Goal: Transaction & Acquisition: Purchase product/service

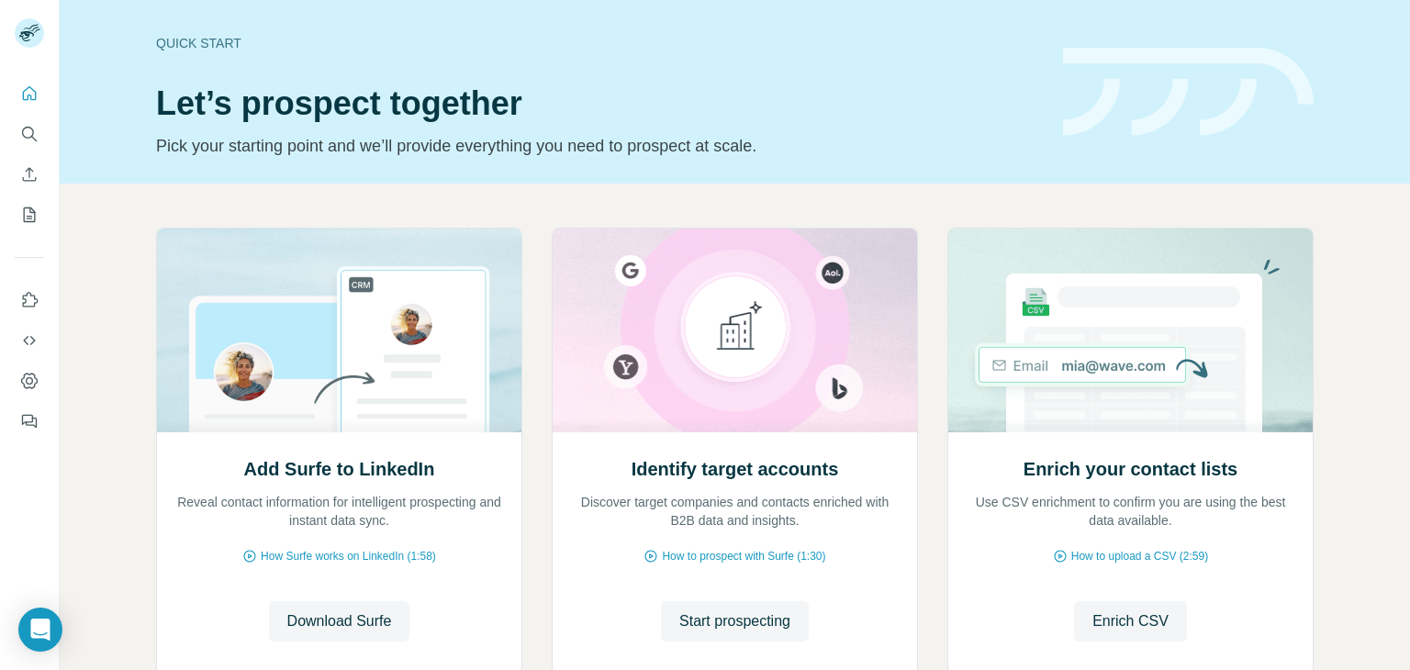
scroll to position [123, 0]
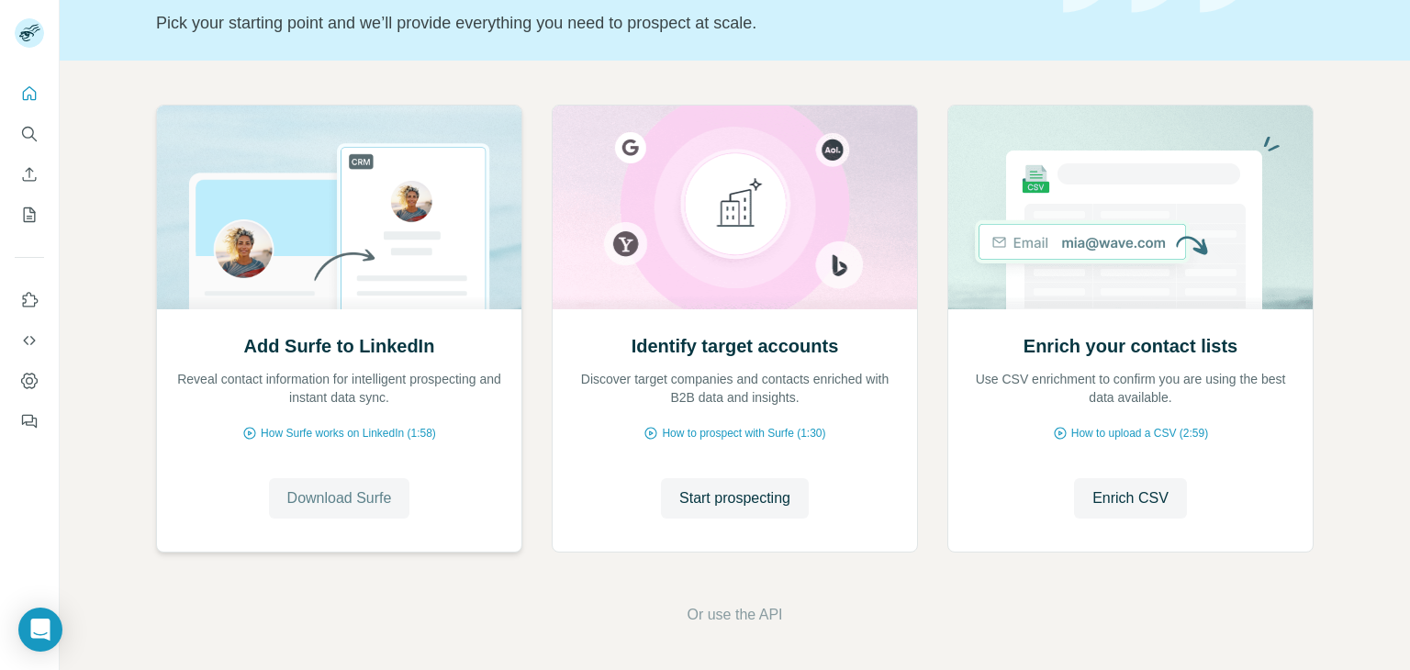
click at [354, 490] on span "Download Surfe" at bounding box center [339, 498] width 105 height 22
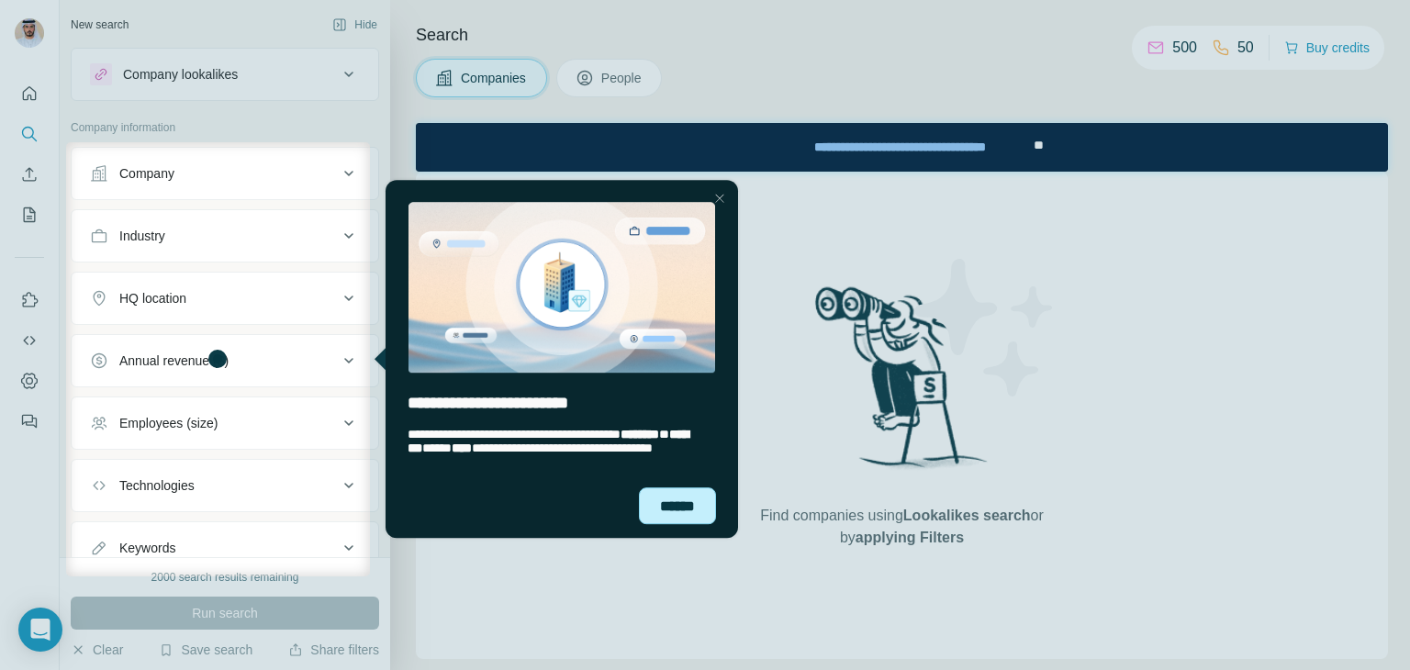
click at [672, 499] on div "******" at bounding box center [676, 506] width 77 height 38
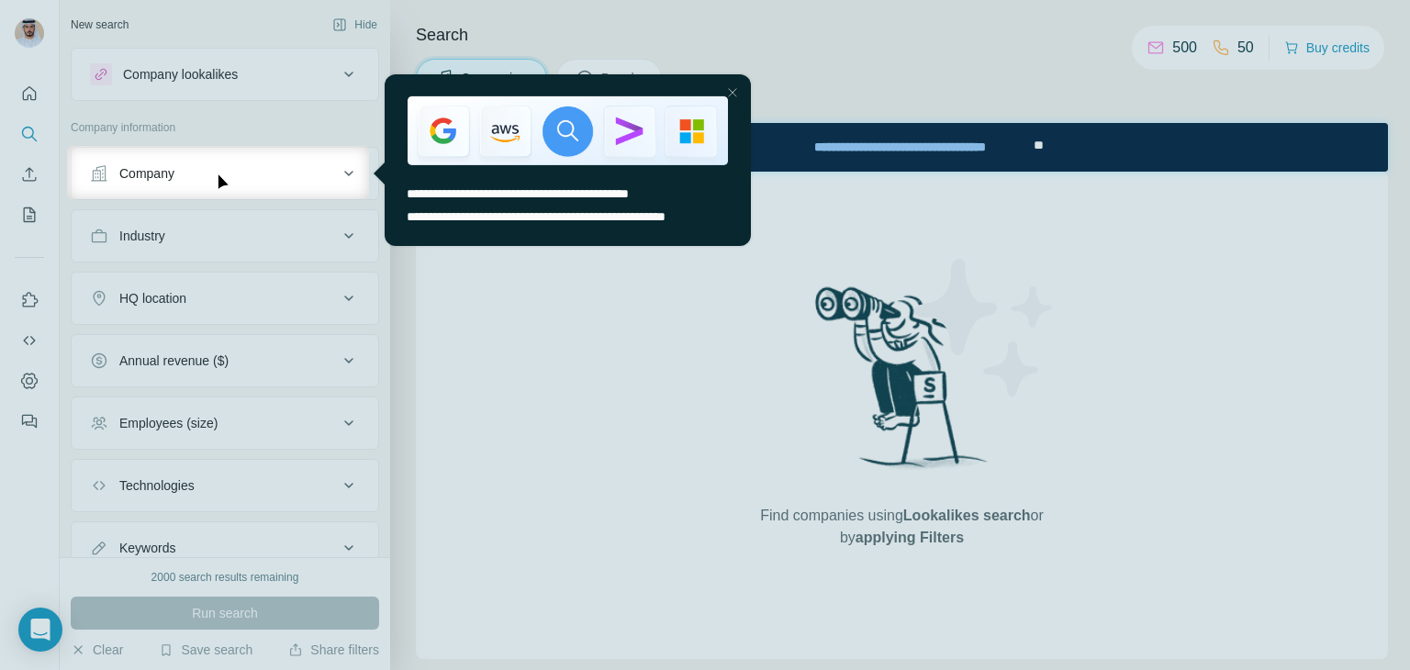
click at [734, 90] on div at bounding box center [731, 92] width 22 height 22
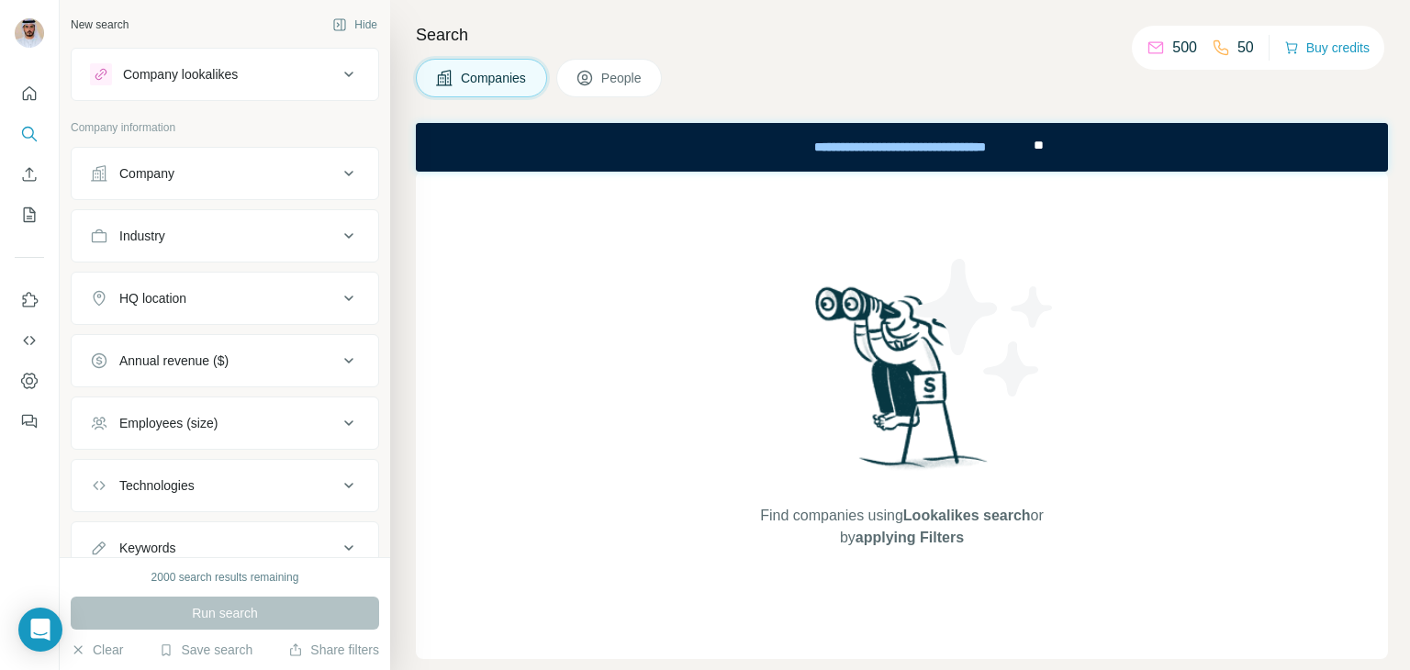
click at [1112, 72] on div "Companies People" at bounding box center [902, 78] width 972 height 39
click at [1198, 4] on div "Search Companies People Find companies using Lookalikes search or by applying F…" at bounding box center [900, 335] width 1020 height 670
click at [27, 92] on icon "Quick start" at bounding box center [29, 93] width 18 height 18
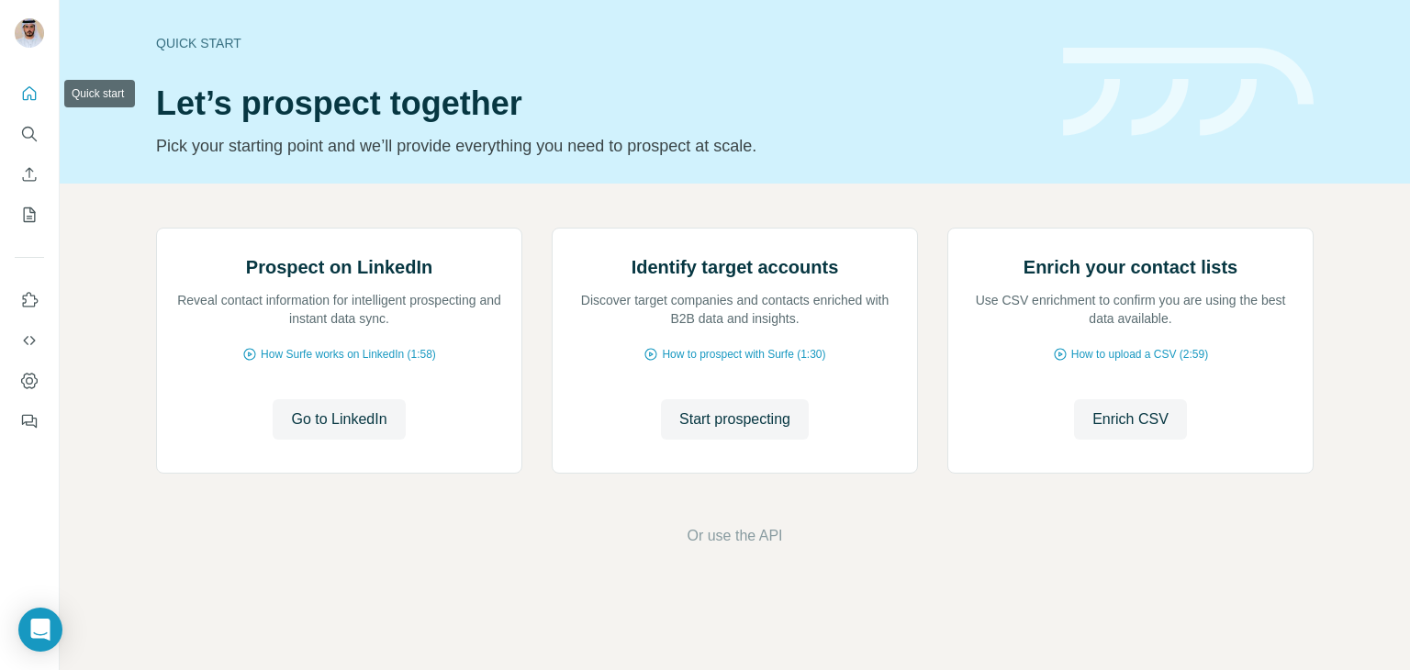
click at [40, 89] on button "Quick start" at bounding box center [29, 93] width 29 height 33
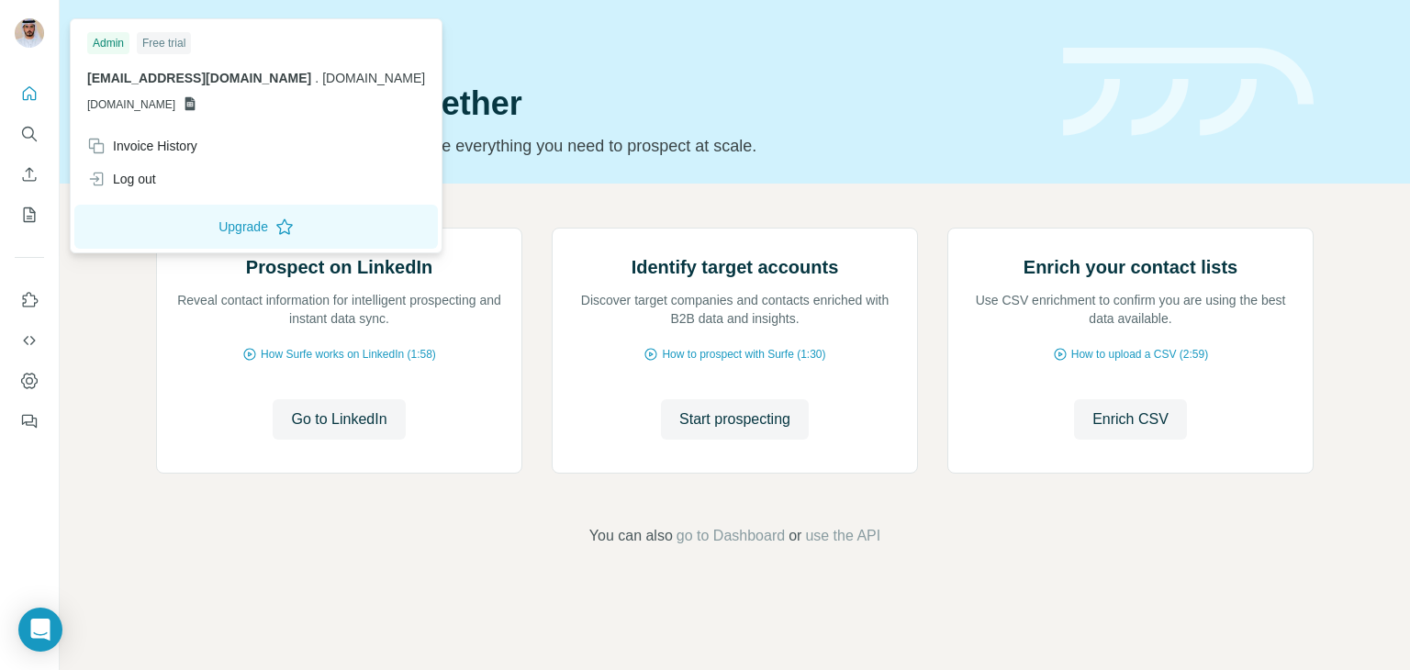
click at [29, 39] on img at bounding box center [29, 32] width 29 height 29
click at [29, 89] on icon "Quick start" at bounding box center [29, 93] width 18 height 18
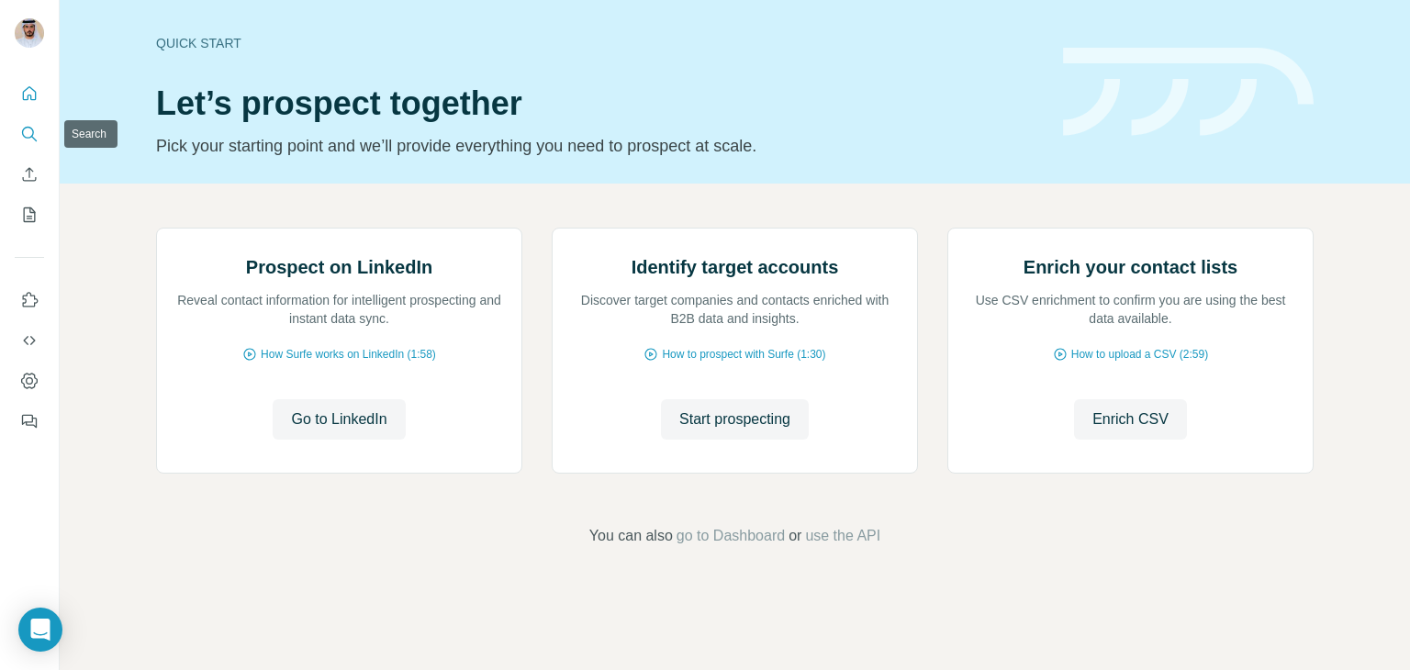
click at [30, 135] on icon "Search" at bounding box center [29, 134] width 18 height 18
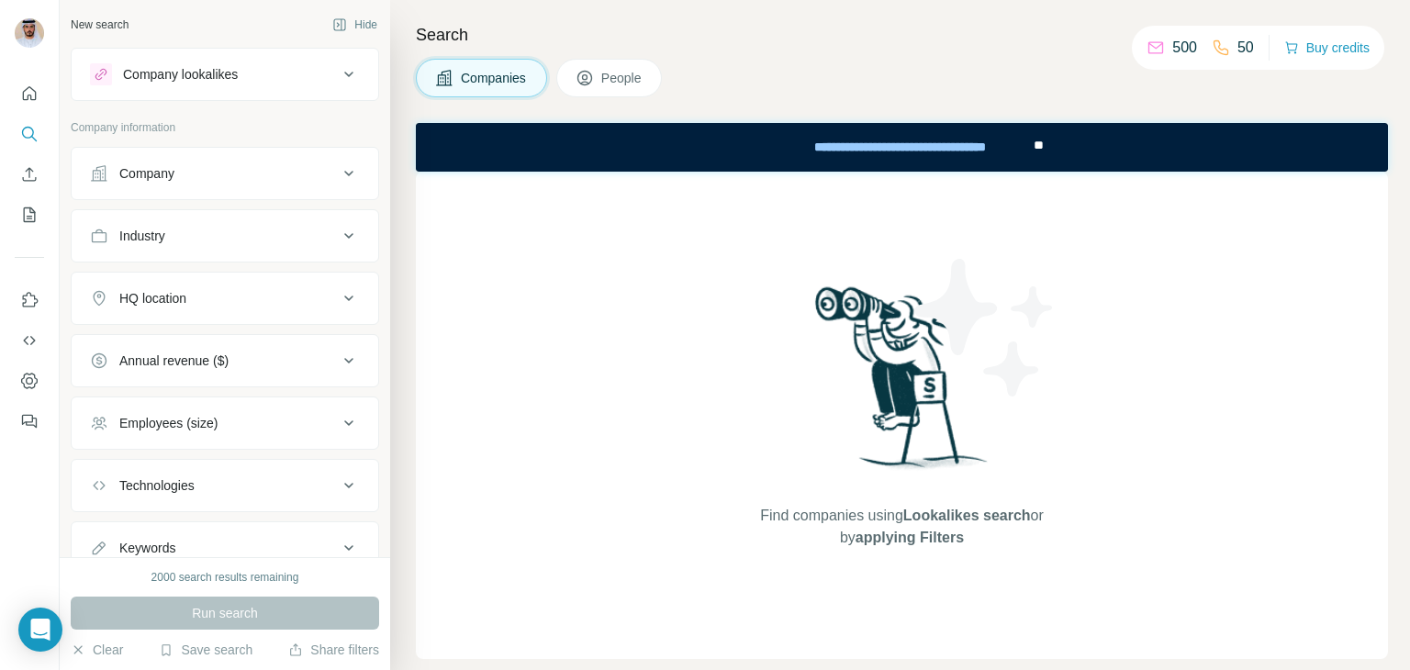
click at [158, 223] on button "Industry" at bounding box center [225, 236] width 307 height 44
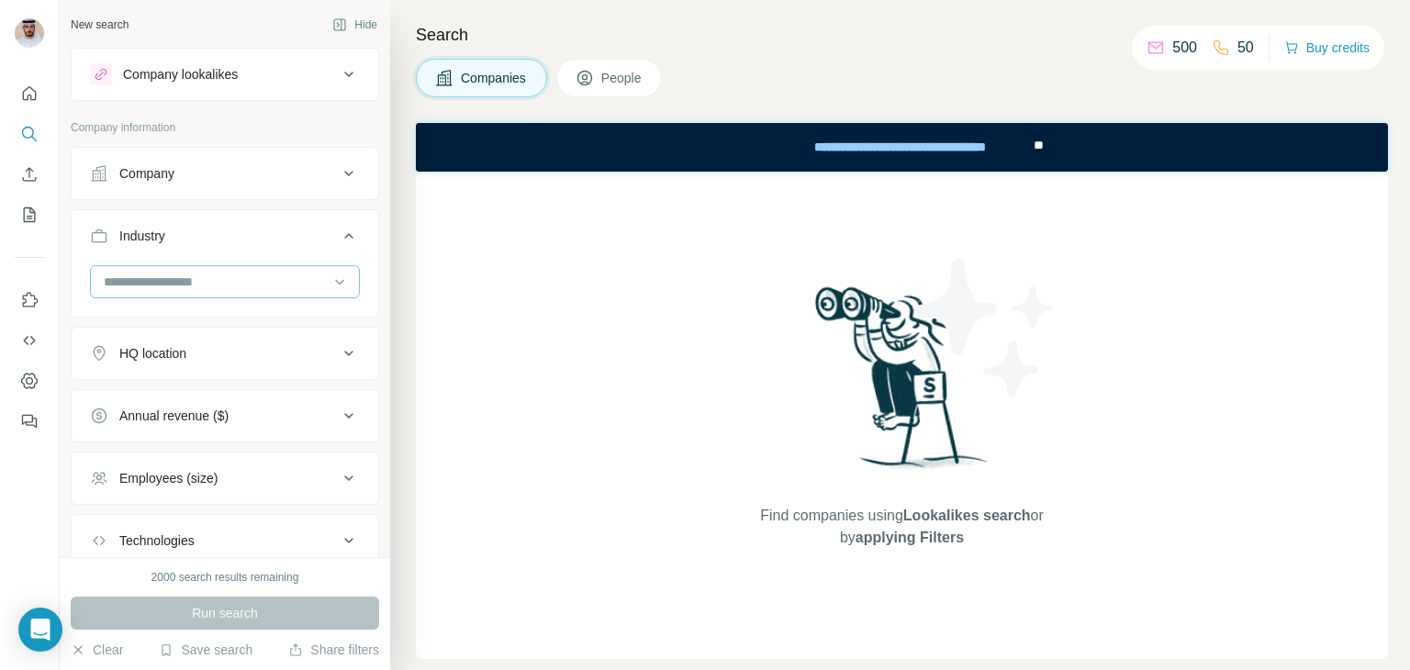
click at [271, 279] on input at bounding box center [215, 282] width 227 height 20
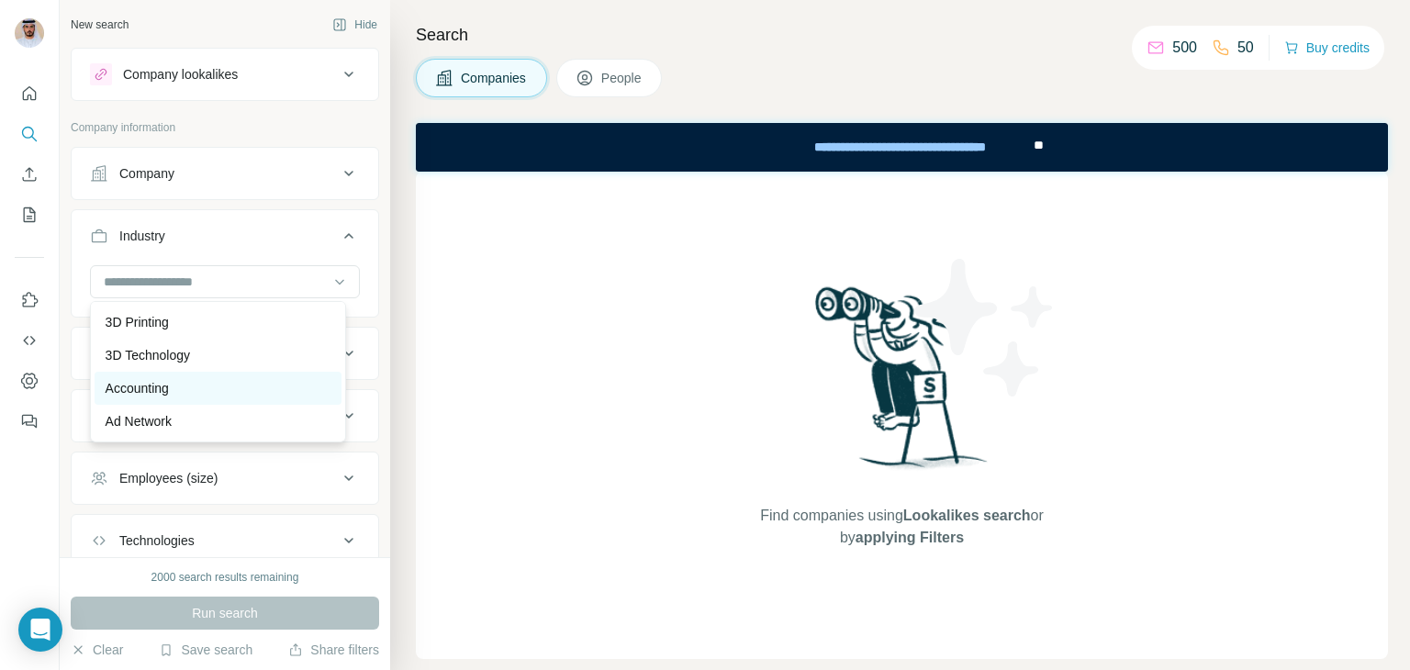
click at [250, 392] on div "Accounting" at bounding box center [218, 388] width 225 height 18
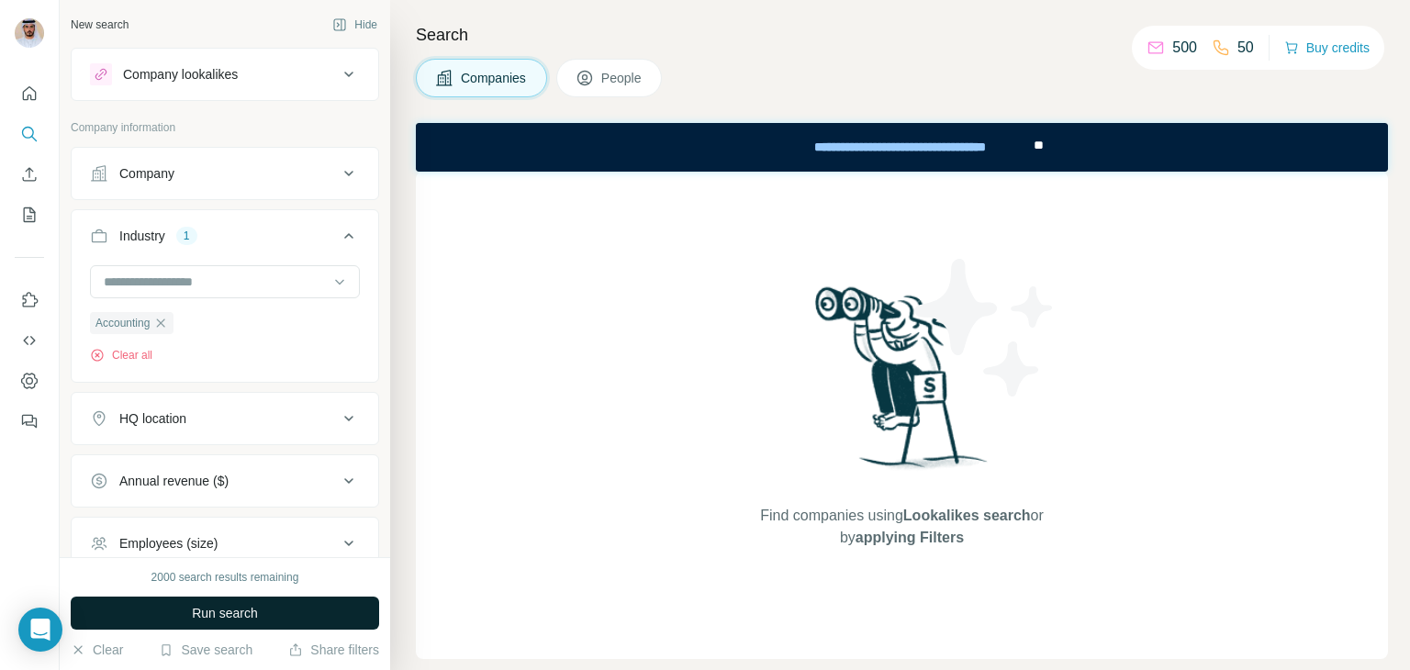
click at [297, 603] on button "Run search" at bounding box center [225, 613] width 308 height 33
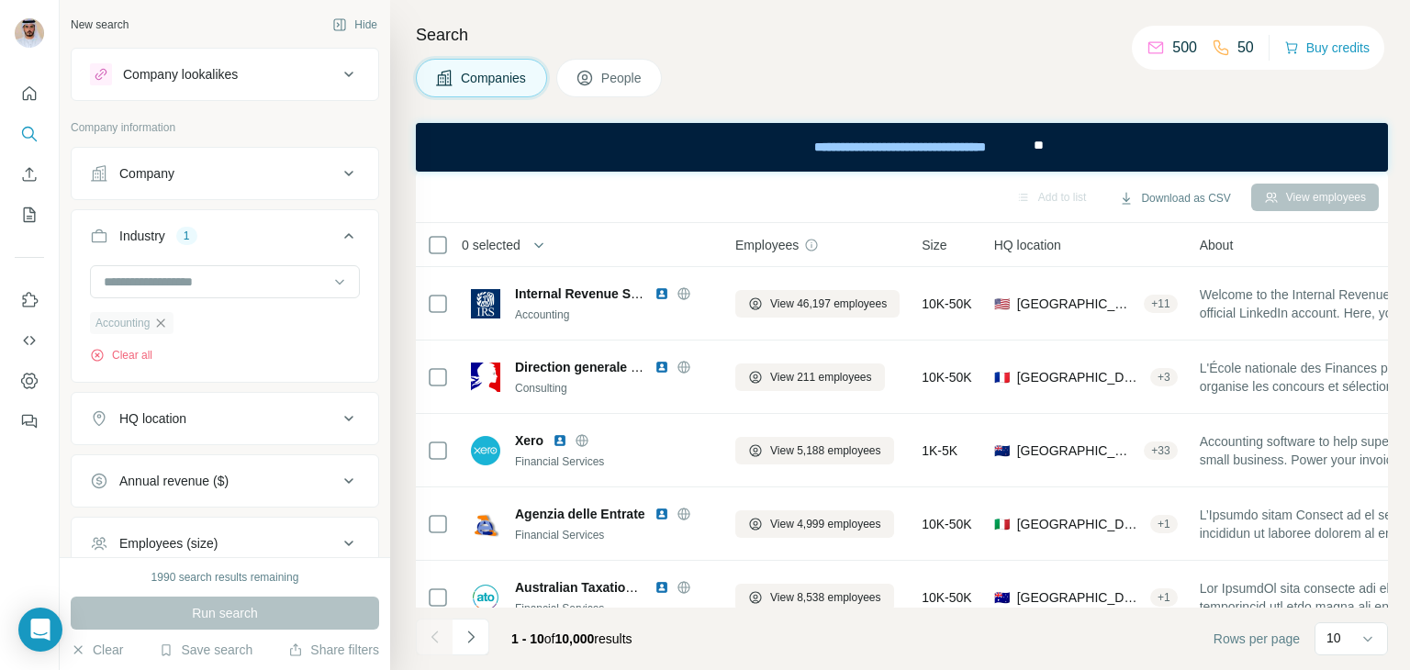
click at [162, 321] on icon "button" at bounding box center [160, 323] width 15 height 15
click at [338, 169] on icon at bounding box center [349, 173] width 22 height 22
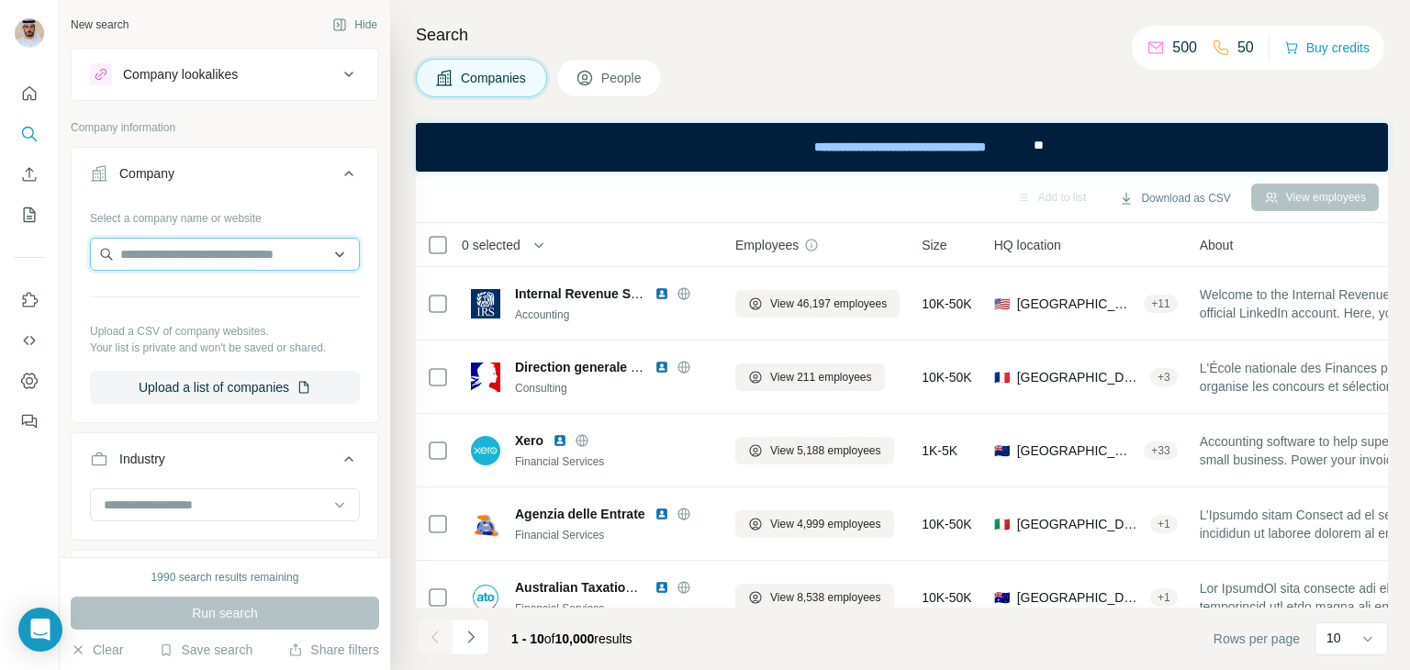
click at [290, 265] on input "text" at bounding box center [225, 254] width 270 height 33
type input "****"
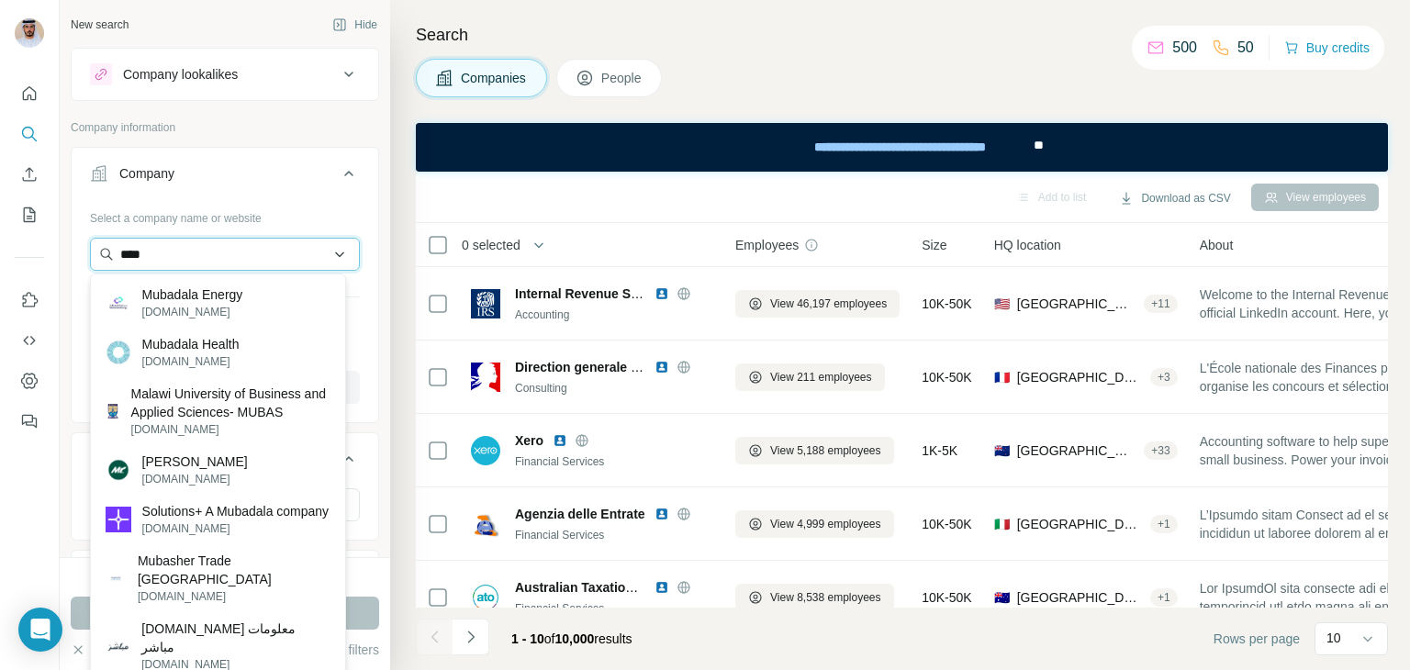
click at [290, 265] on input "****" at bounding box center [225, 254] width 270 height 33
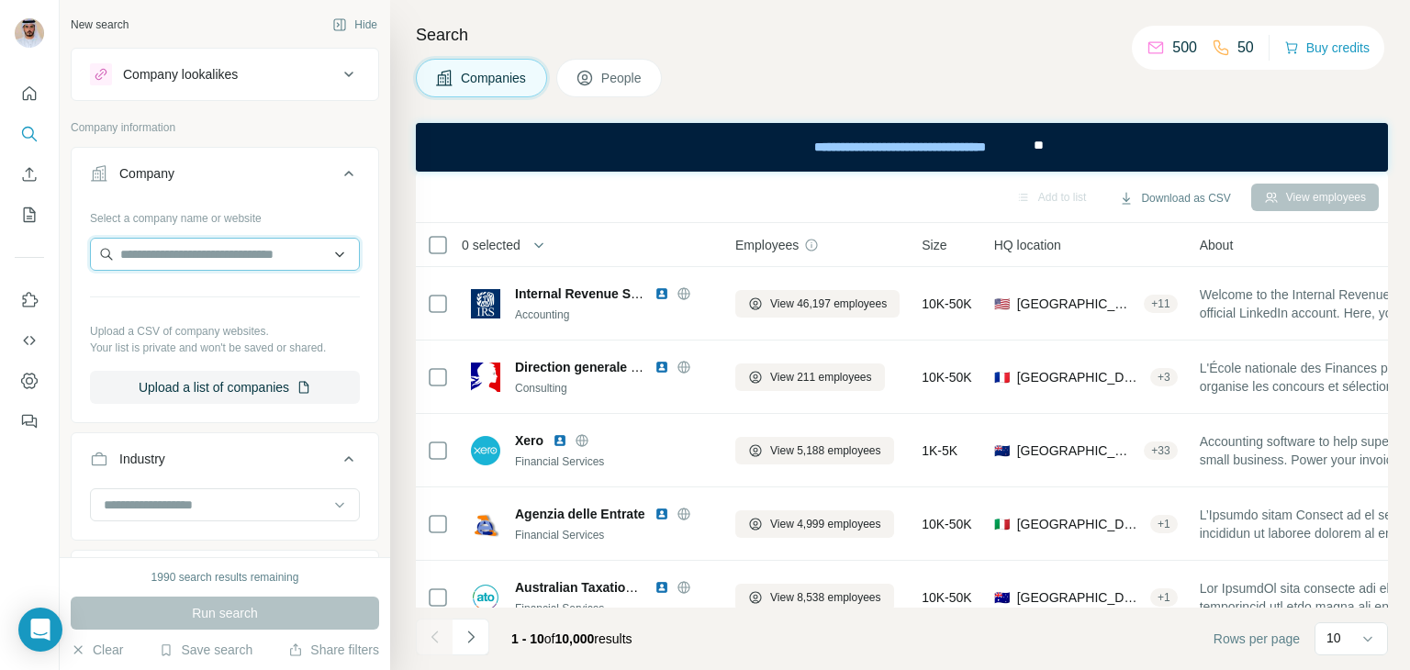
click at [251, 258] on input "text" at bounding box center [225, 254] width 270 height 33
type input "*"
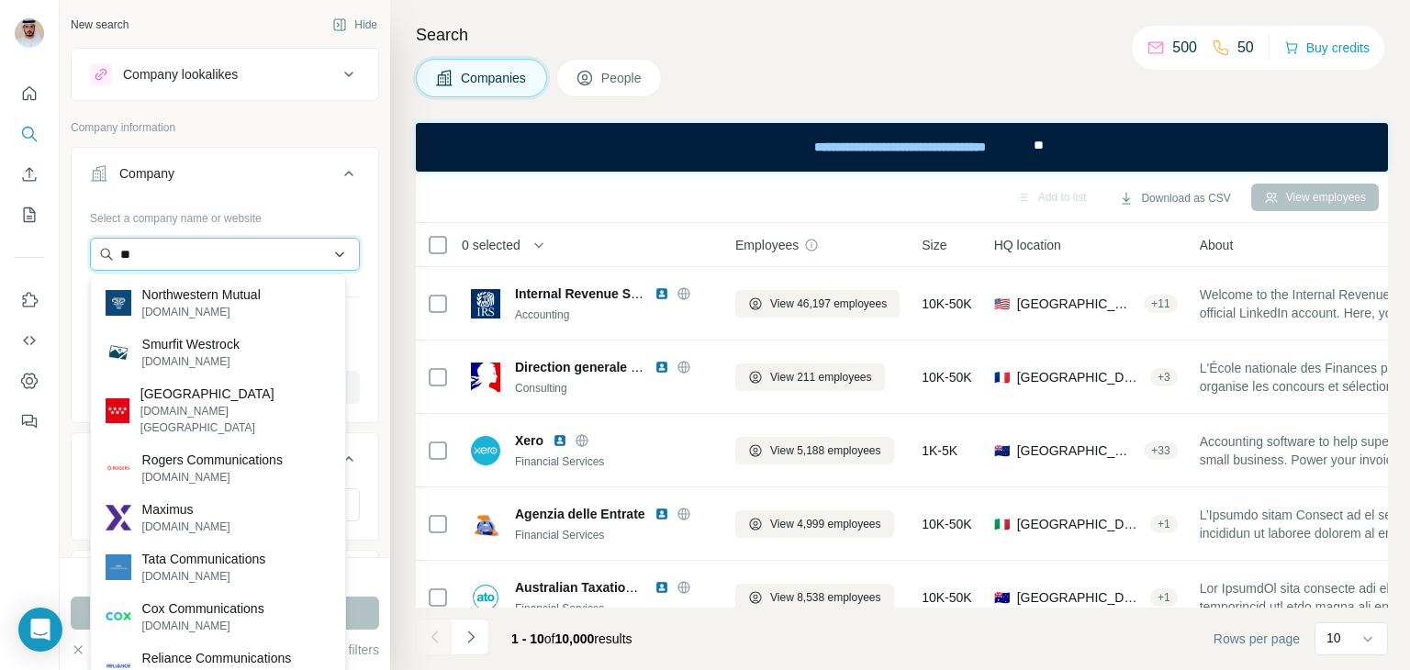
type input "*"
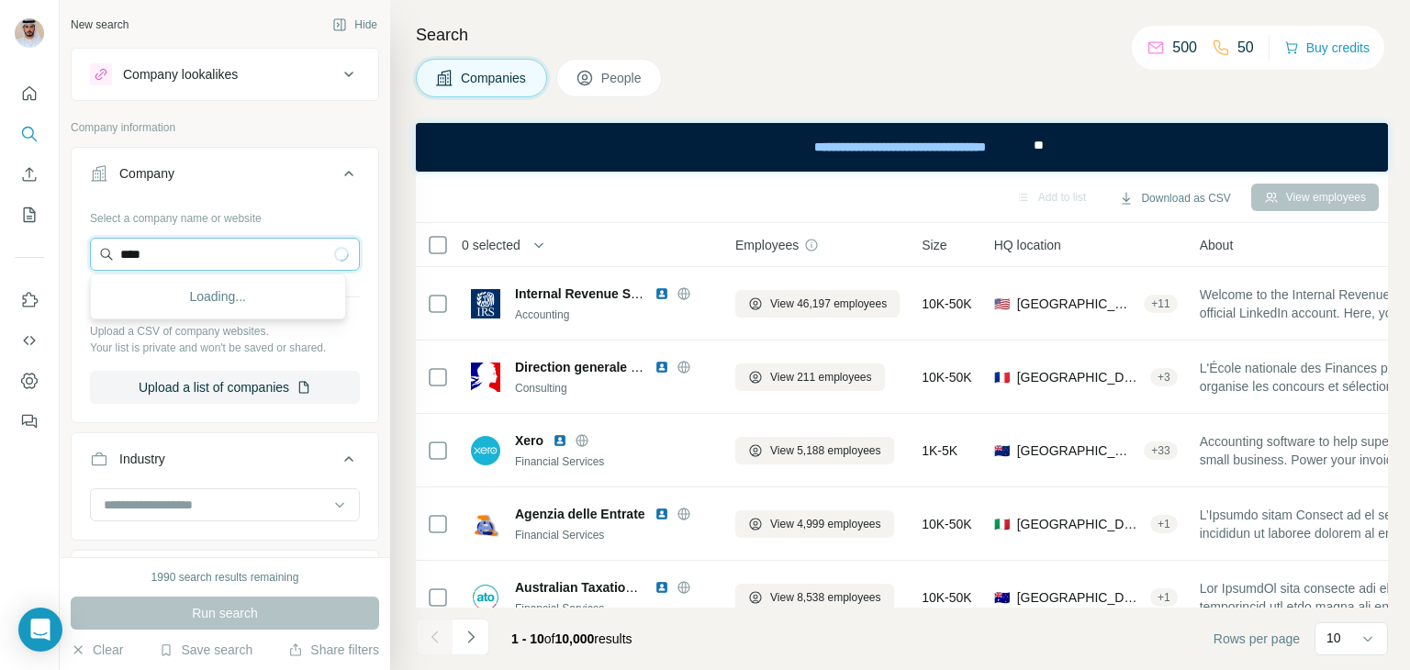
type input "*****"
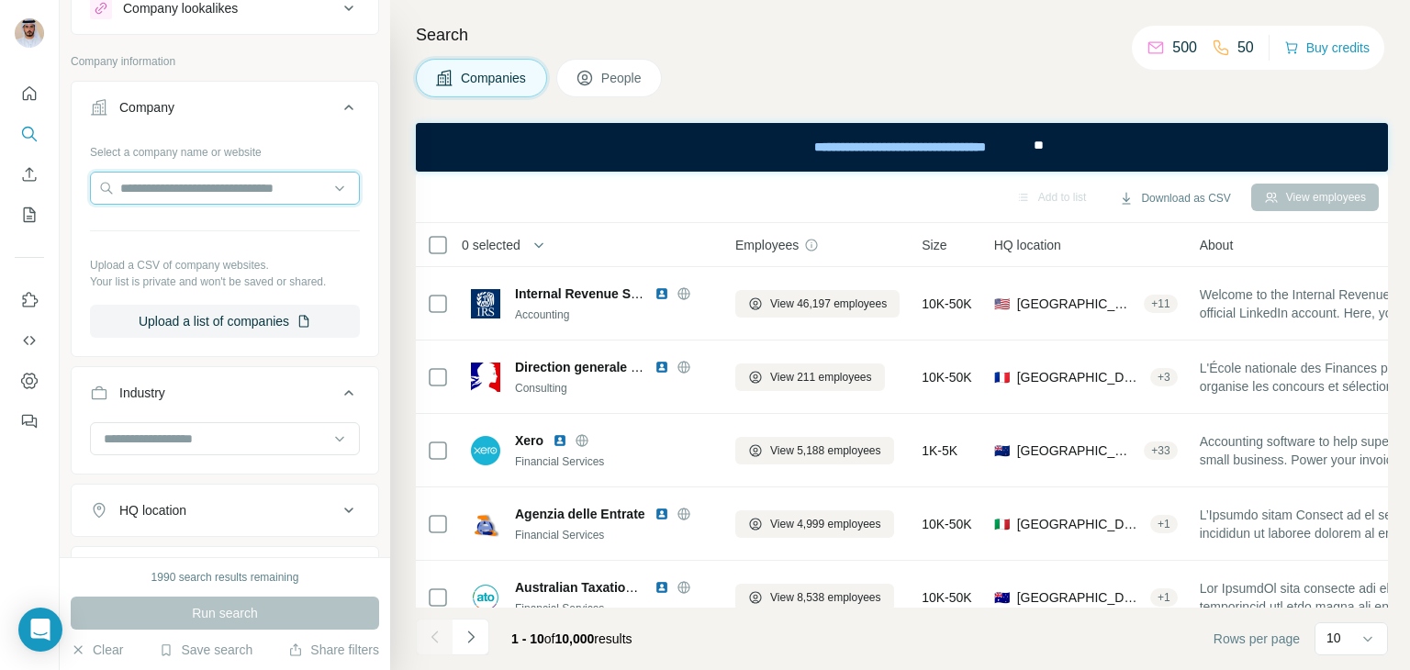
scroll to position [69, 0]
click at [220, 195] on input "text" at bounding box center [225, 185] width 270 height 33
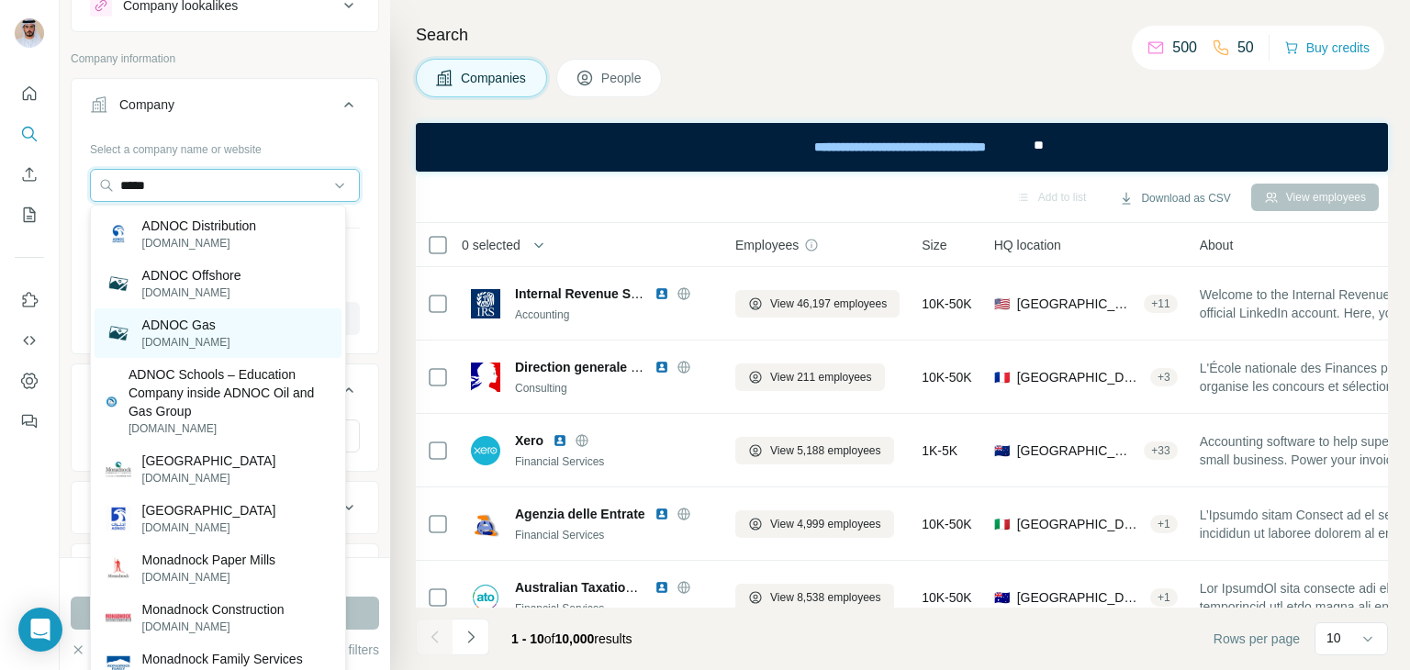
type input "*****"
click at [170, 332] on p "ADNOC Gas" at bounding box center [186, 325] width 88 height 18
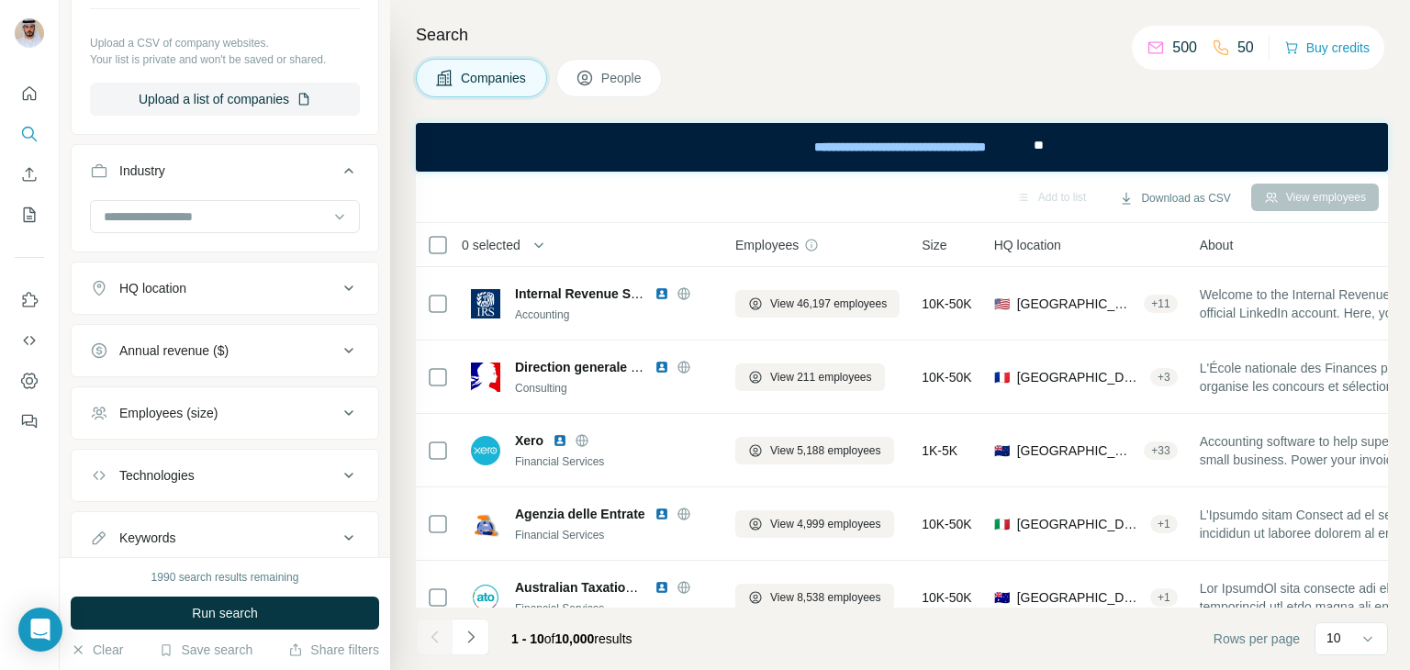
scroll to position [408, 0]
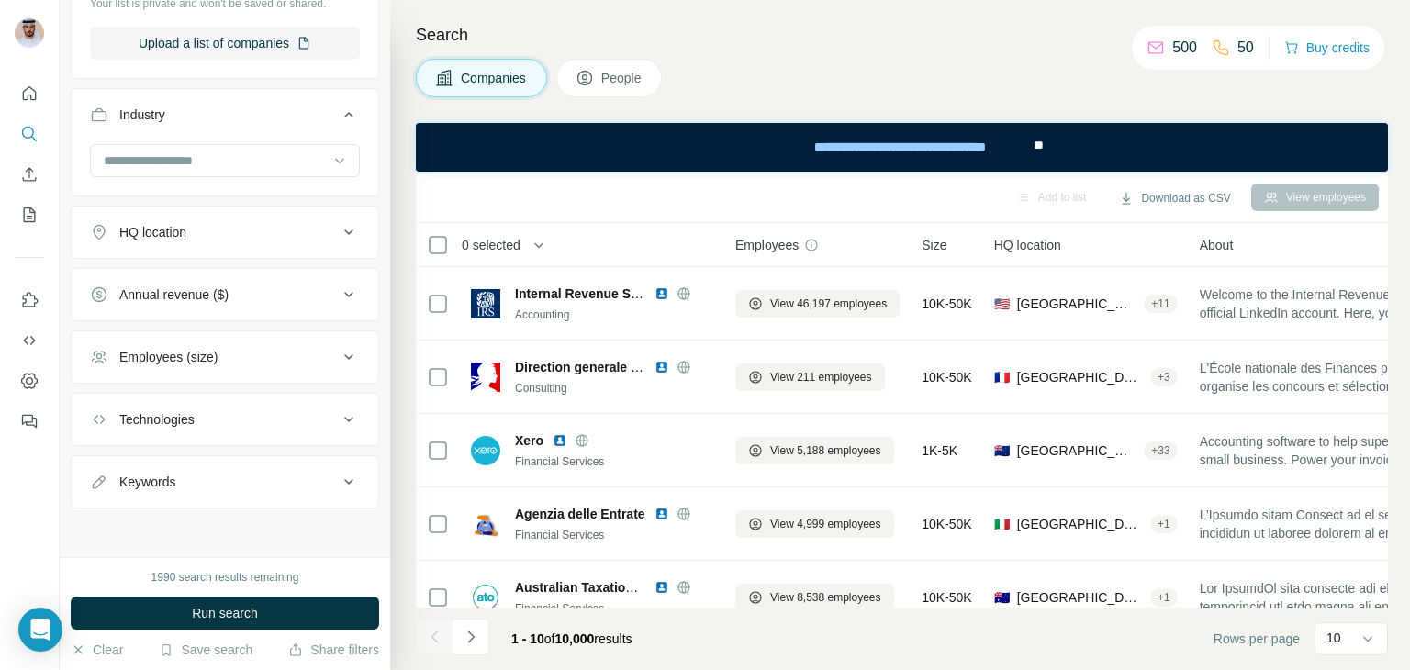
click at [338, 224] on icon at bounding box center [349, 232] width 22 height 22
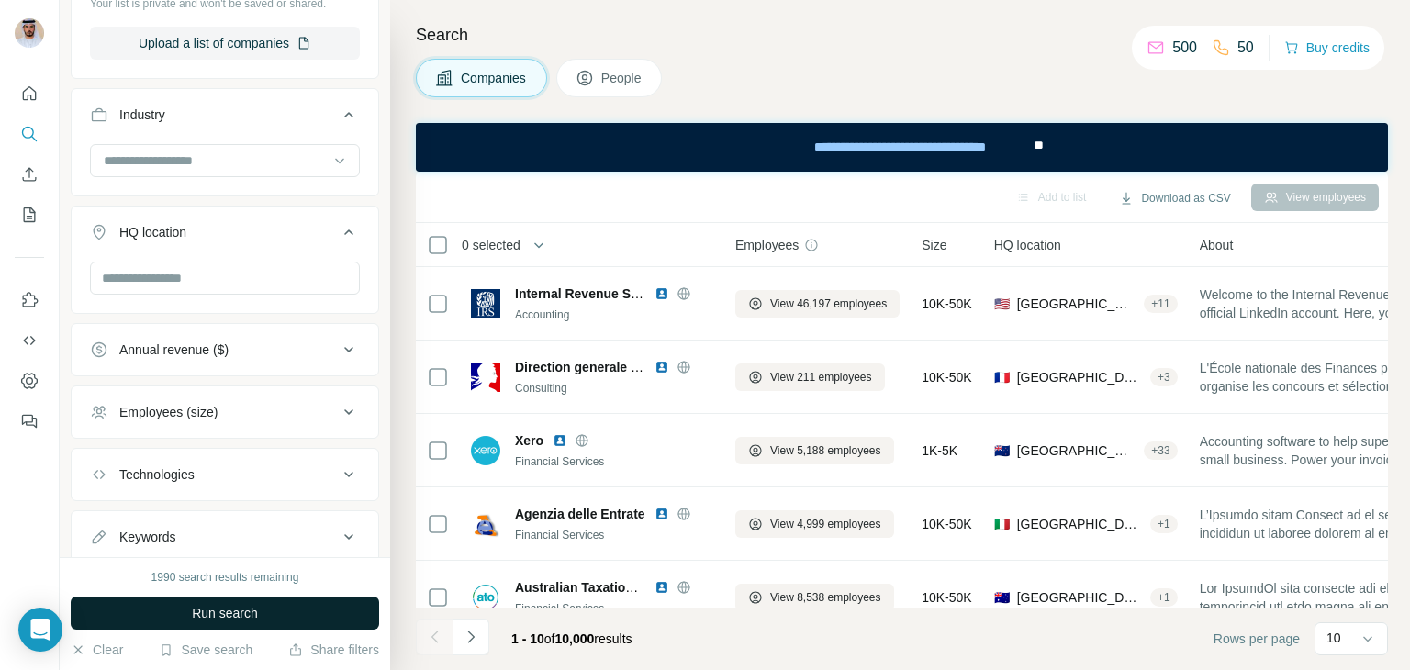
click at [311, 608] on button "Run search" at bounding box center [225, 613] width 308 height 33
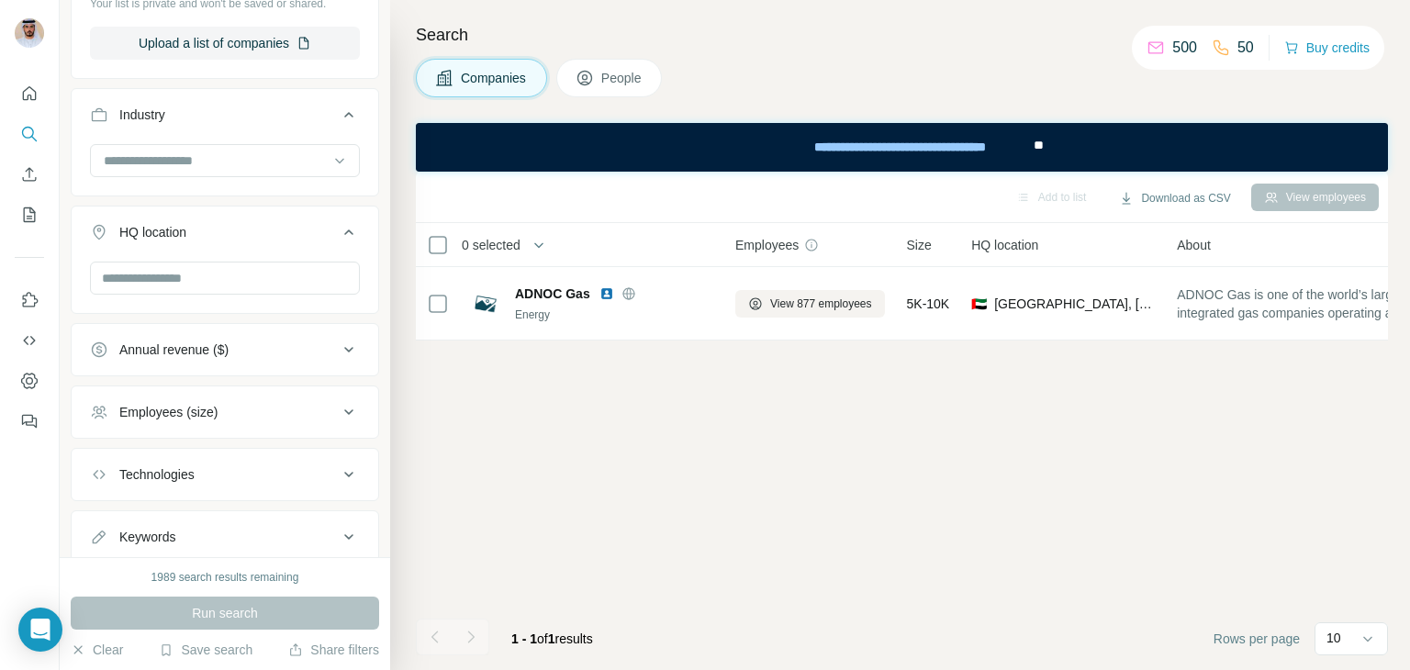
click at [311, 406] on div "Employees (size)" at bounding box center [214, 412] width 248 height 18
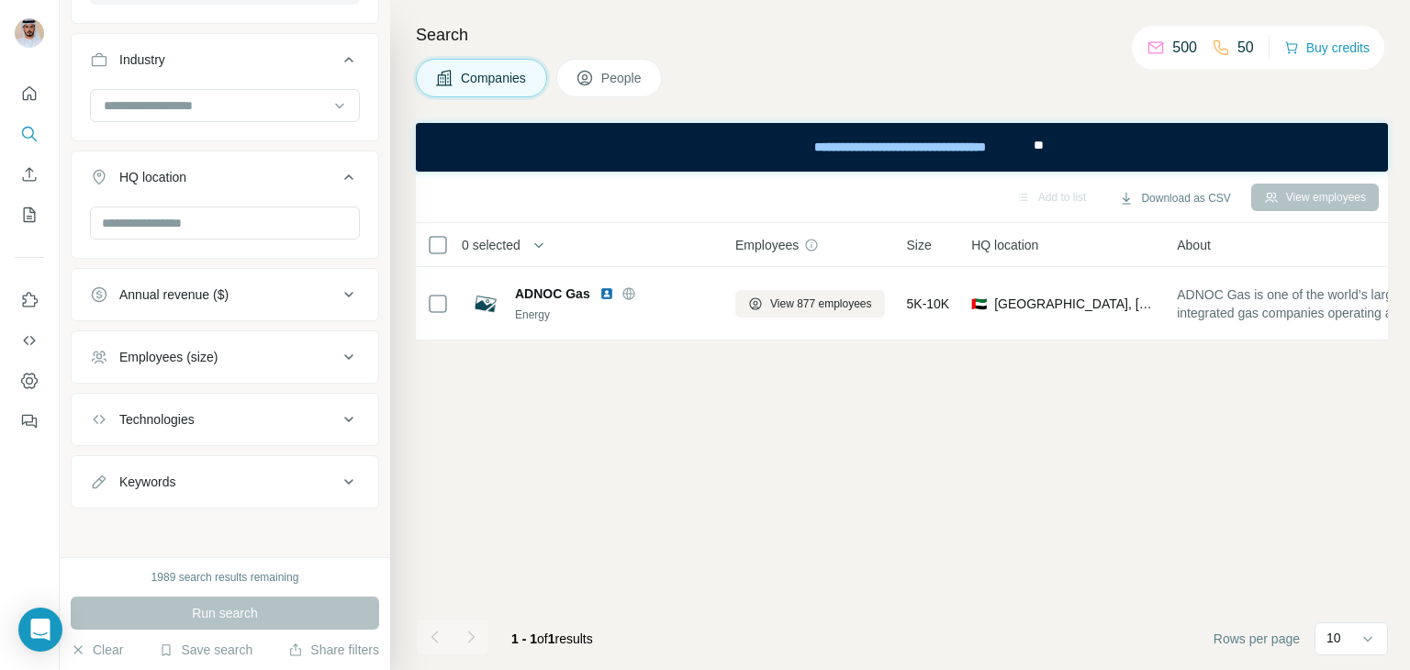
click at [279, 352] on div "Employees (size)" at bounding box center [214, 357] width 248 height 18
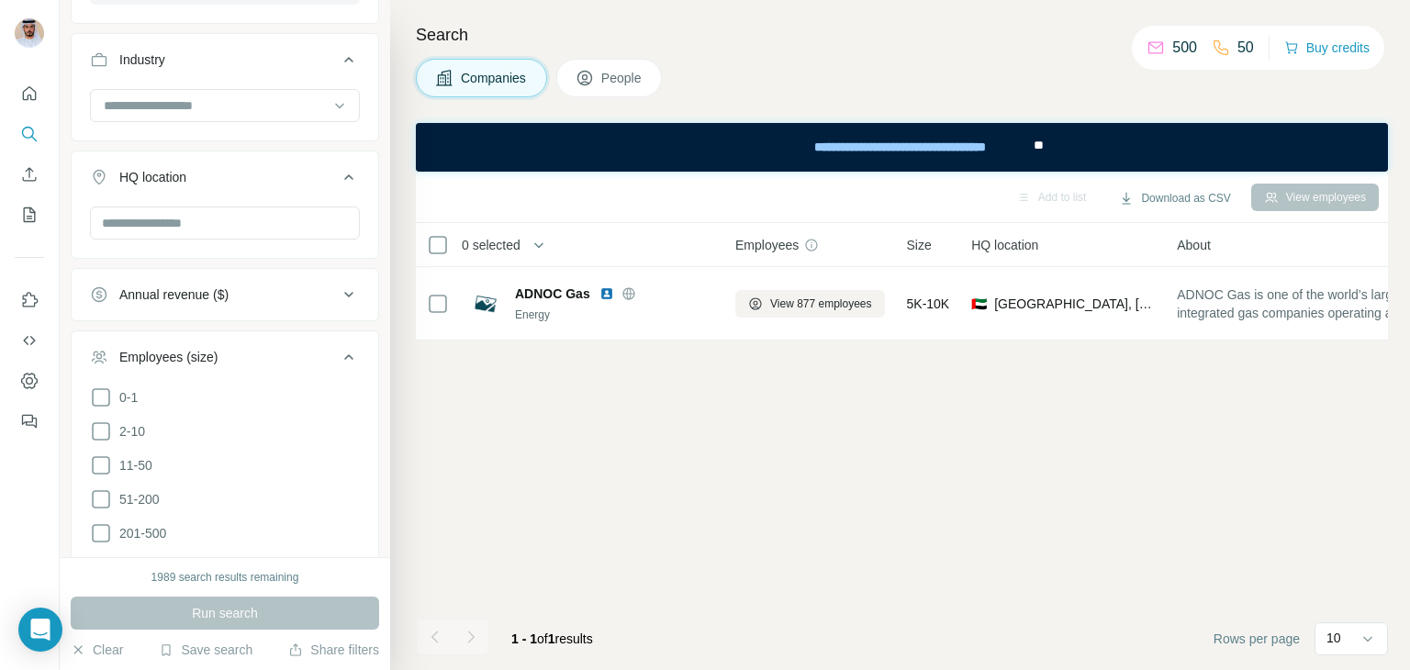
click at [279, 352] on div "Employees (size)" at bounding box center [214, 357] width 248 height 18
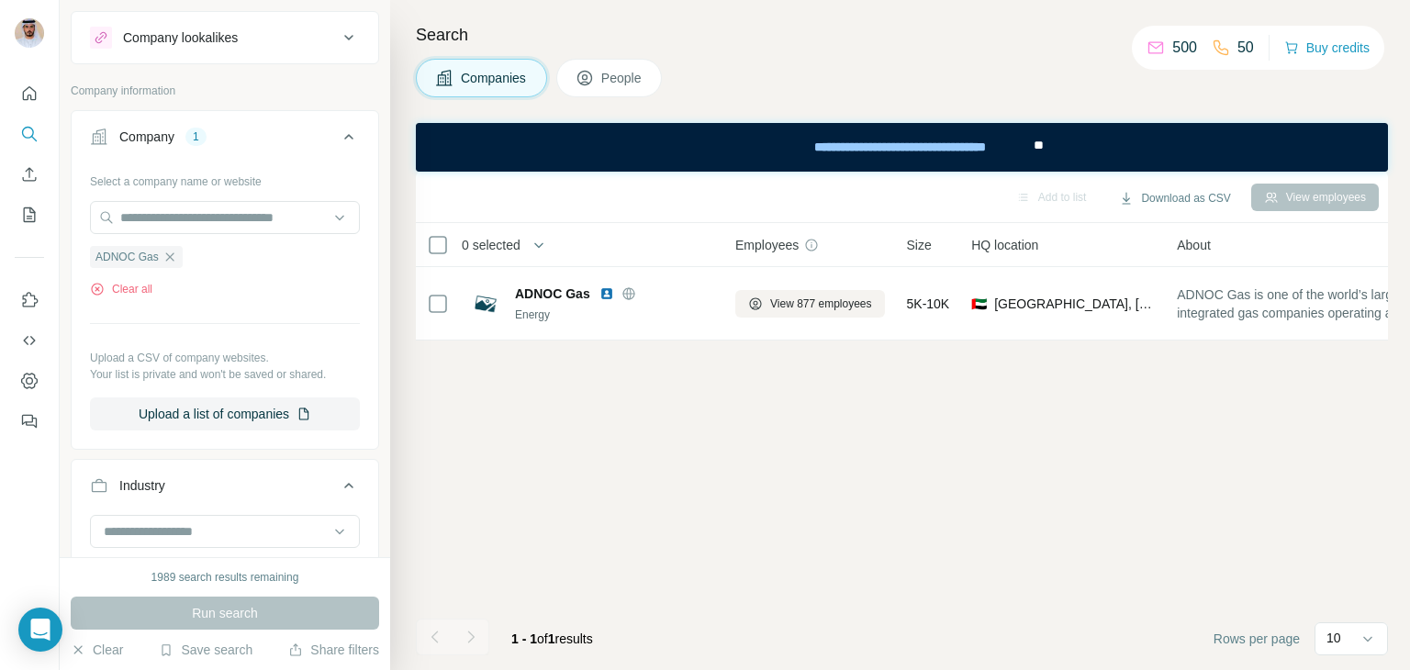
scroll to position [28, 0]
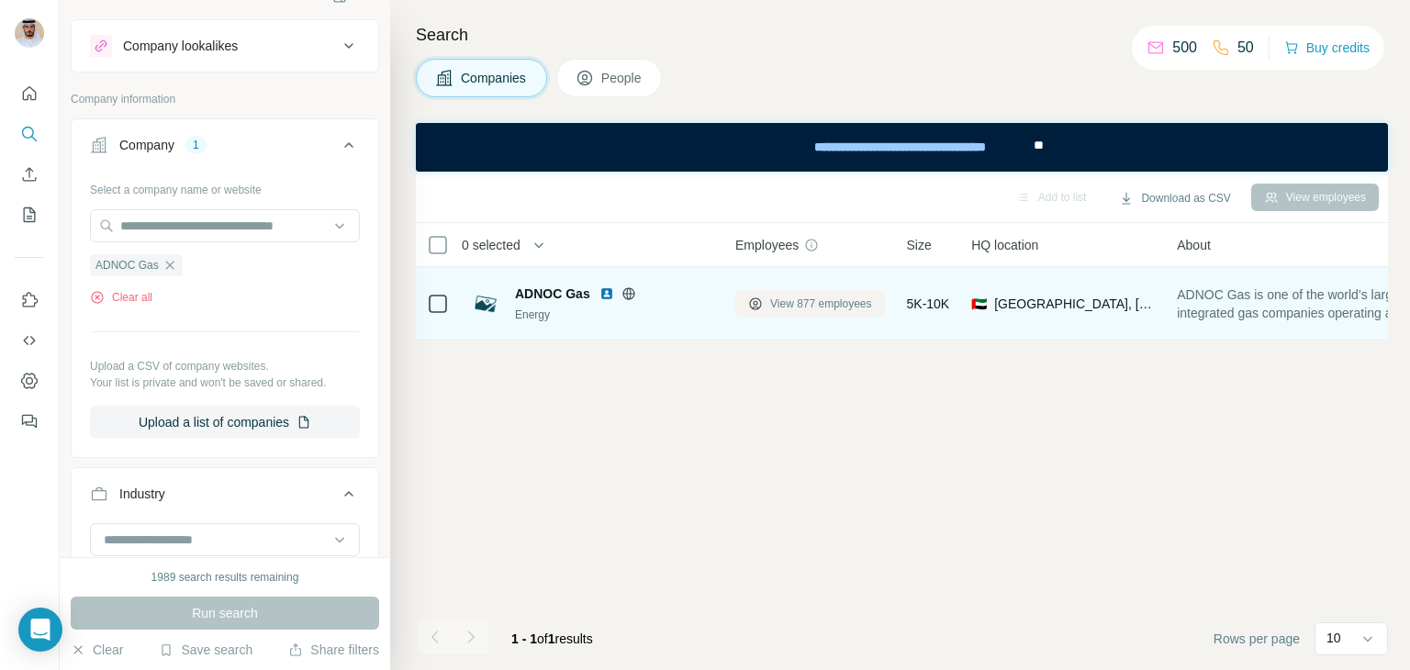
click at [819, 312] on button "View 877 employees" at bounding box center [810, 304] width 150 height 28
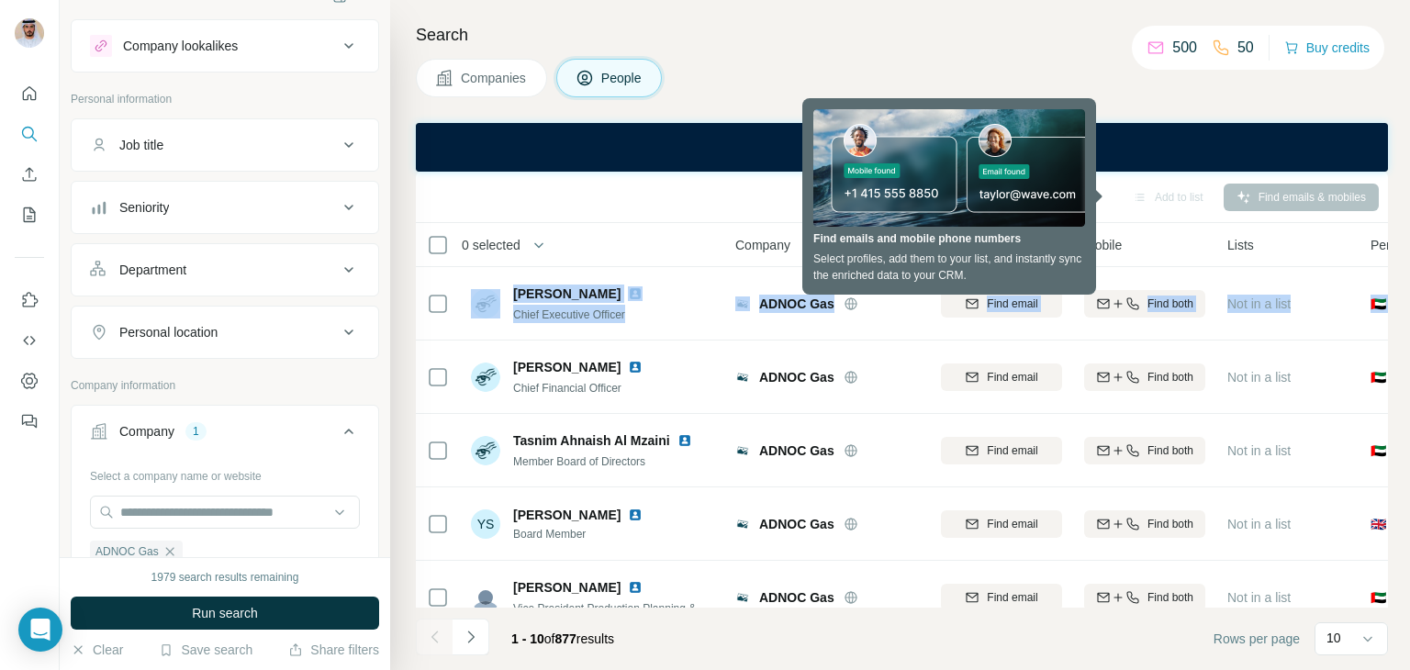
drag, startPoint x: 1388, startPoint y: 256, endPoint x: 1388, endPoint y: 289, distance: 33.0
click at [1388, 289] on div "Search Companies People Add to list Find emails & mobiles 0 selected People Com…" at bounding box center [900, 335] width 1020 height 670
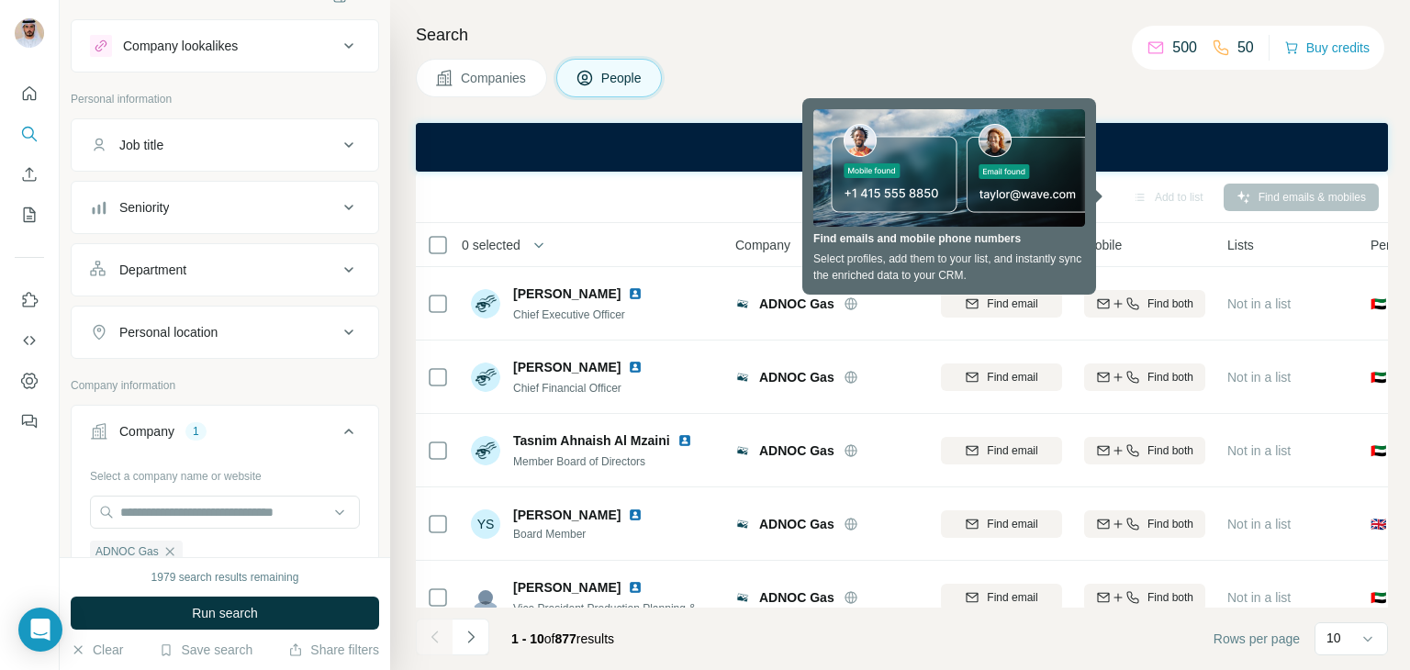
click at [755, 186] on div "Add to list Find emails & mobiles" at bounding box center [902, 197] width 954 height 32
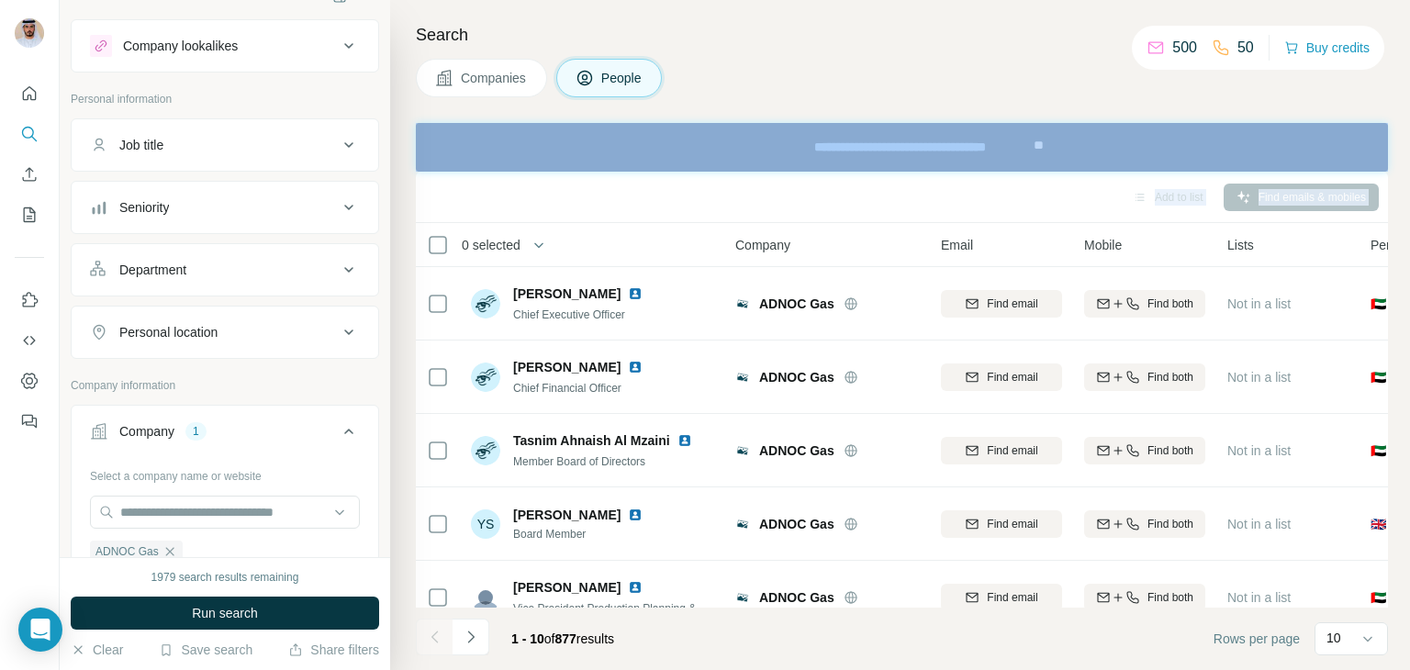
drag, startPoint x: 390, startPoint y: 143, endPoint x: 408, endPoint y: 262, distance: 120.7
click at [408, 262] on div "Search Companies People Add to list Find emails & mobiles 0 selected People Com…" at bounding box center [900, 335] width 1020 height 670
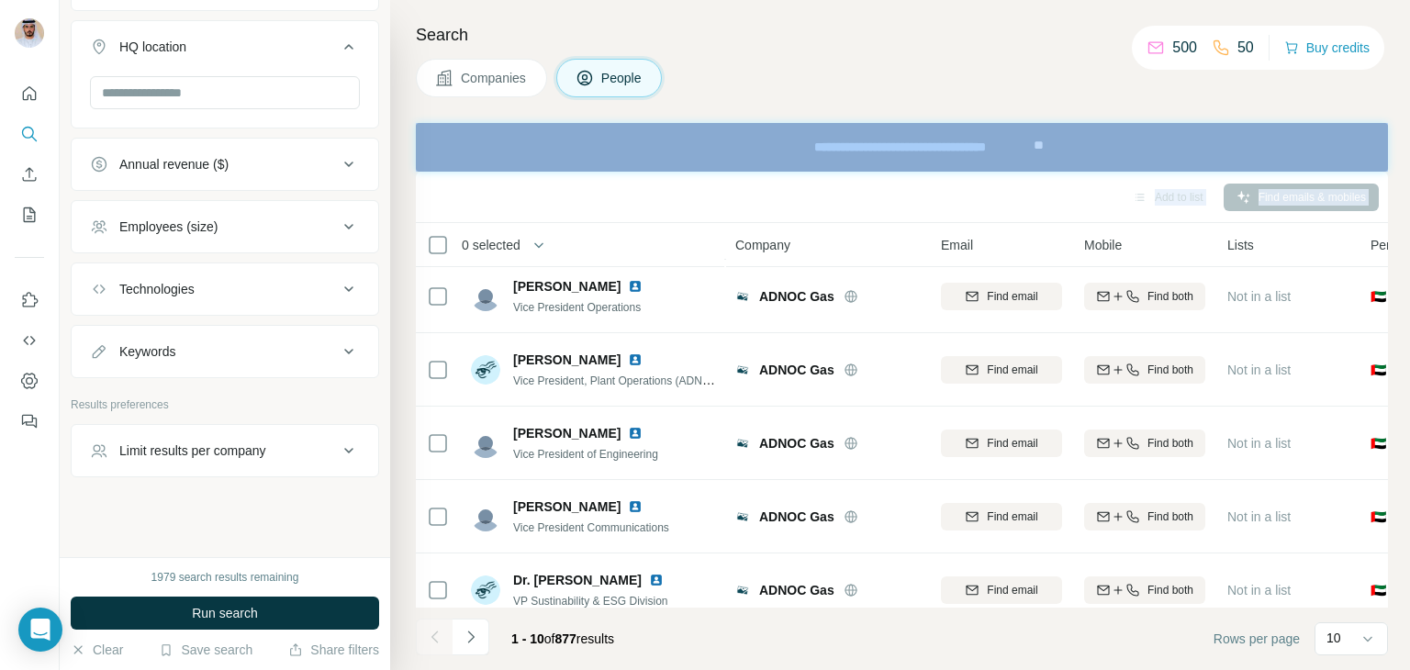
scroll to position [383, 0]
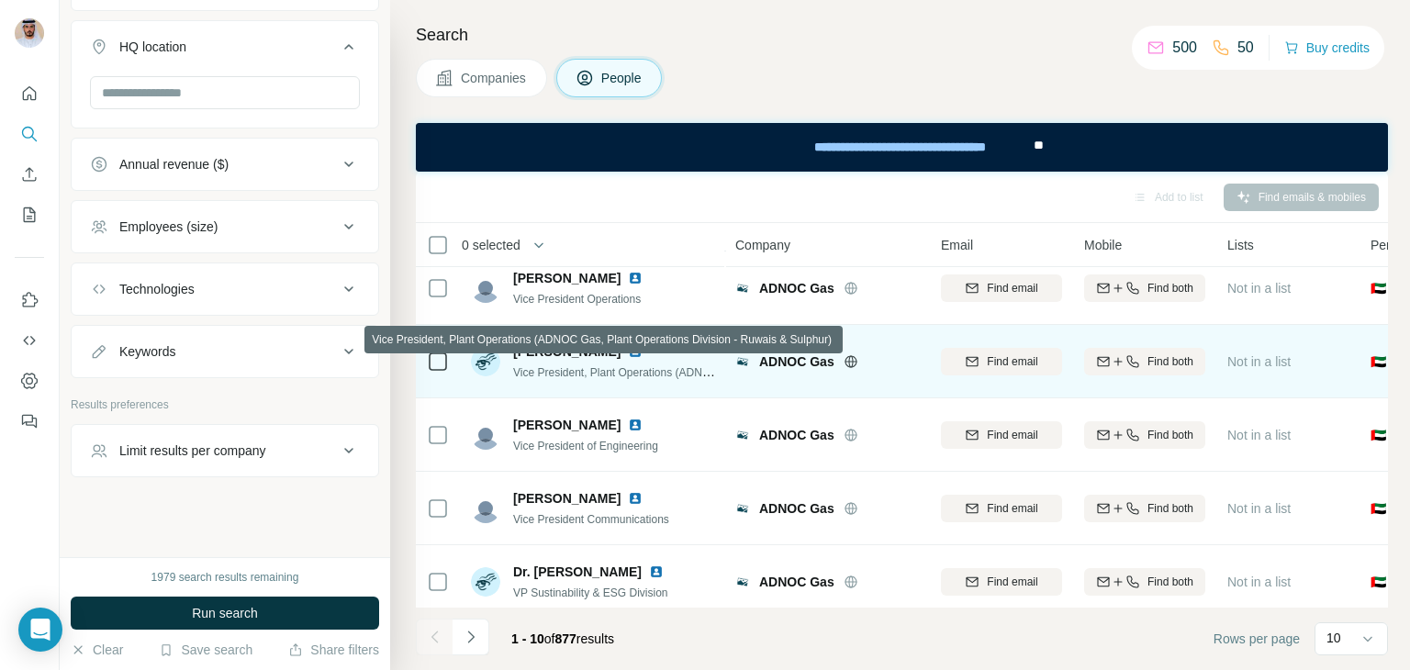
click at [540, 372] on span "Vice President, Plant Operations (ADNOC Gas, Plant Operations Division - Ruwais…" at bounding box center [743, 371] width 460 height 15
drag, startPoint x: 510, startPoint y: 371, endPoint x: 586, endPoint y: 374, distance: 76.3
click at [586, 374] on div "Ahmed Saleh Vice President, Plant Operations (ADNOC Gas, Plant Operations Divis…" at bounding box center [593, 361] width 244 height 39
click at [570, 372] on span "Vice President, Plant Operations (ADNOC Gas, Plant Operations Division - Ruwais…" at bounding box center [743, 371] width 460 height 15
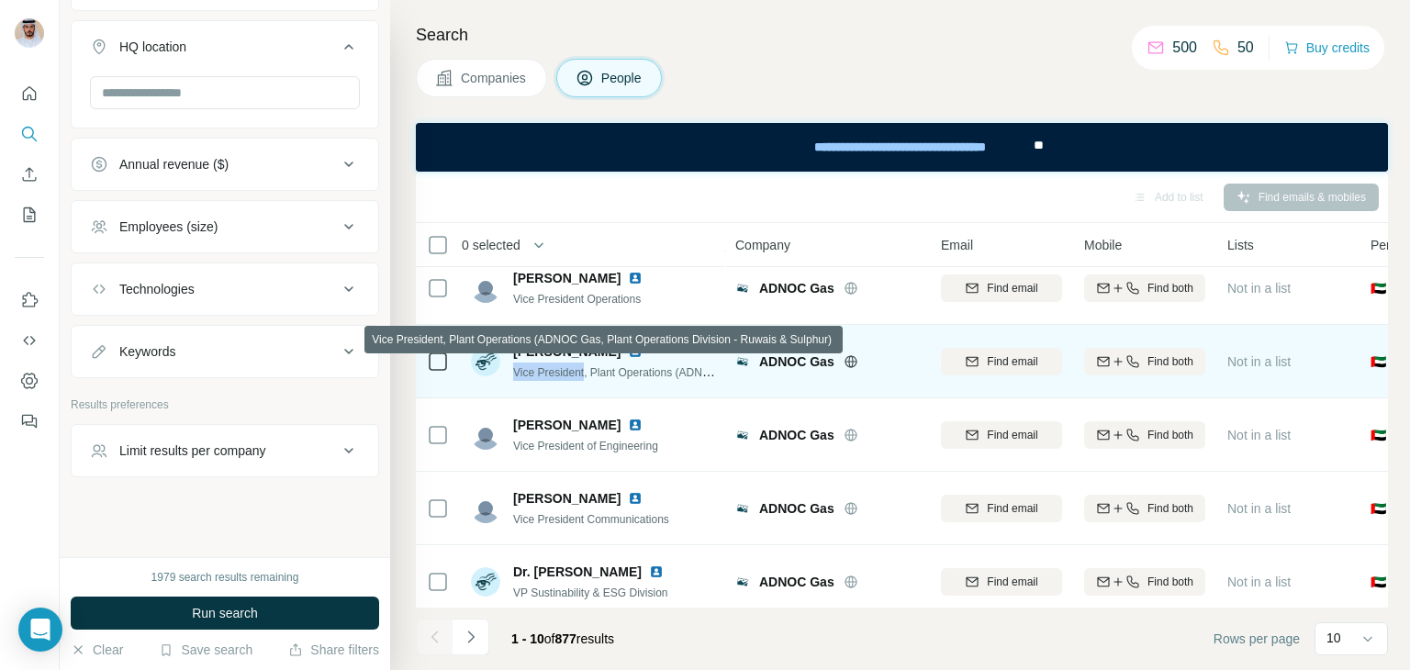
drag, startPoint x: 514, startPoint y: 369, endPoint x: 587, endPoint y: 369, distance: 73.4
click at [587, 369] on span "Vice President, Plant Operations (ADNOC Gas, Plant Operations Division - Ruwais…" at bounding box center [743, 371] width 460 height 15
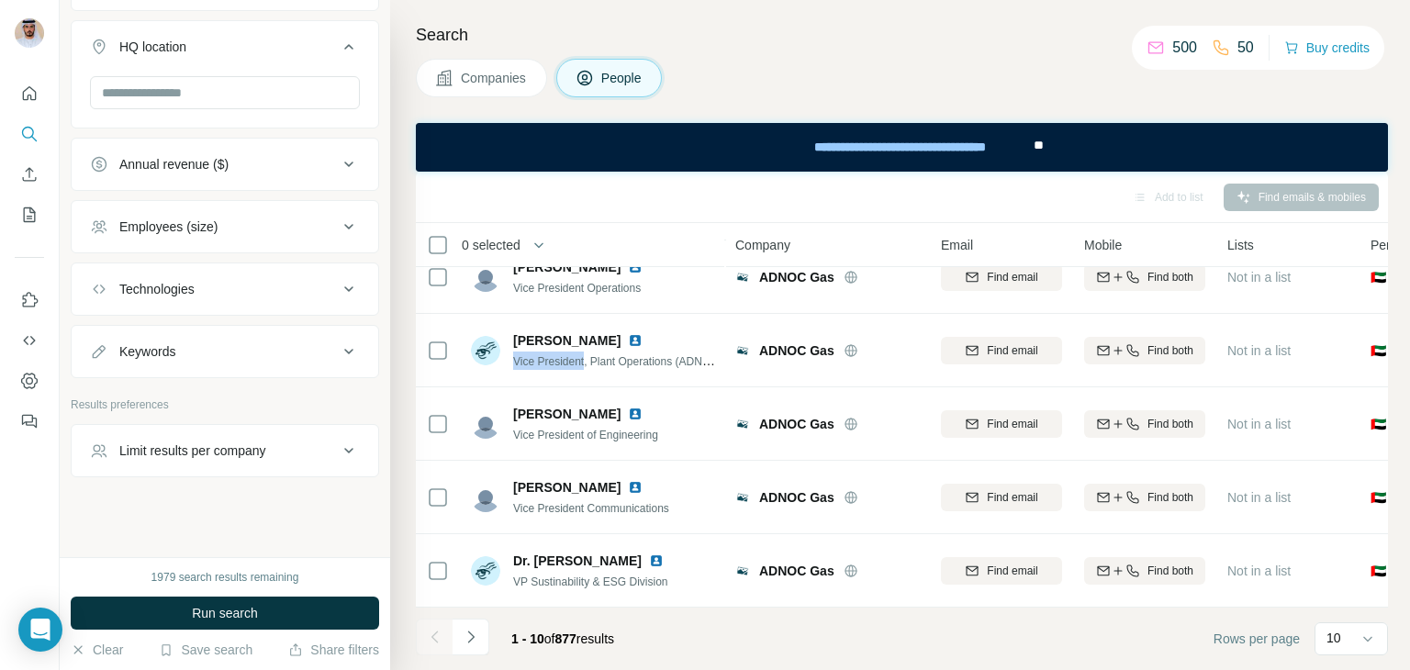
click at [298, 342] on div "Keywords" at bounding box center [214, 351] width 248 height 18
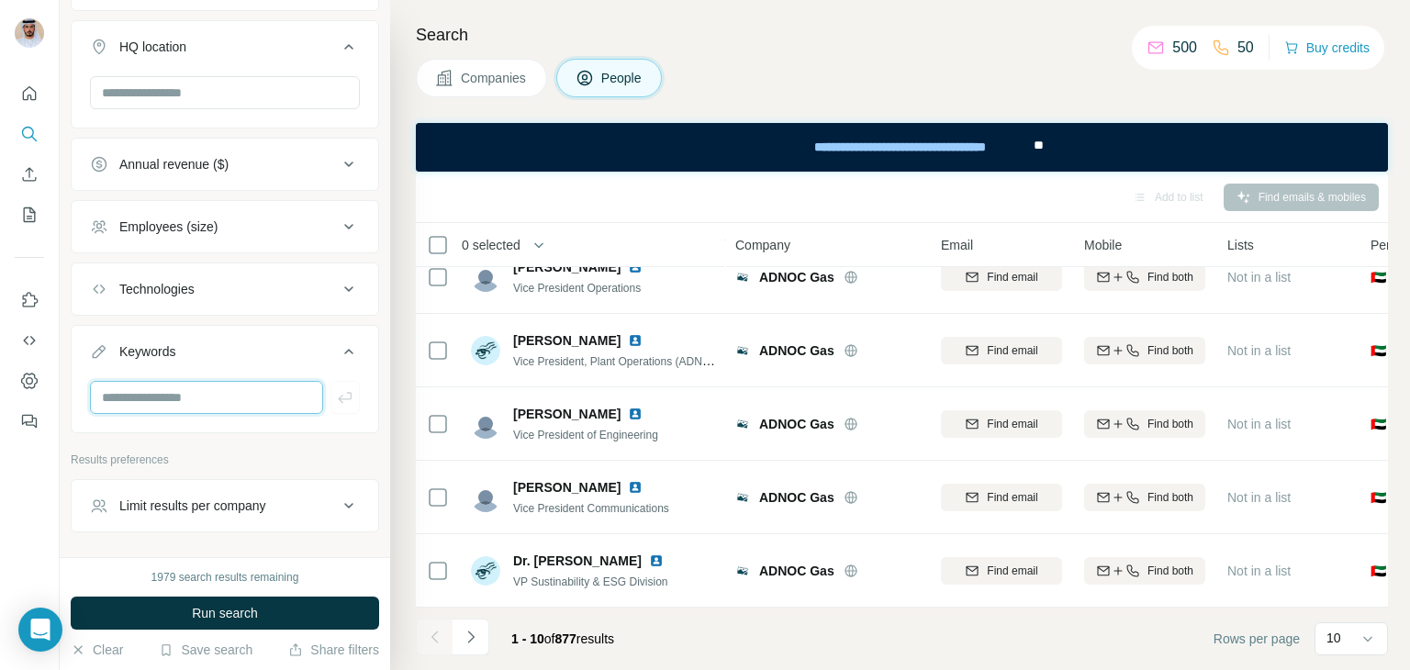
click at [259, 394] on input "text" at bounding box center [206, 397] width 233 height 33
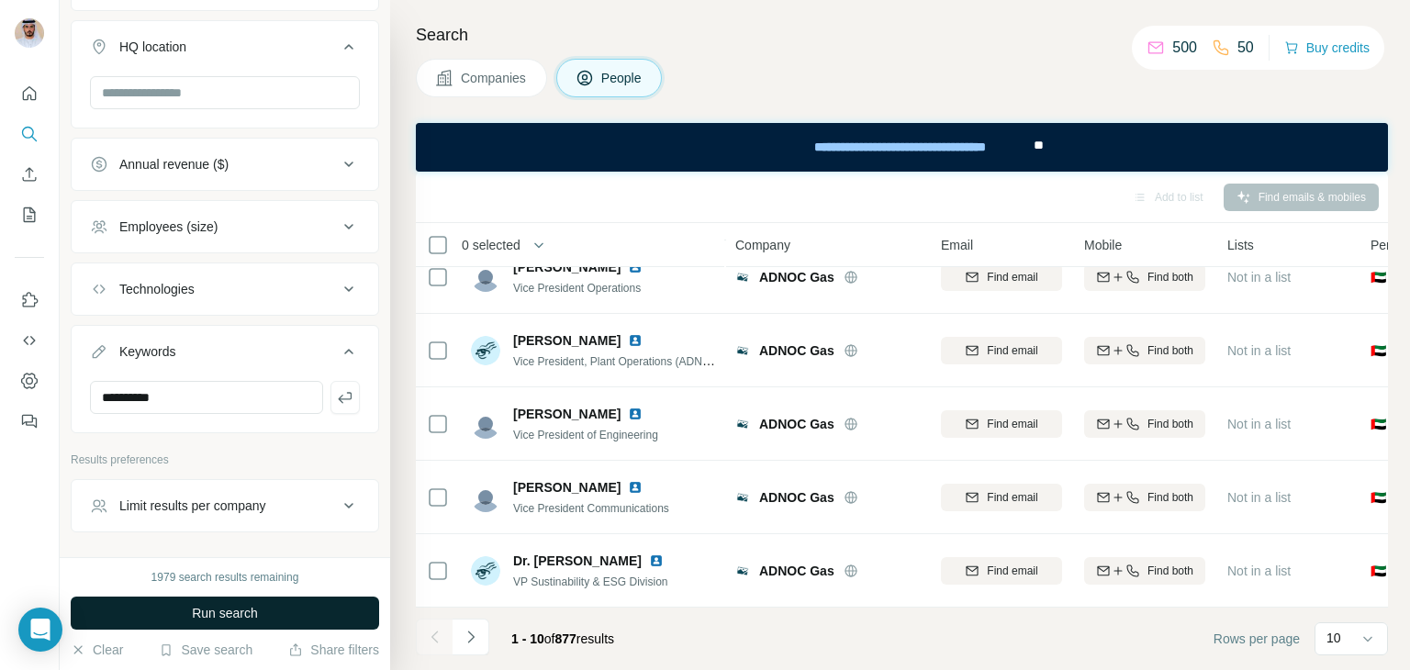
click at [274, 610] on button "Run search" at bounding box center [225, 613] width 308 height 33
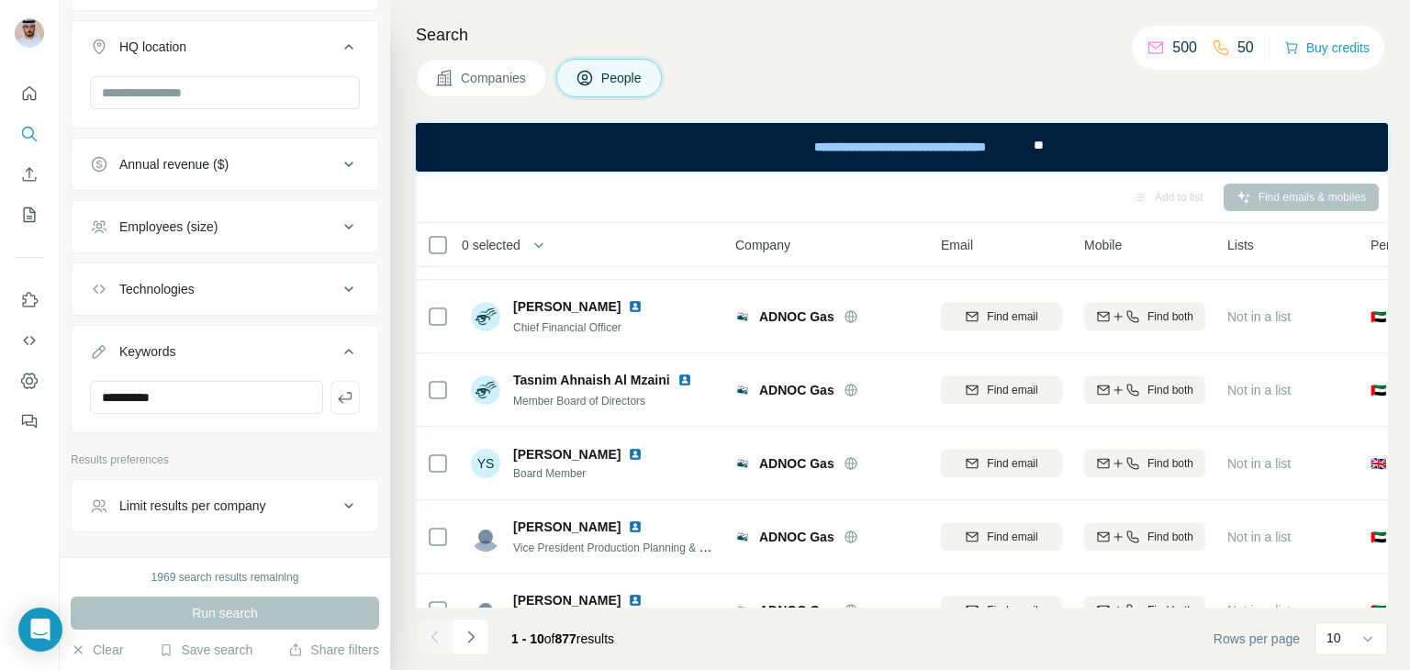
scroll to position [0, 0]
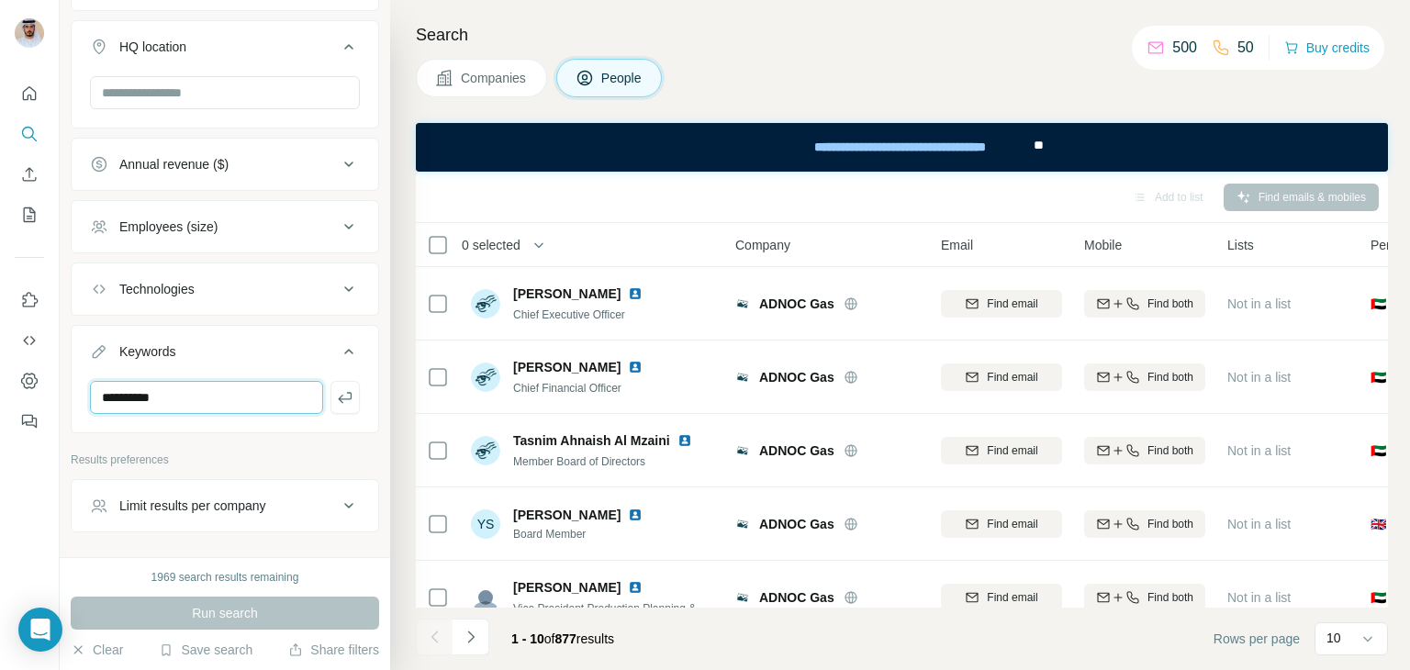
click at [221, 391] on input "**********" at bounding box center [206, 397] width 233 height 33
paste input "*"
type input "**********"
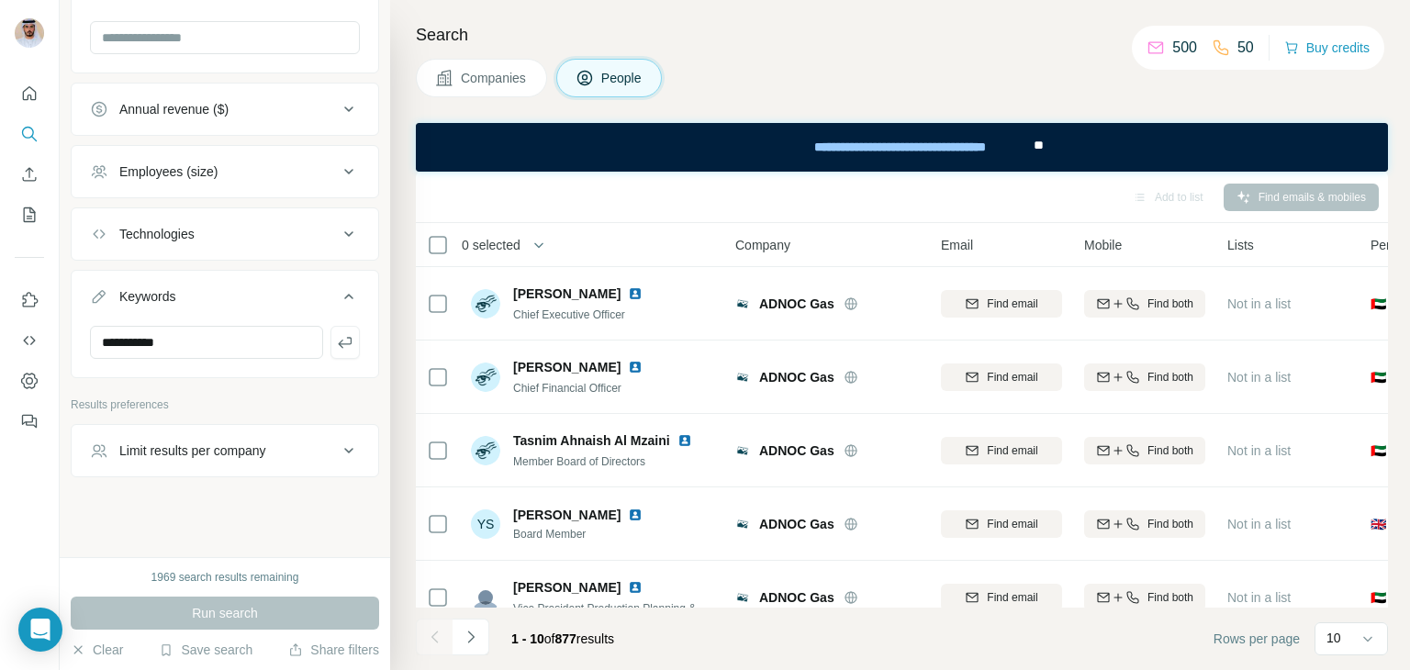
click at [276, 452] on div "Limit results per company" at bounding box center [214, 450] width 248 height 18
click at [283, 618] on div "Run search" at bounding box center [225, 613] width 308 height 33
click at [254, 345] on input "**********" at bounding box center [206, 342] width 233 height 33
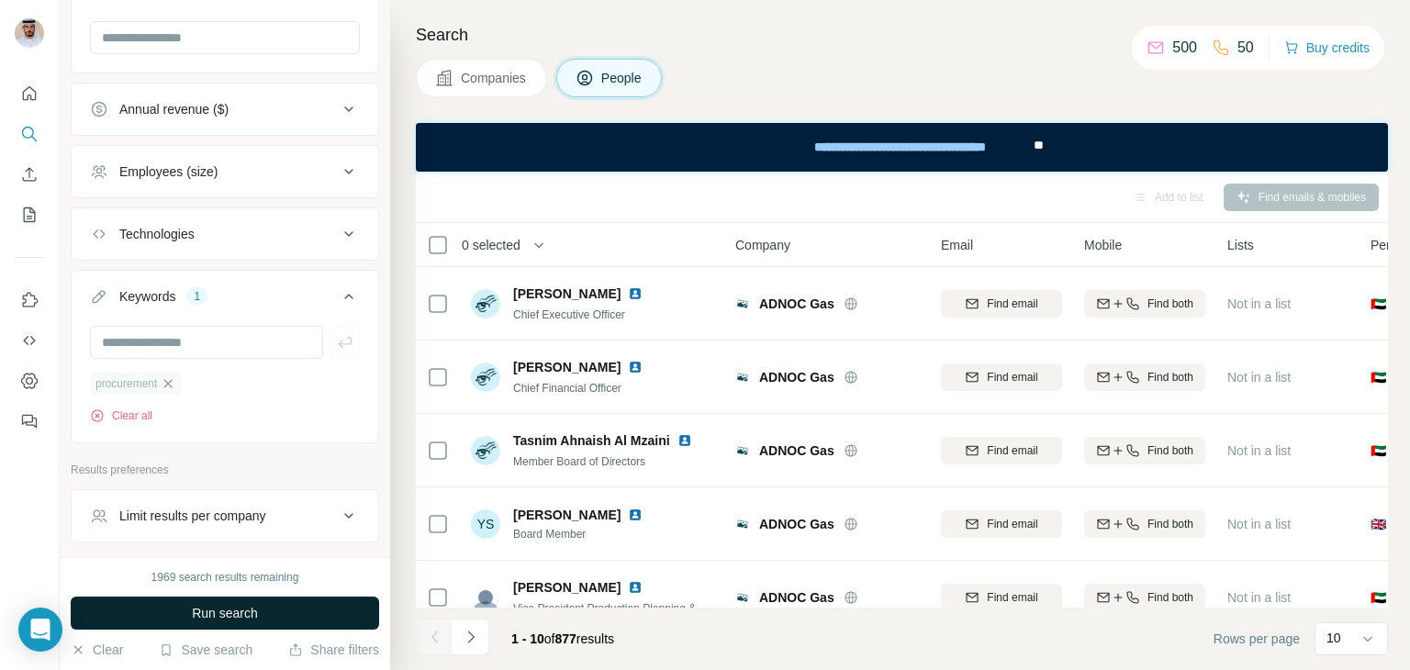
click at [173, 379] on icon "button" at bounding box center [168, 383] width 8 height 8
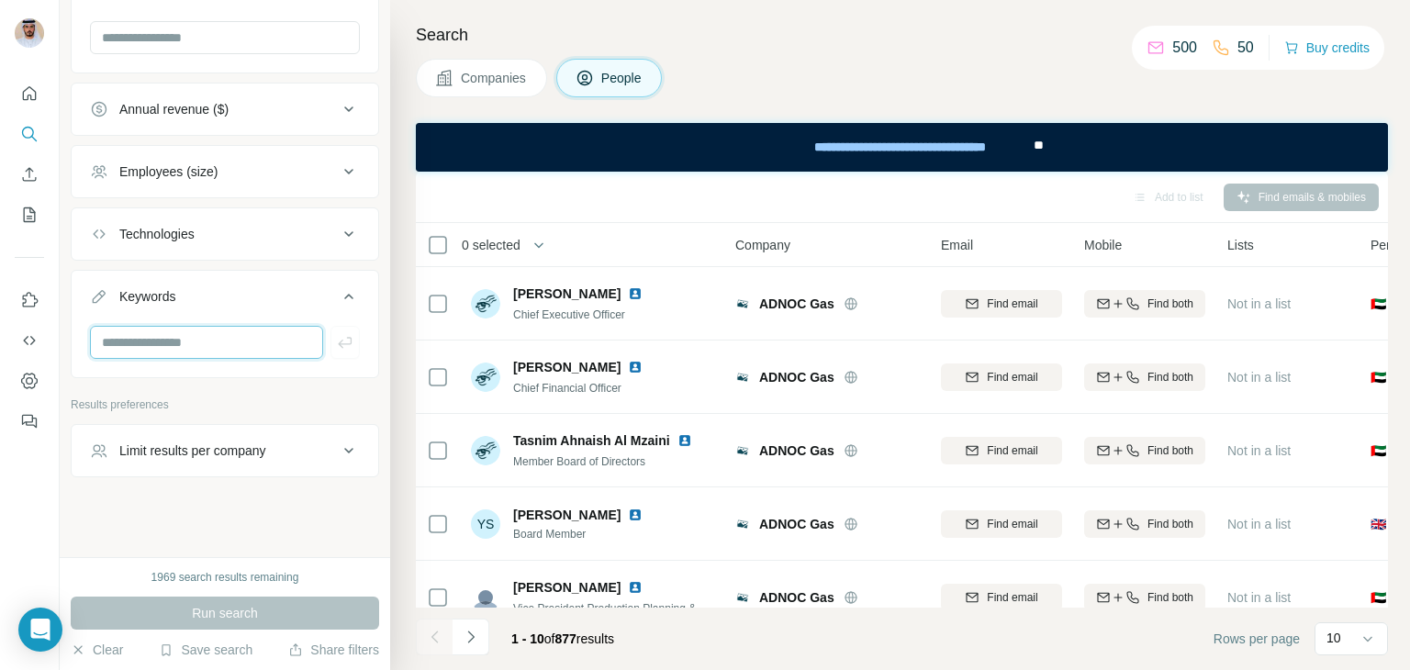
click at [181, 339] on input "text" at bounding box center [206, 342] width 233 height 33
paste input "**********"
type input "**********"
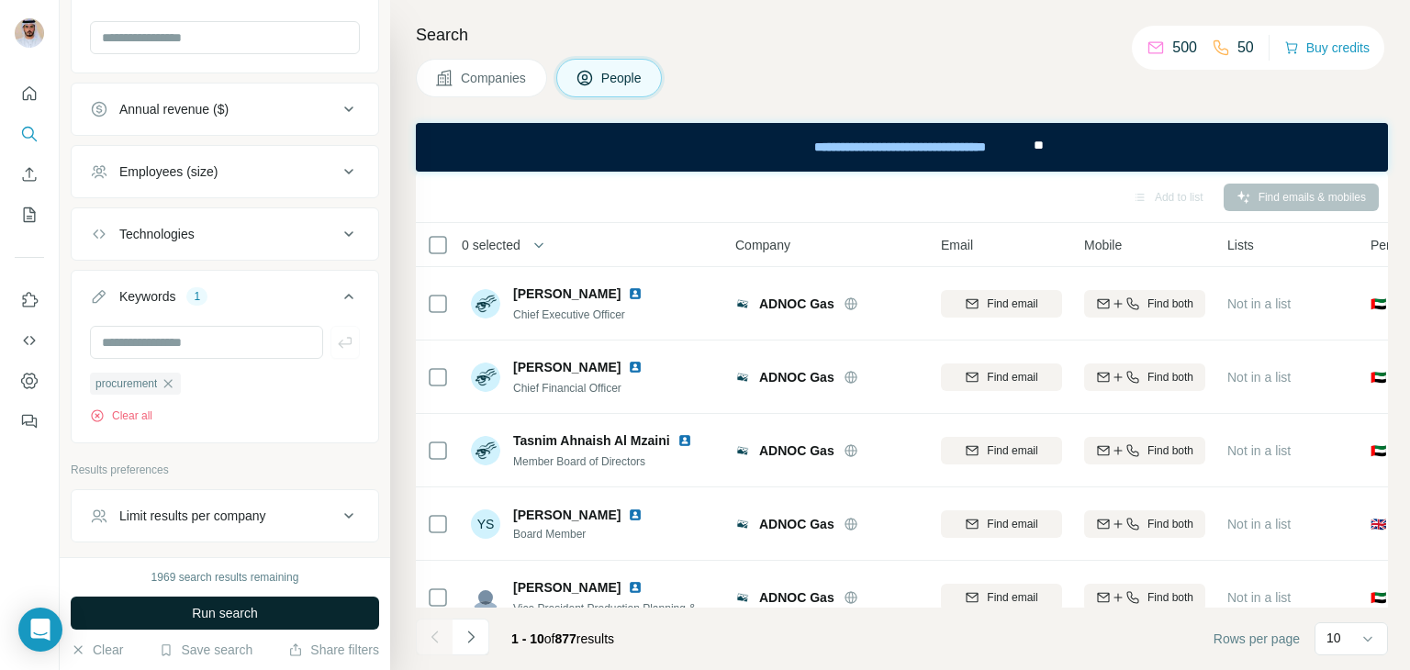
click at [215, 607] on span "Run search" at bounding box center [225, 613] width 66 height 18
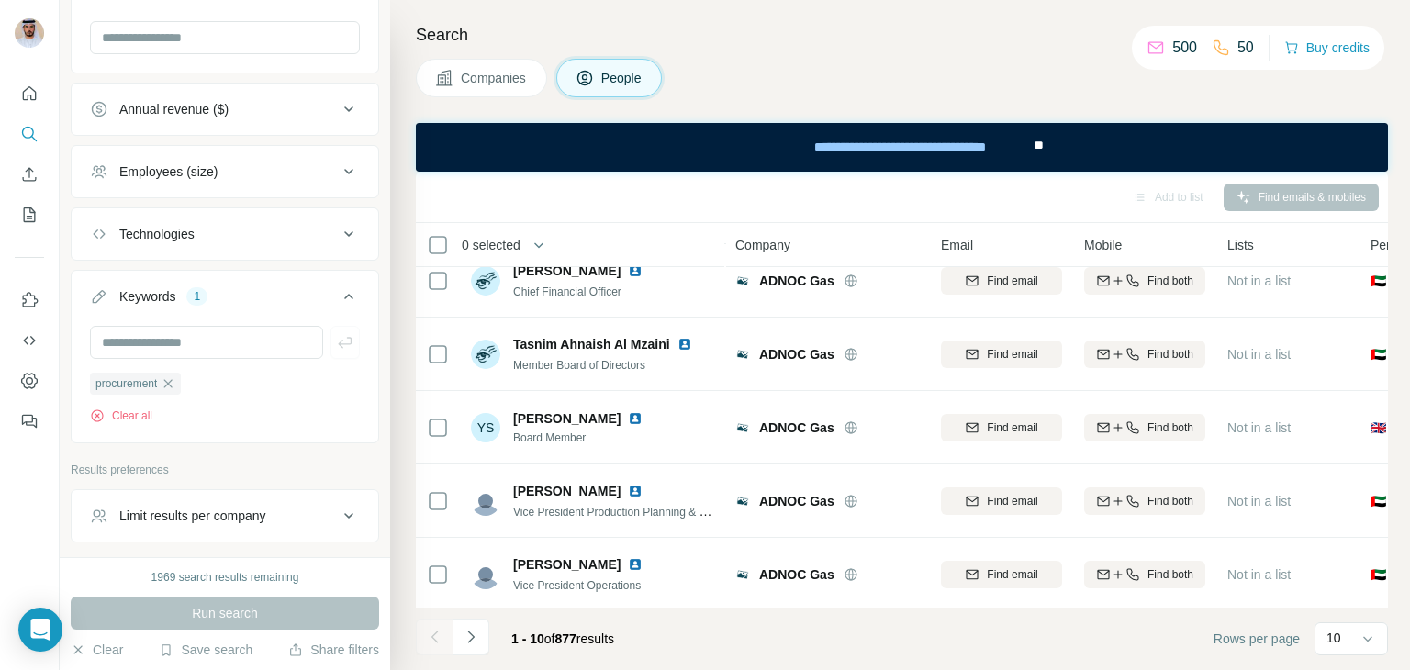
scroll to position [77, 0]
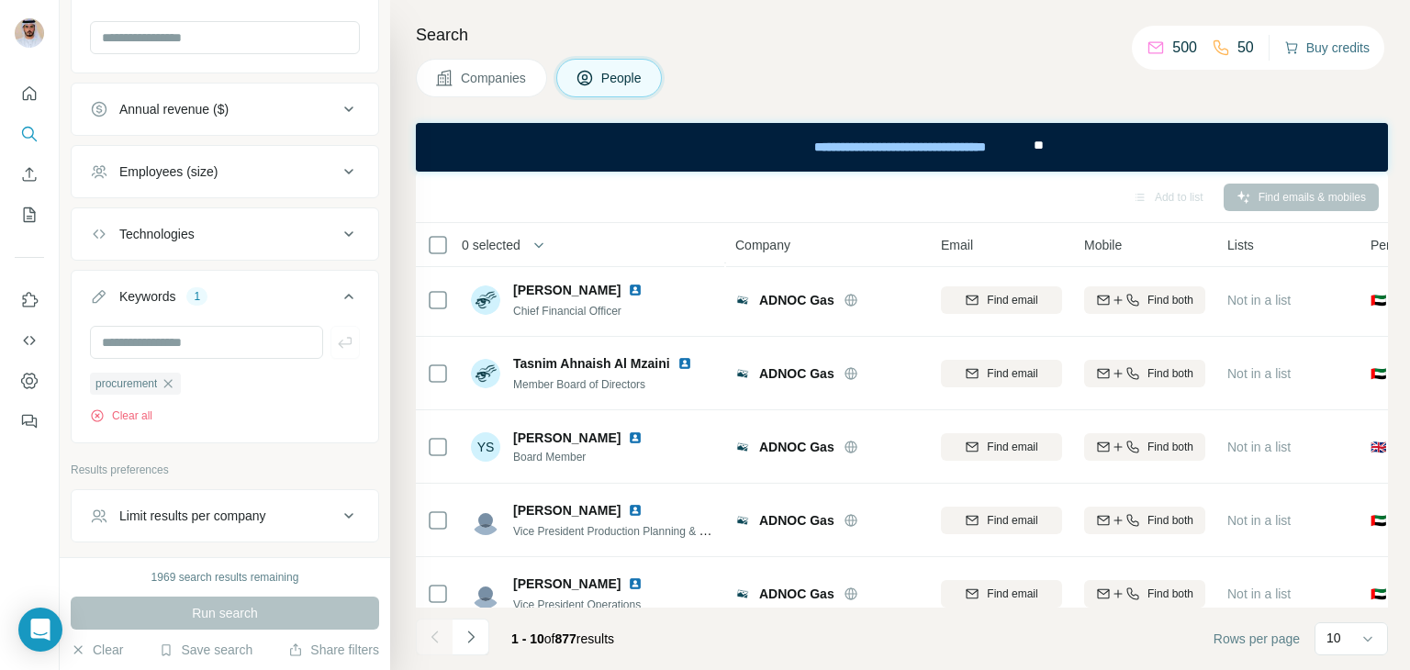
click at [1333, 44] on button "Buy credits" at bounding box center [1326, 48] width 85 height 26
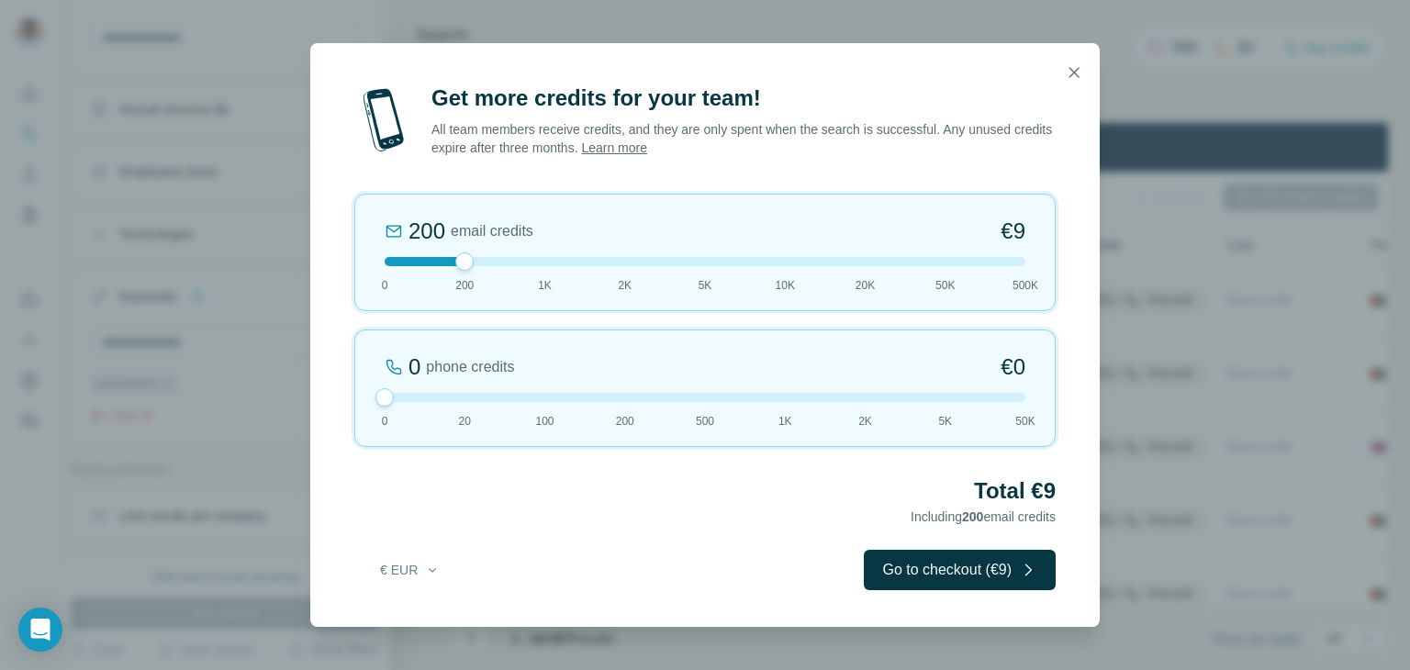
drag, startPoint x: 465, startPoint y: 390, endPoint x: 408, endPoint y: 394, distance: 57.0
click at [408, 394] on div at bounding box center [705, 397] width 641 height 9
drag, startPoint x: 378, startPoint y: 393, endPoint x: 385, endPoint y: 402, distance: 11.8
click at [385, 402] on div at bounding box center [384, 397] width 18 height 18
drag, startPoint x: 385, startPoint y: 402, endPoint x: 413, endPoint y: 394, distance: 28.7
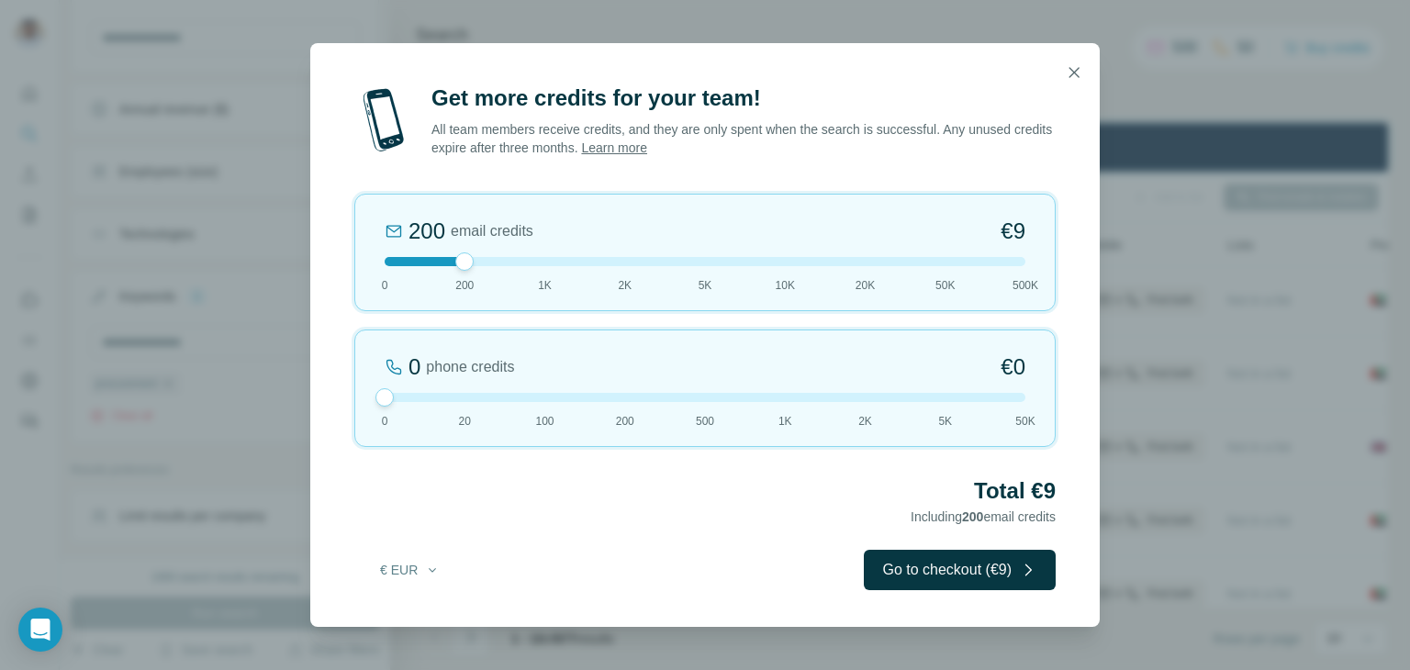
click at [413, 394] on div at bounding box center [705, 397] width 641 height 9
click at [419, 561] on button "€ EUR" at bounding box center [409, 569] width 85 height 33
click at [427, 603] on div "$ USD" at bounding box center [447, 610] width 154 height 18
drag, startPoint x: 385, startPoint y: 397, endPoint x: 399, endPoint y: 401, distance: 15.1
click at [399, 401] on div at bounding box center [705, 397] width 641 height 9
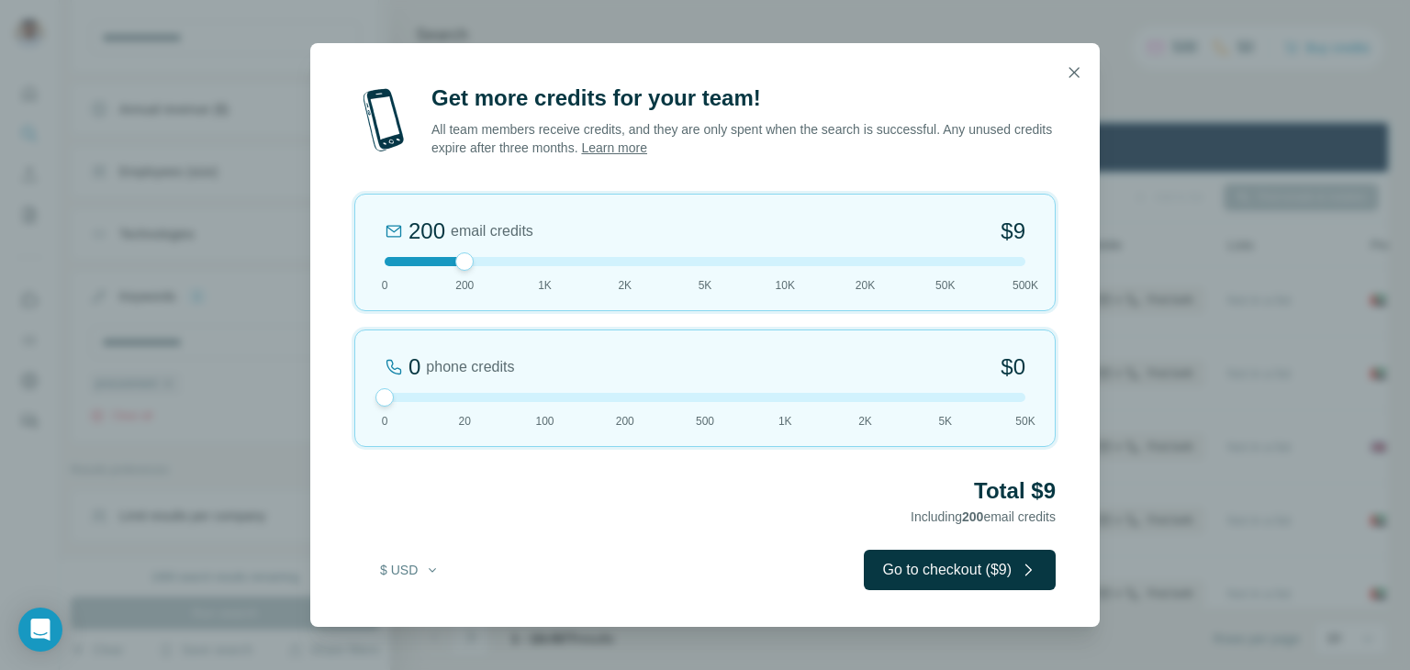
click at [411, 372] on div "0" at bounding box center [414, 366] width 12 height 29
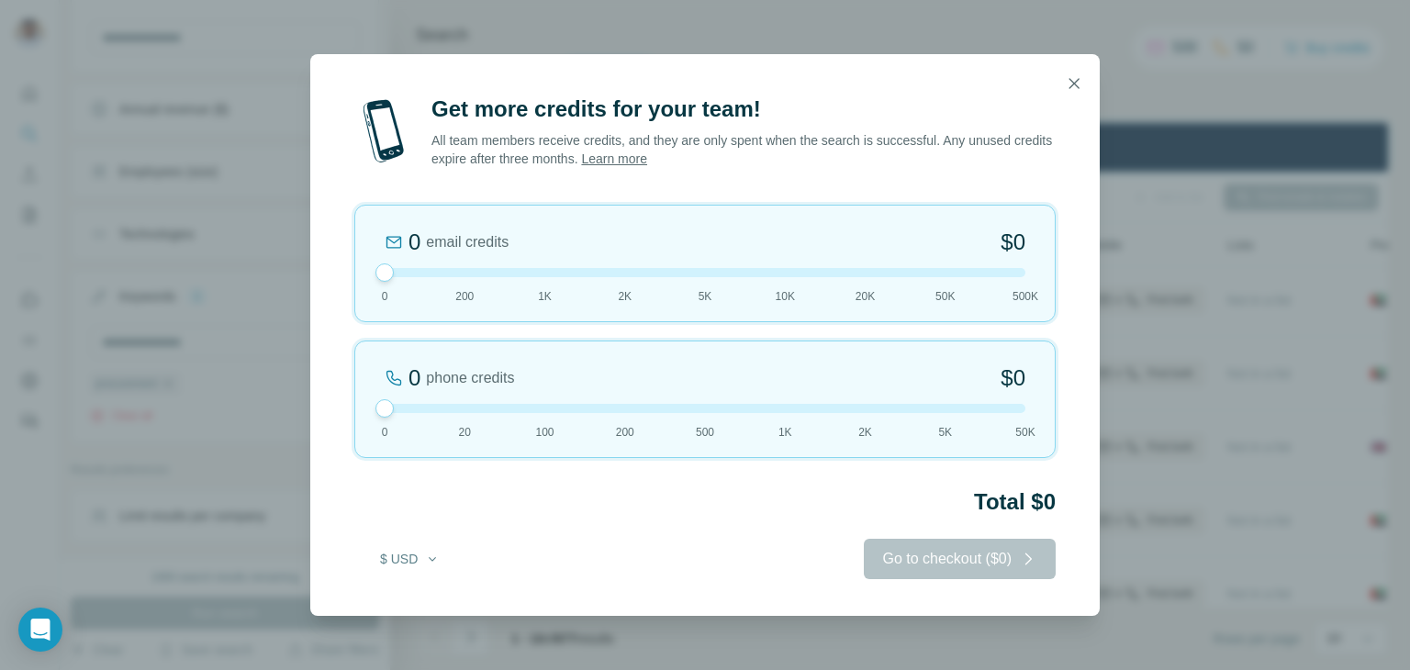
drag, startPoint x: 466, startPoint y: 264, endPoint x: 391, endPoint y: 269, distance: 75.4
click at [391, 269] on div at bounding box center [384, 272] width 18 height 18
click at [390, 414] on div at bounding box center [384, 408] width 18 height 18
drag, startPoint x: 386, startPoint y: 410, endPoint x: 409, endPoint y: 408, distance: 23.1
click at [409, 408] on div at bounding box center [705, 408] width 641 height 9
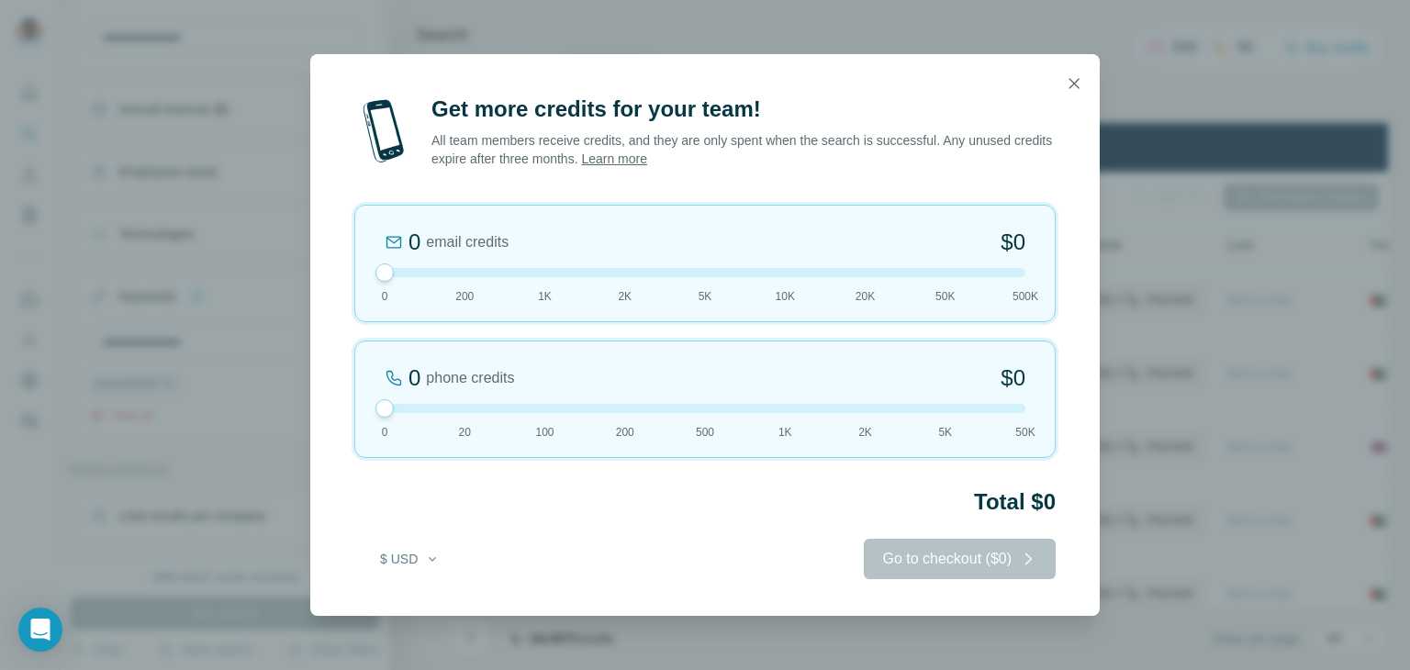
click at [409, 408] on div at bounding box center [705, 408] width 641 height 9
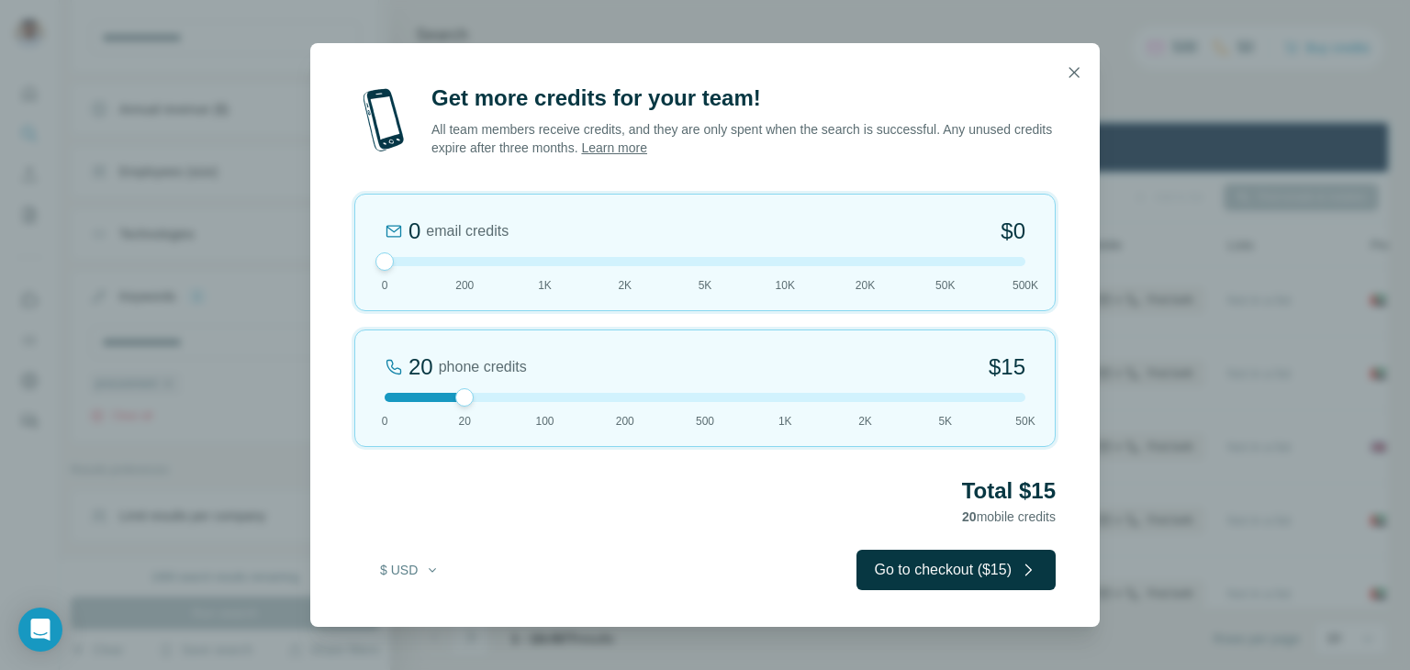
drag, startPoint x: 383, startPoint y: 408, endPoint x: 452, endPoint y: 401, distance: 69.2
click at [452, 401] on div at bounding box center [705, 397] width 641 height 9
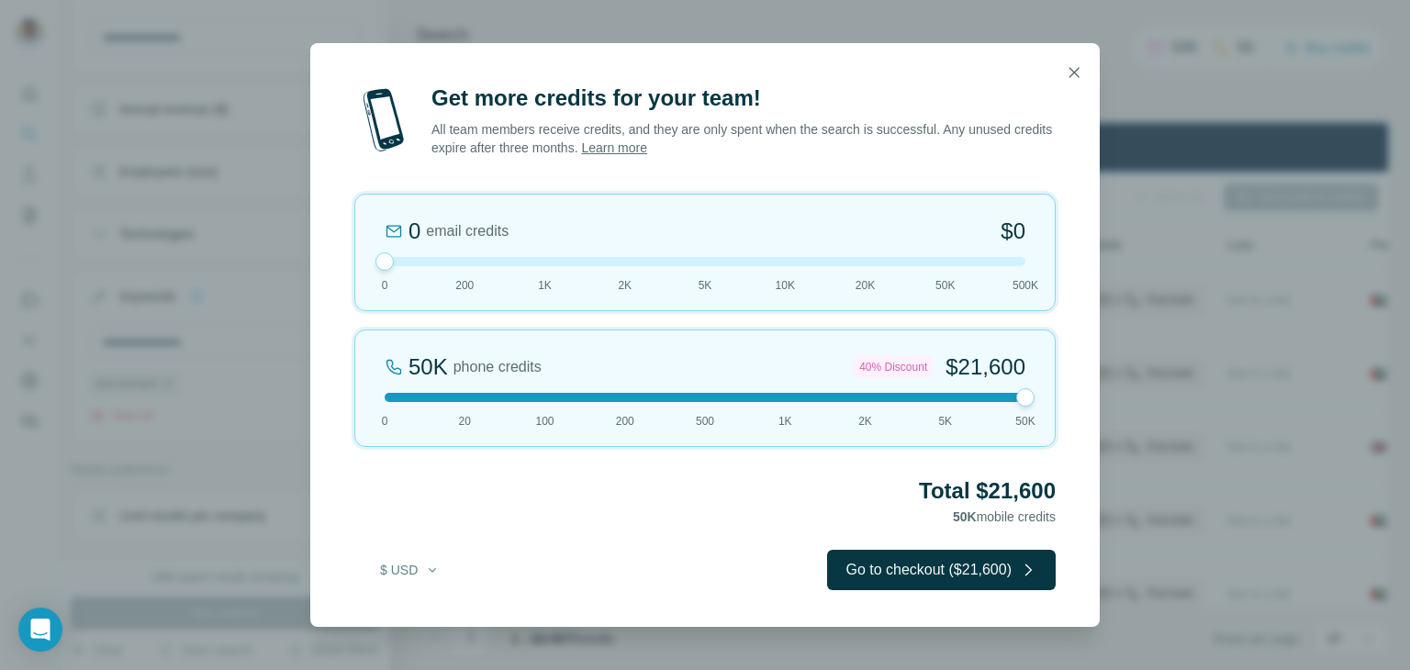
drag, startPoint x: 465, startPoint y: 394, endPoint x: 1111, endPoint y: 424, distance: 645.9
click at [1111, 424] on div "Get more credits for your team! All team members receive credits, and they are …" at bounding box center [705, 335] width 1410 height 670
click at [389, 400] on div at bounding box center [705, 397] width 641 height 9
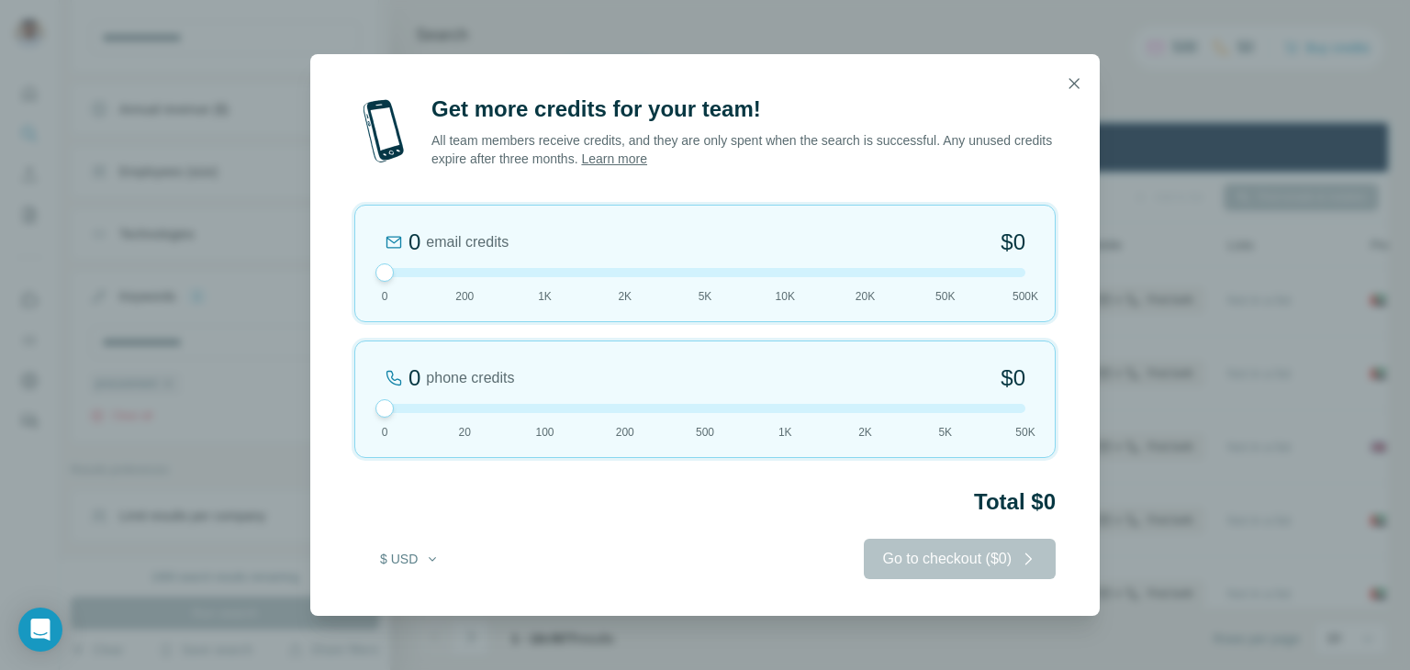
click at [395, 404] on div at bounding box center [705, 408] width 641 height 9
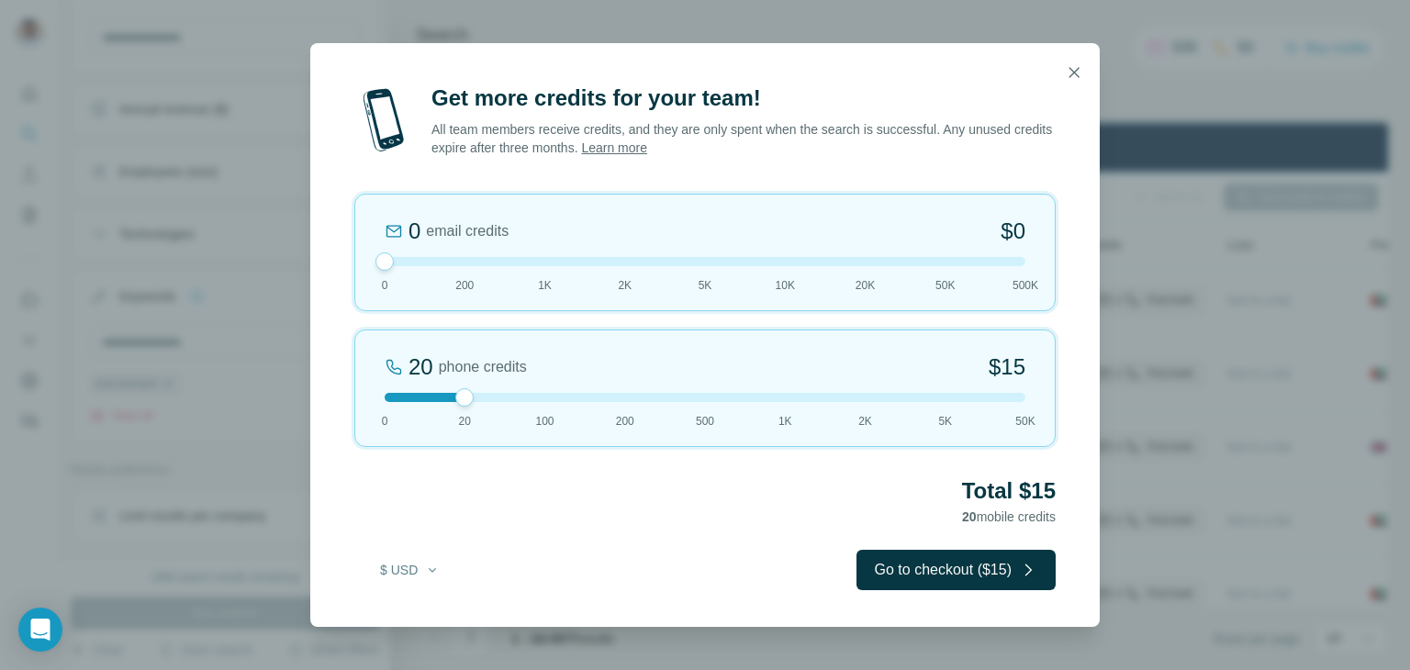
drag, startPoint x: 378, startPoint y: 412, endPoint x: 453, endPoint y: 419, distance: 75.5
click at [453, 419] on div "20 phone credits $15 0 20 100 200 500 1K 2K 5K 50K" at bounding box center [704, 387] width 701 height 117
click at [1065, 84] on button "button" at bounding box center [1073, 72] width 37 height 37
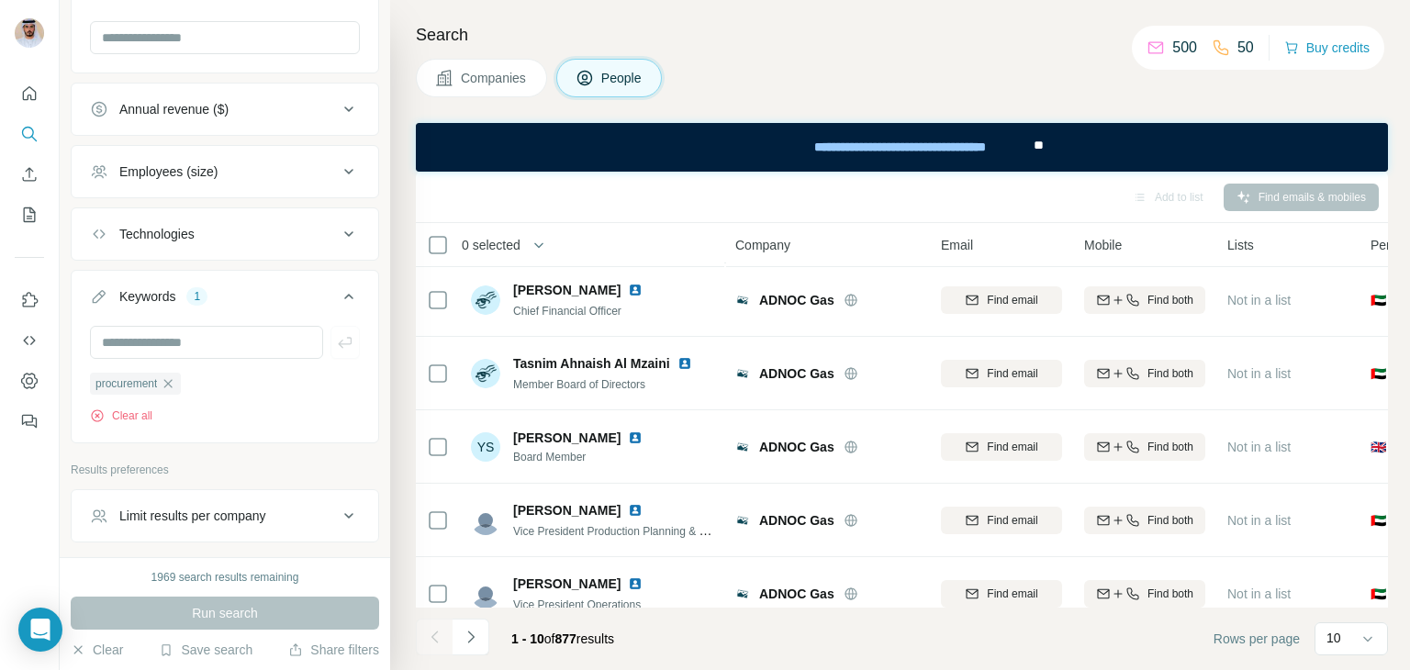
scroll to position [0, 0]
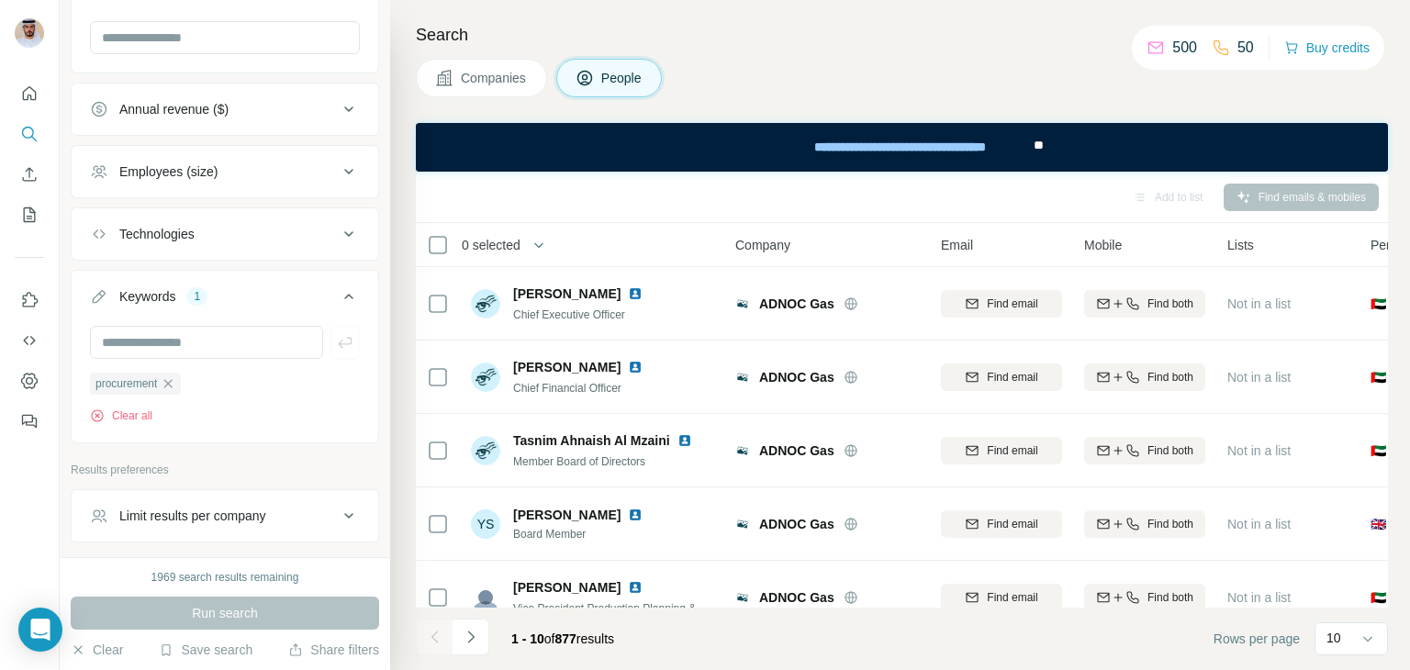
click at [431, 256] on th "0 selected" at bounding box center [563, 245] width 294 height 44
click at [1360, 641] on icon at bounding box center [1367, 639] width 18 height 18
click at [1356, 503] on div "60" at bounding box center [1351, 498] width 42 height 18
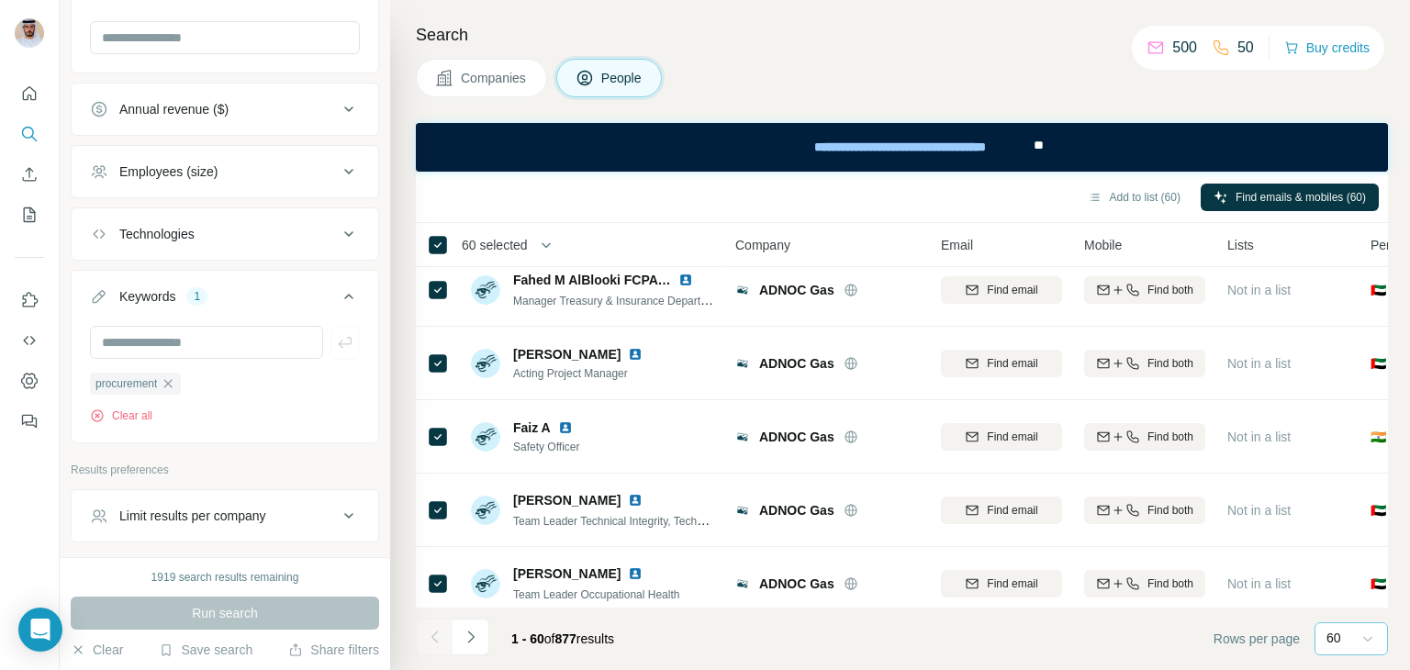
scroll to position [4074, 0]
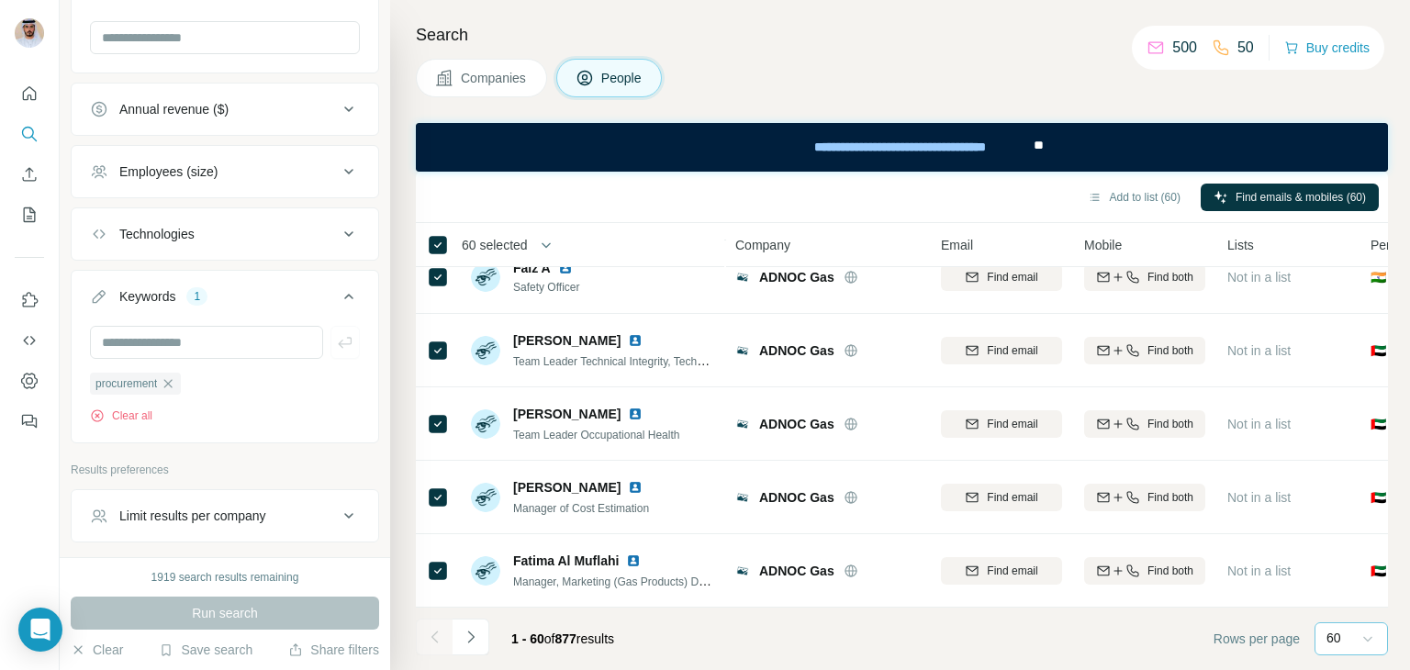
click at [1367, 632] on icon at bounding box center [1367, 639] width 18 height 18
click at [1339, 640] on input at bounding box center [1353, 639] width 55 height 20
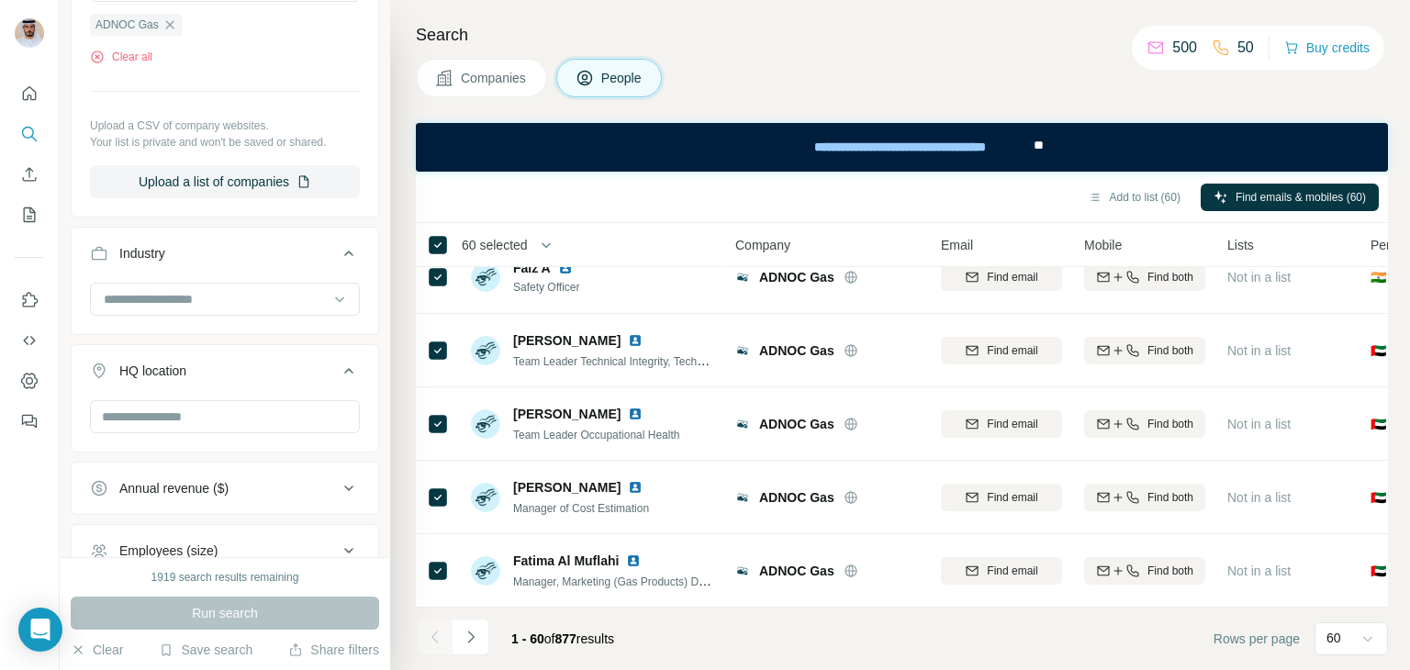
scroll to position [562, 0]
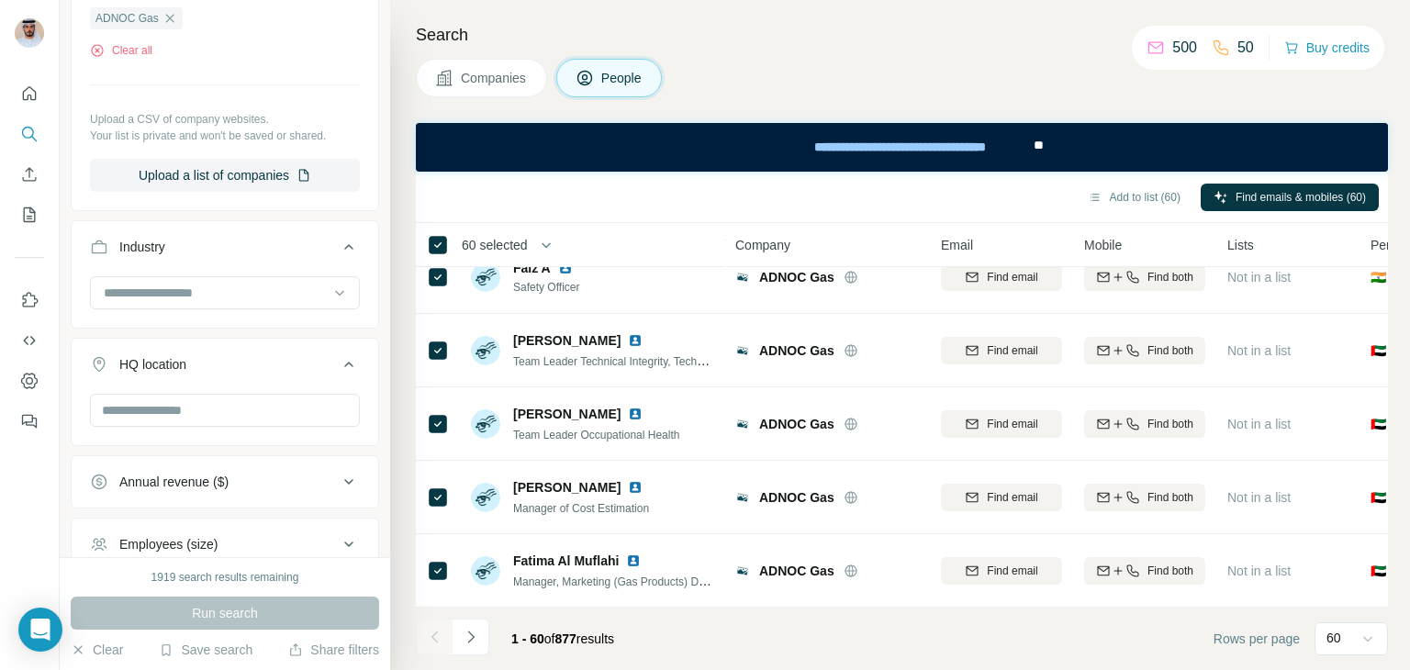
click at [500, 249] on span "60 selected" at bounding box center [495, 245] width 66 height 18
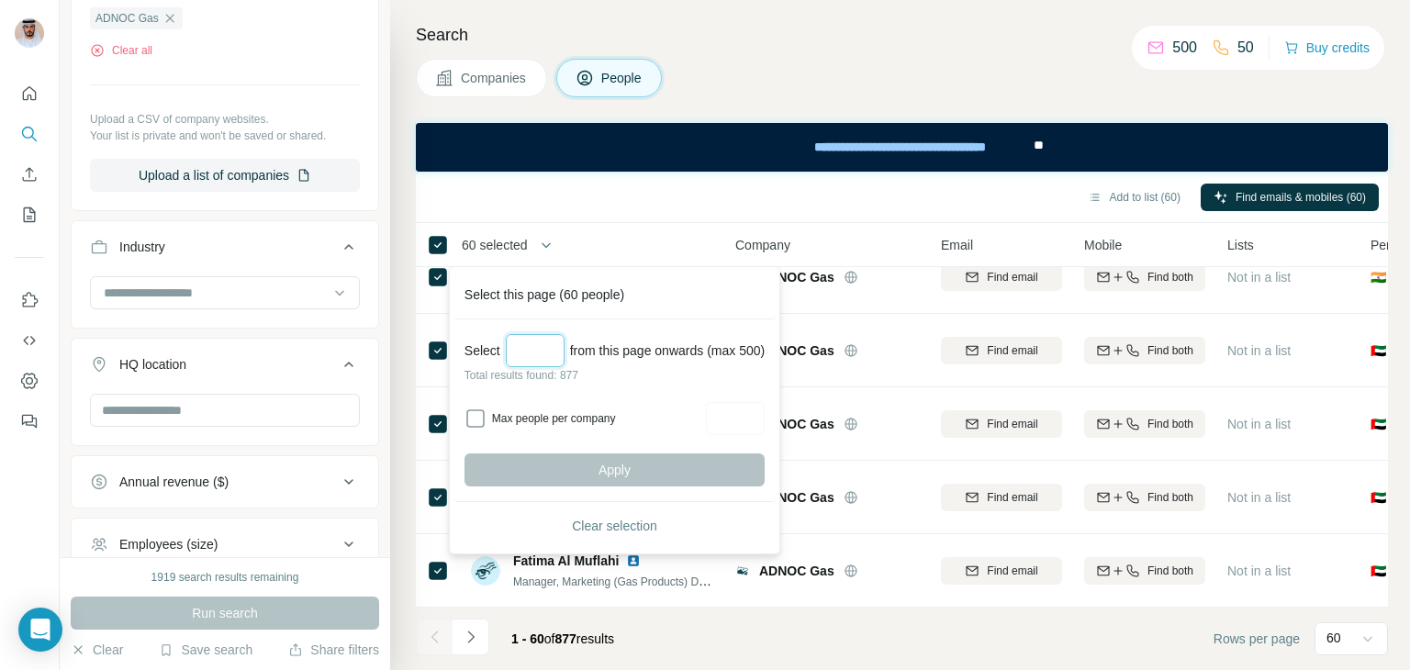
click at [525, 364] on input "Select a number (up to 500)" at bounding box center [535, 350] width 59 height 33
click at [546, 351] on input "Select a number (up to 500)" at bounding box center [535, 350] width 59 height 33
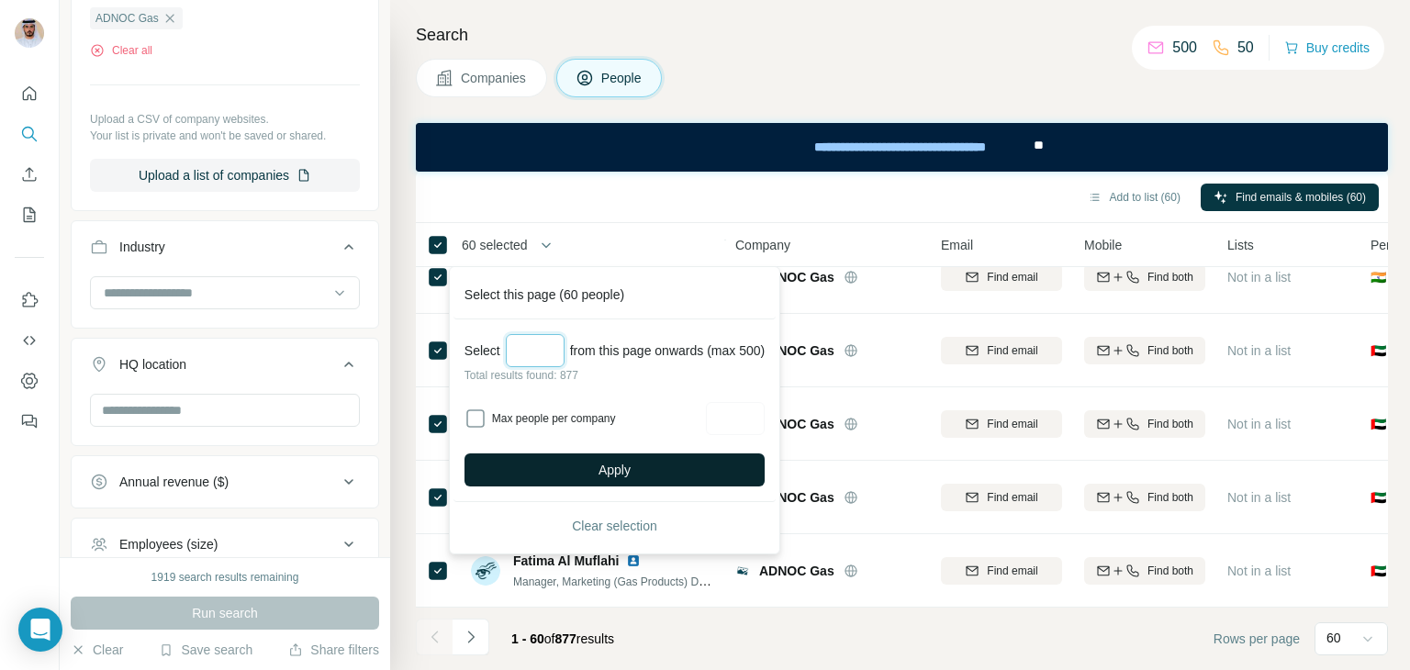
type input "***"
click at [749, 456] on button "Apply" at bounding box center [614, 469] width 300 height 33
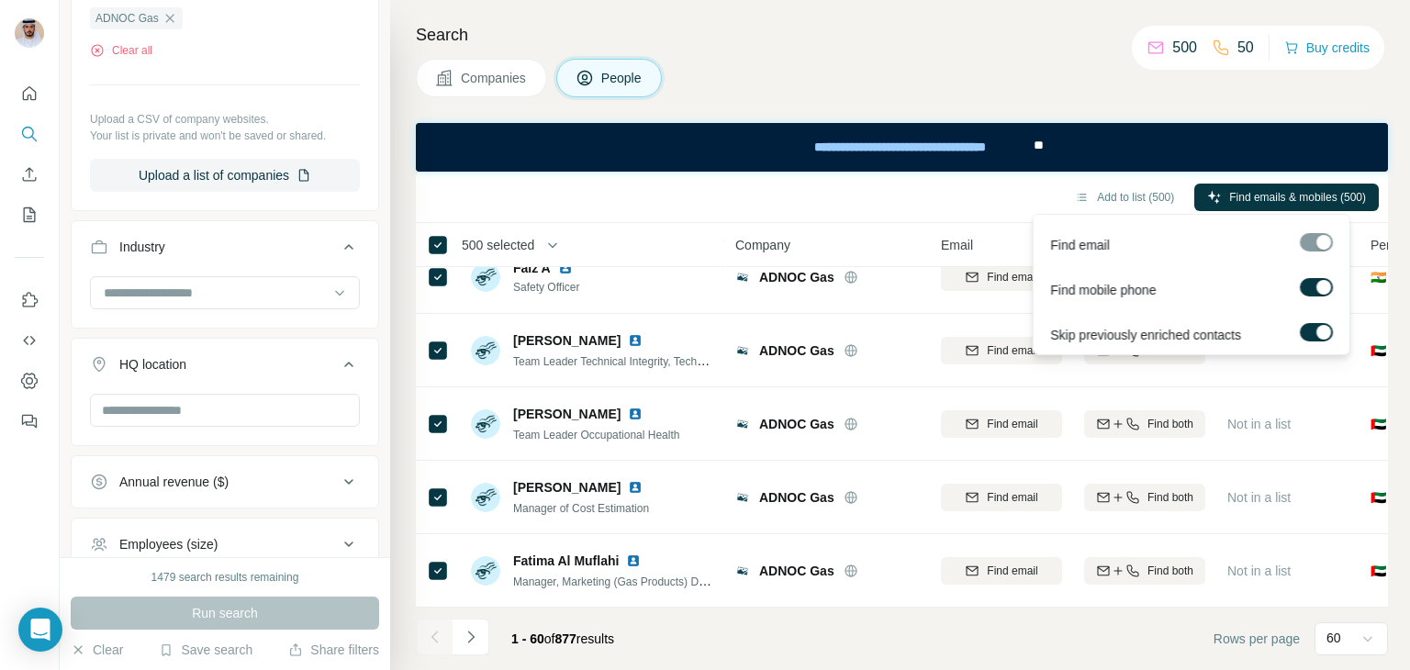
click at [1326, 248] on div at bounding box center [1316, 242] width 33 height 18
click at [1319, 244] on div at bounding box center [1316, 242] width 33 height 18
click at [1319, 335] on div at bounding box center [1323, 332] width 15 height 15
click at [1295, 195] on span "Find emails & mobiles (500)" at bounding box center [1297, 197] width 137 height 17
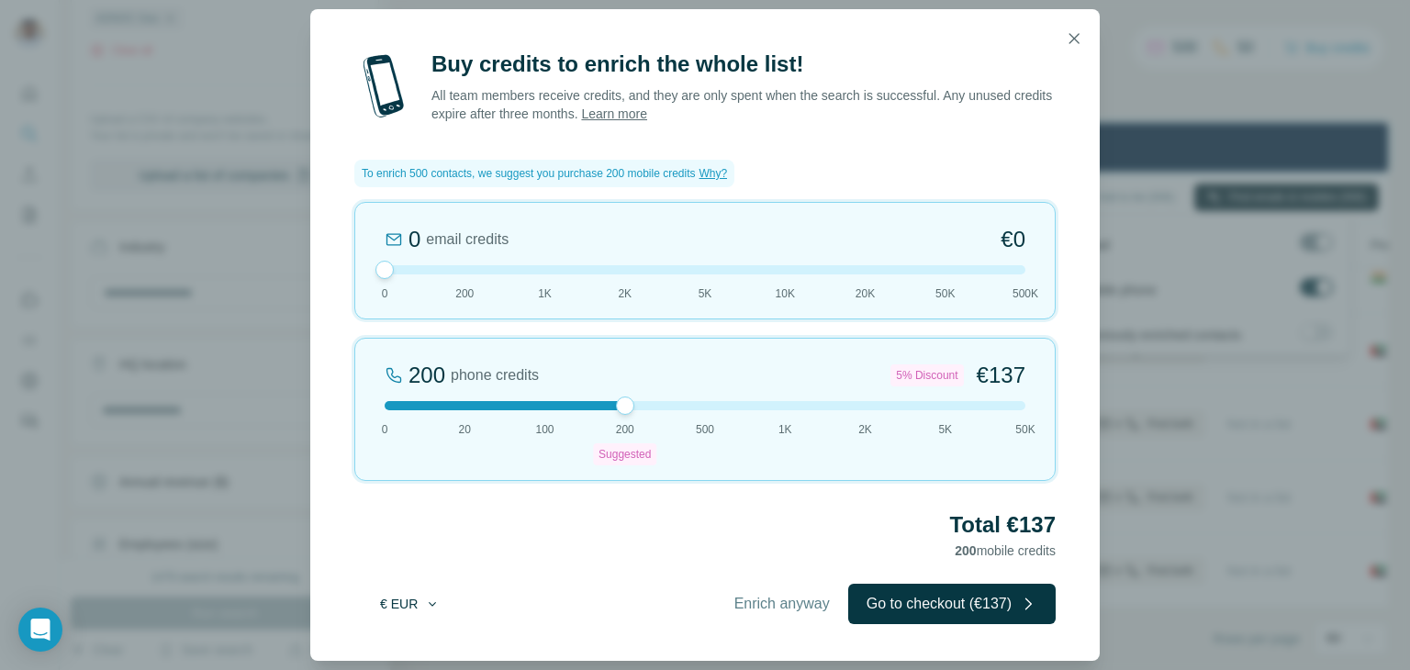
click at [432, 608] on icon "button" at bounding box center [432, 604] width 15 height 15
click at [404, 657] on div "$ USD" at bounding box center [447, 644] width 176 height 33
click at [630, 416] on div "200 phone credits 5% Discount $137 0 20 100 200 Suggested 500 1K 2K 5K 50K" at bounding box center [704, 409] width 701 height 143
click at [1083, 40] on button "button" at bounding box center [1073, 38] width 37 height 37
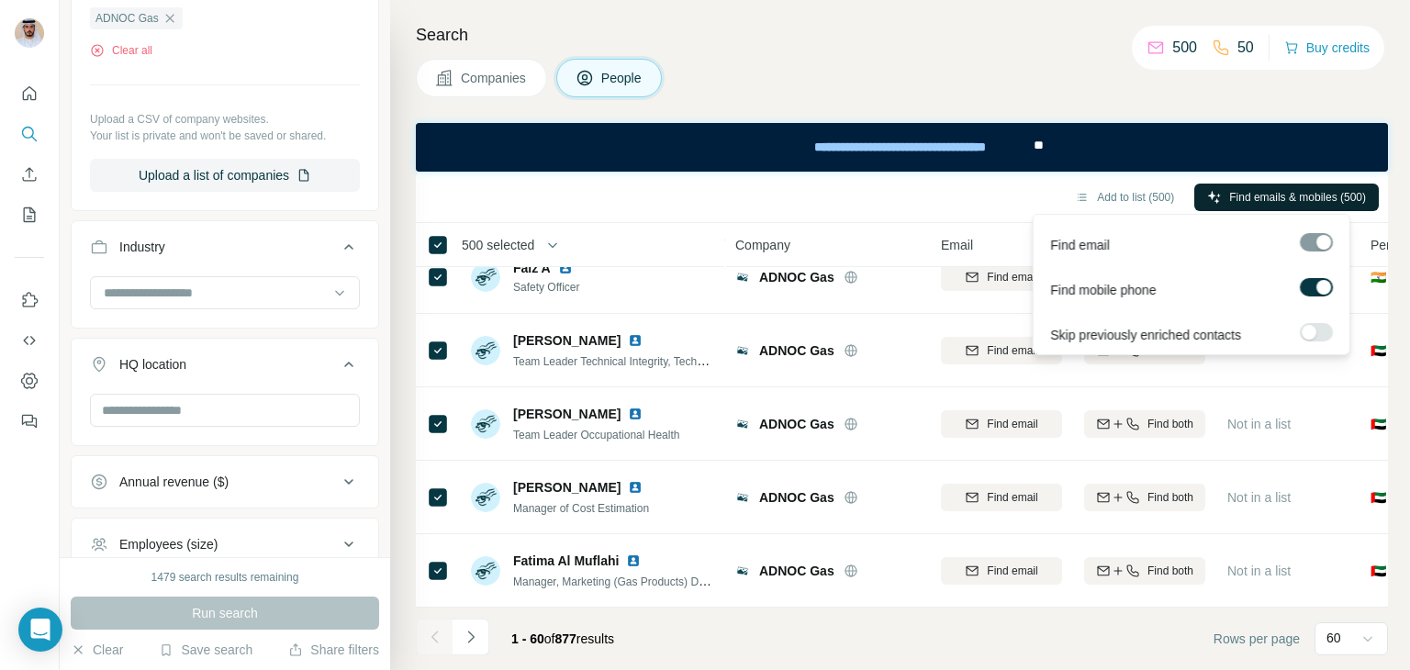
click at [1273, 193] on span "Find emails & mobiles (500)" at bounding box center [1297, 197] width 137 height 17
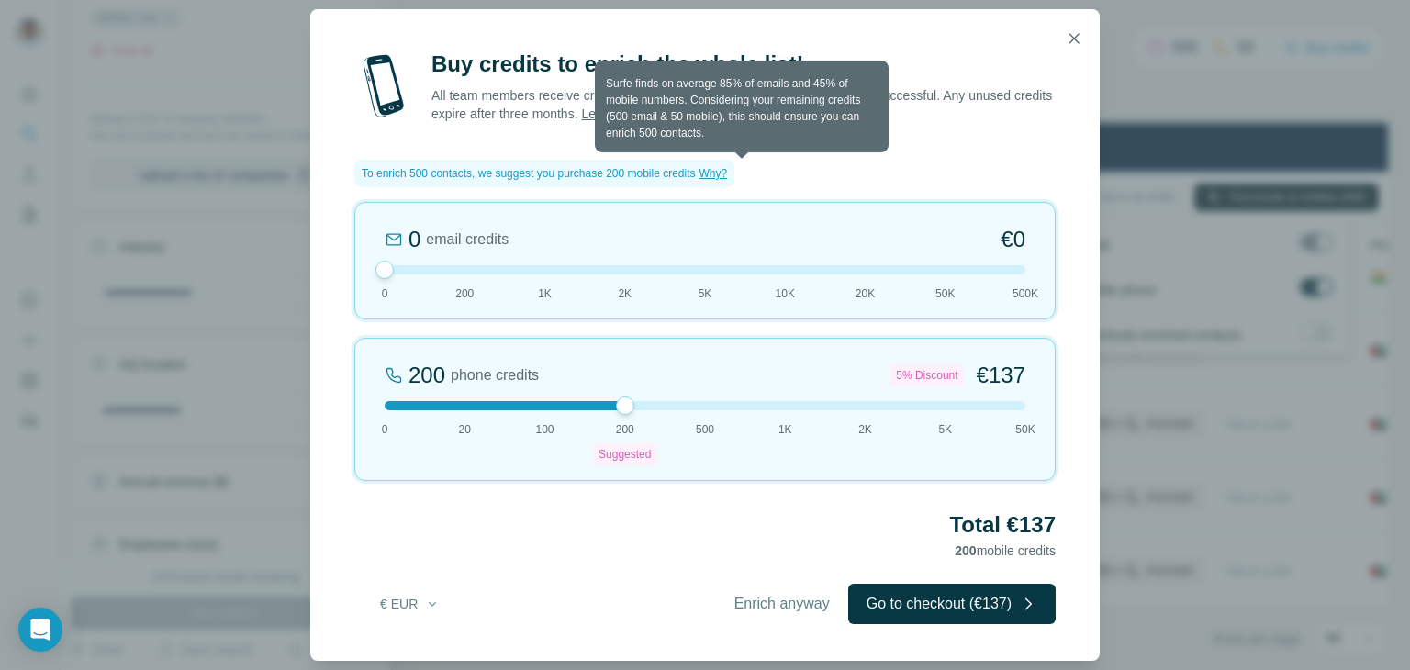
click at [728, 172] on span "Why?" at bounding box center [713, 173] width 28 height 13
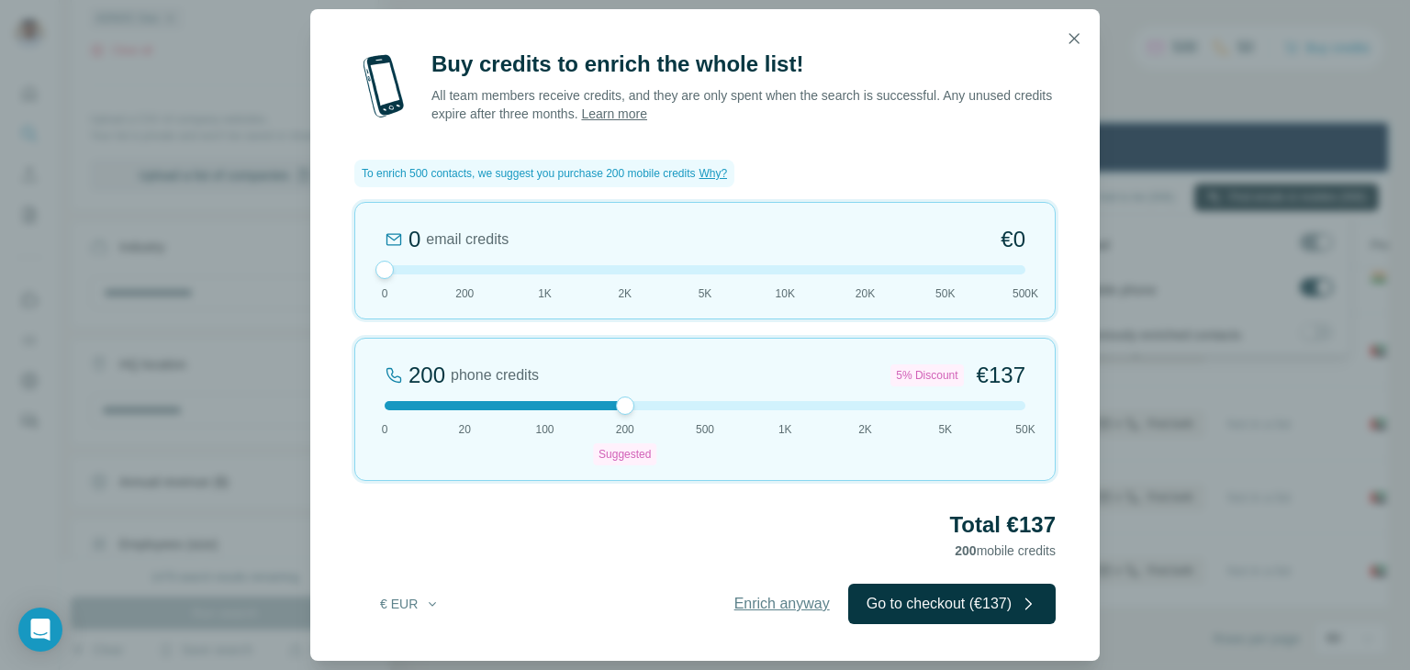
click at [753, 603] on span "Enrich anyway" at bounding box center [781, 604] width 95 height 22
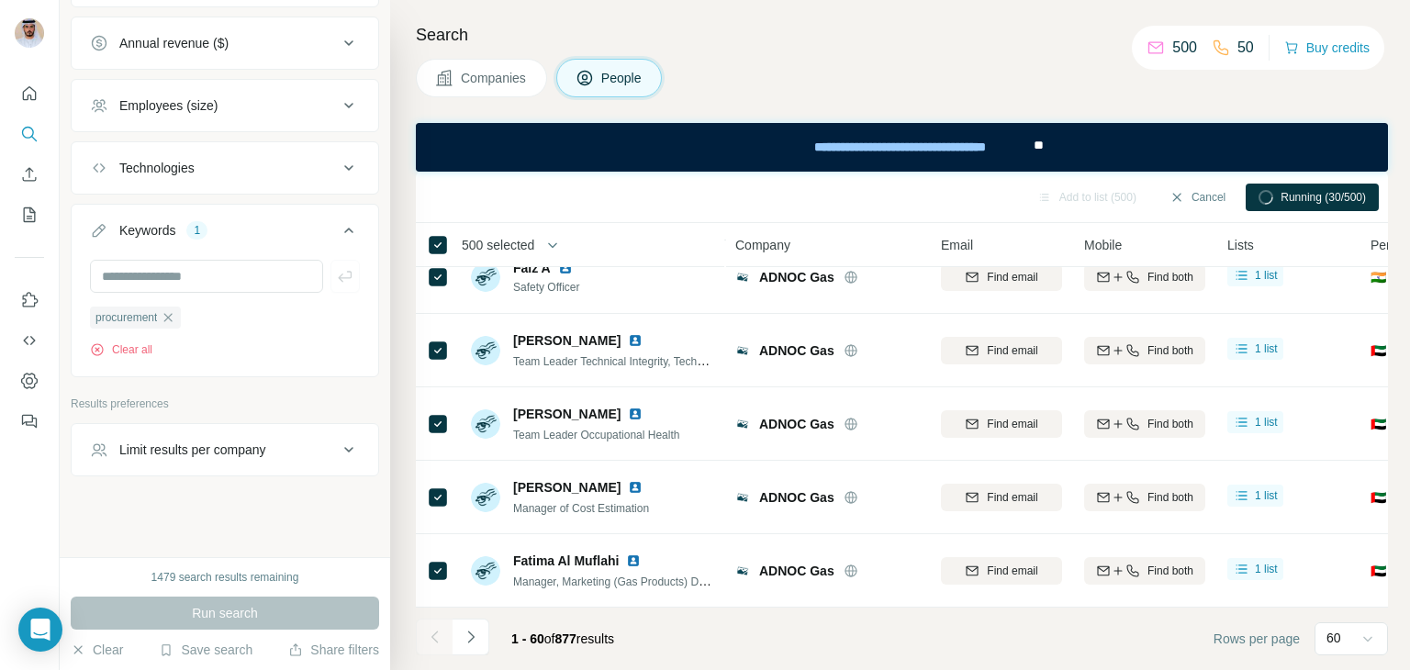
scroll to position [0, 0]
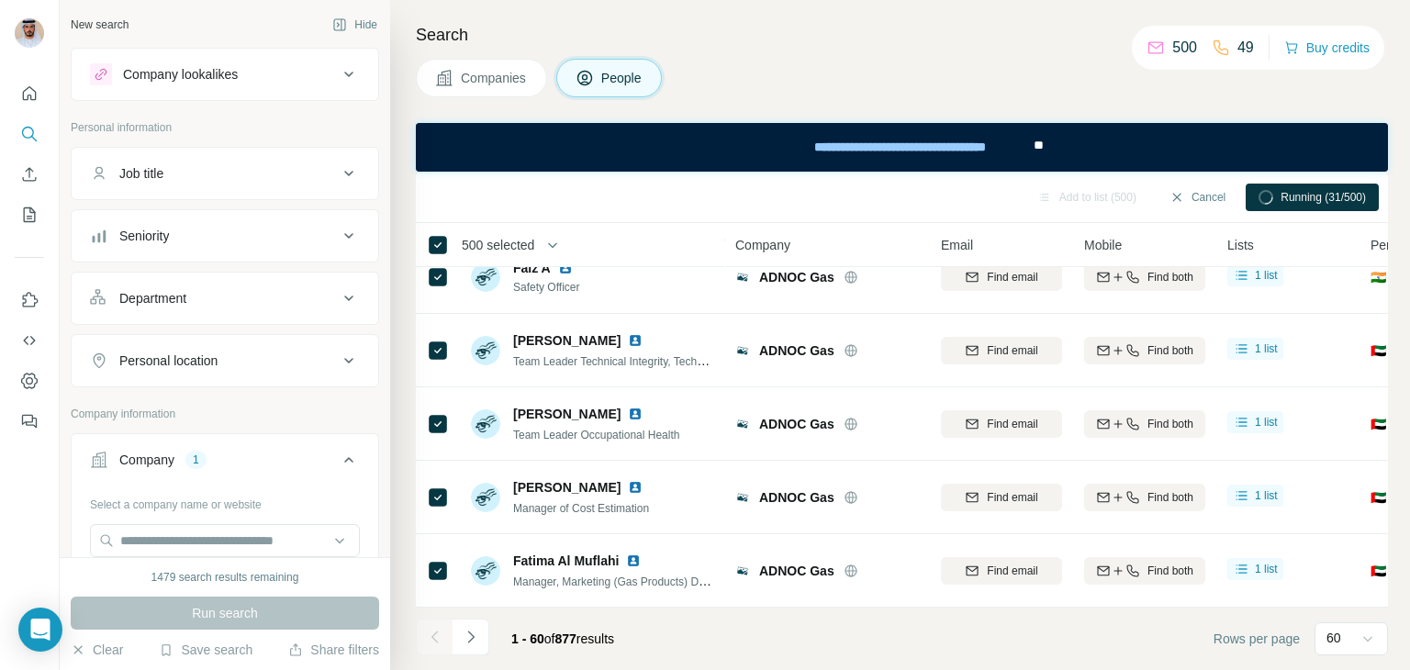
click at [322, 187] on button "Job title" at bounding box center [225, 173] width 307 height 44
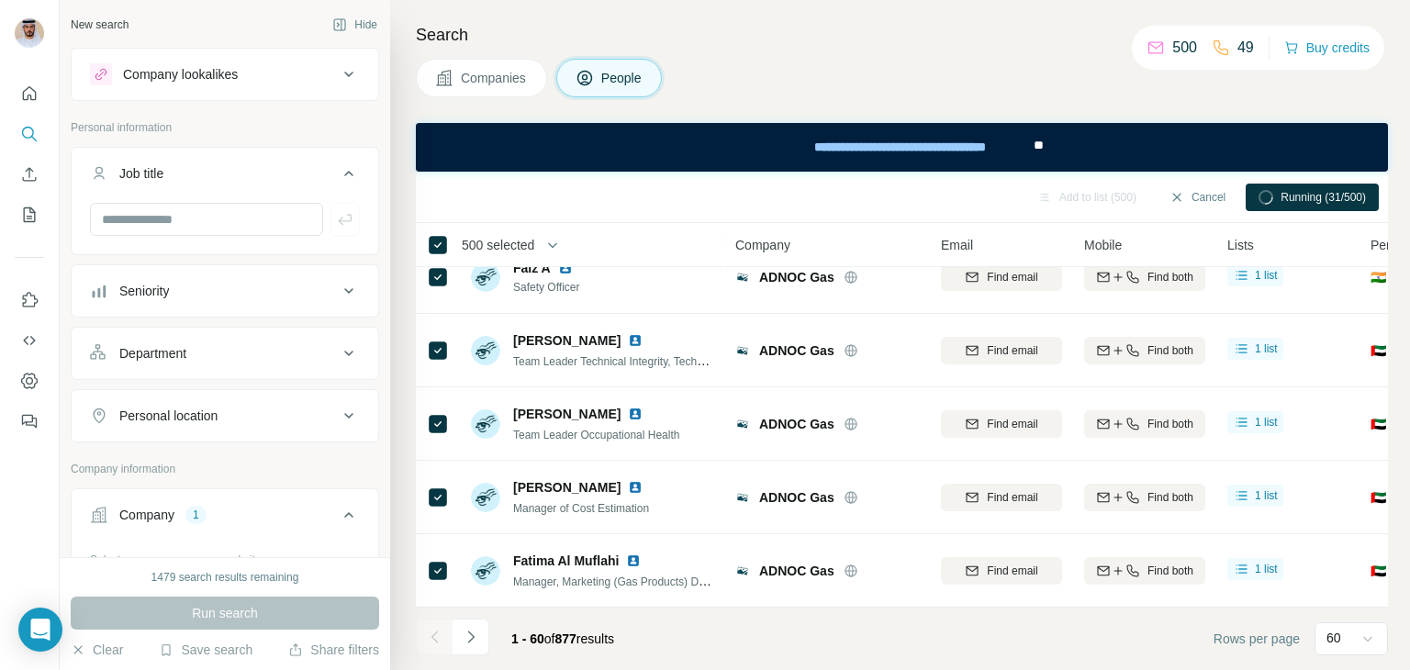
click at [322, 187] on button "Job title" at bounding box center [225, 176] width 307 height 51
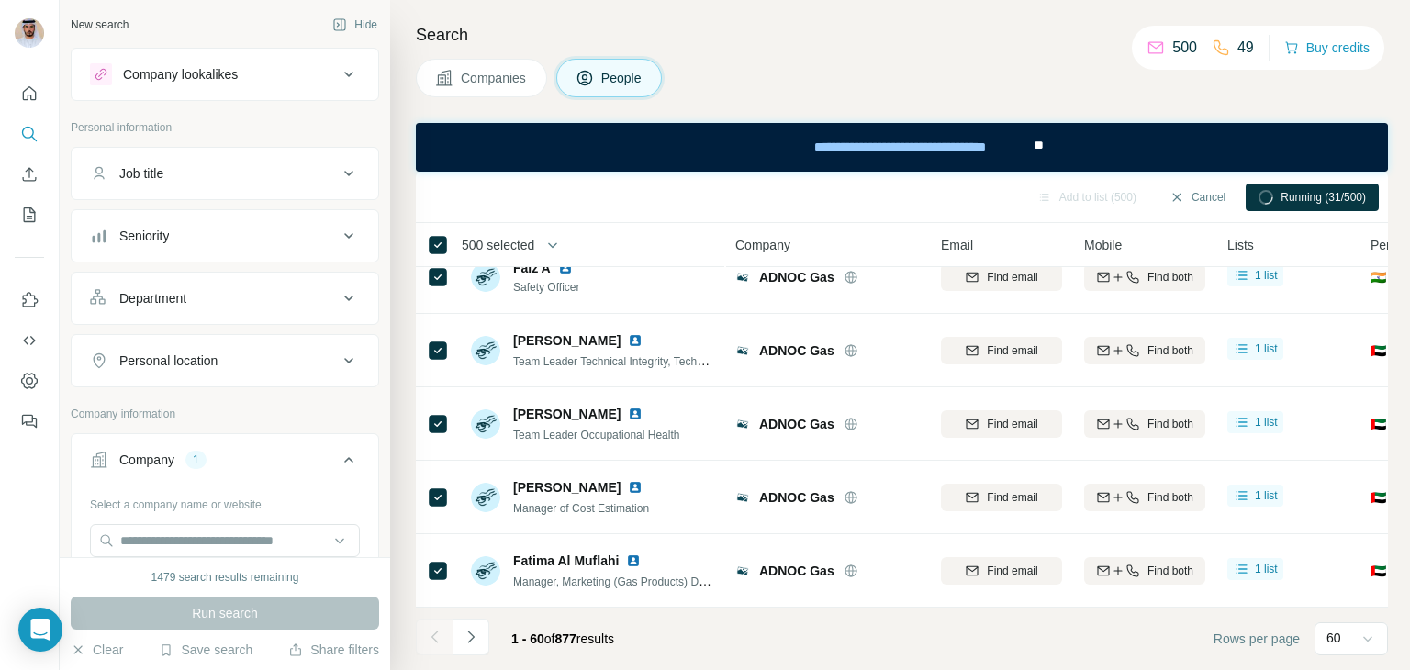
click at [338, 228] on icon at bounding box center [349, 236] width 22 height 22
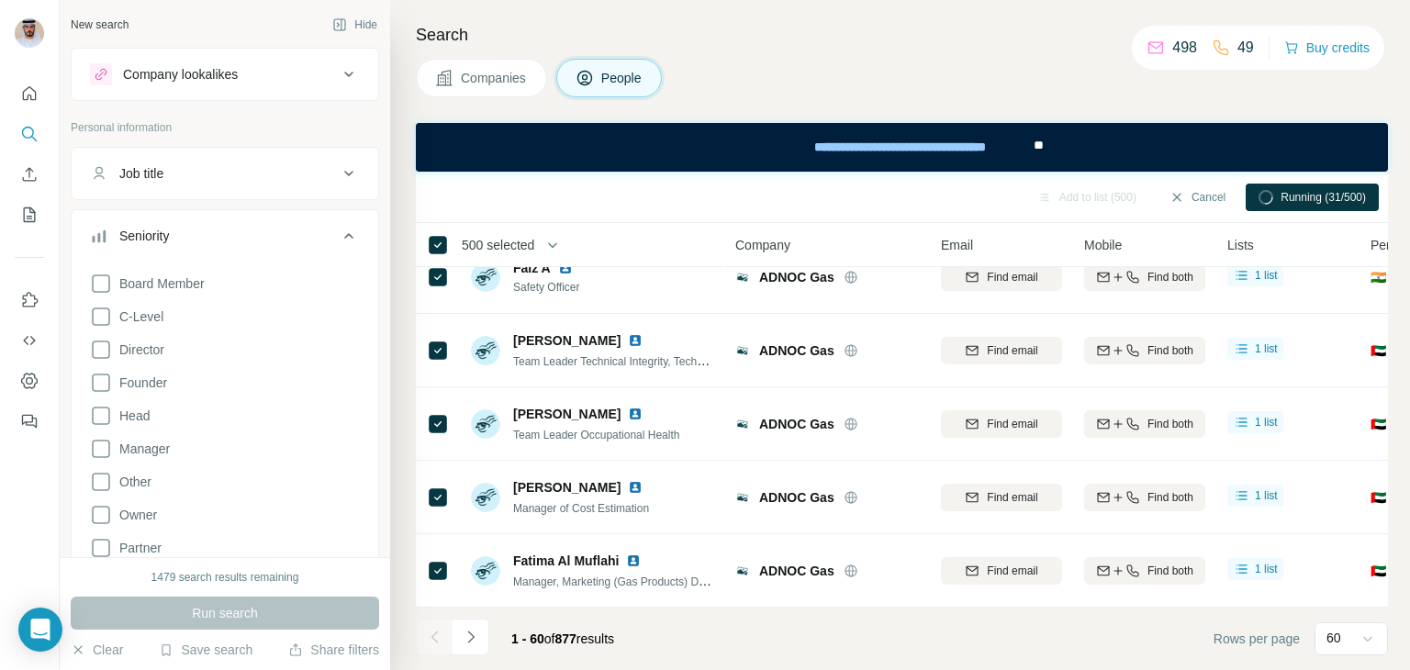
click at [213, 229] on div "Seniority" at bounding box center [214, 236] width 248 height 18
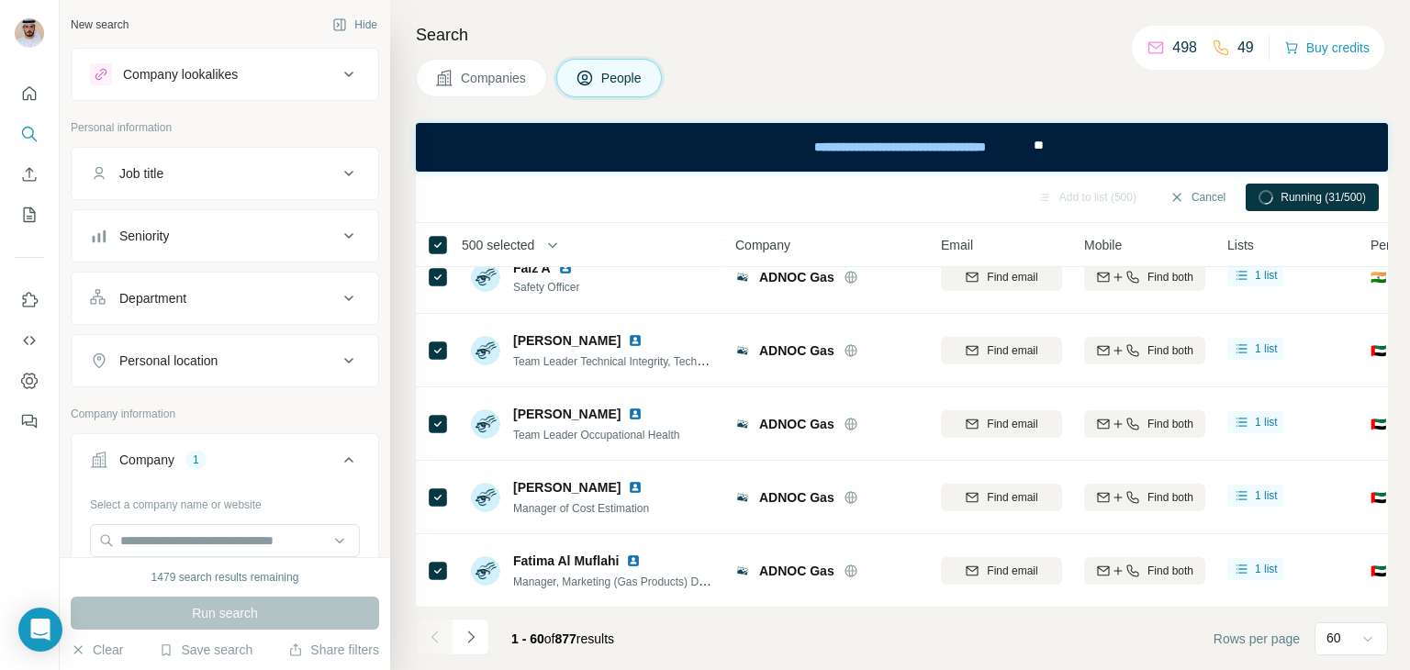
click at [282, 359] on div "Personal location" at bounding box center [214, 361] width 248 height 18
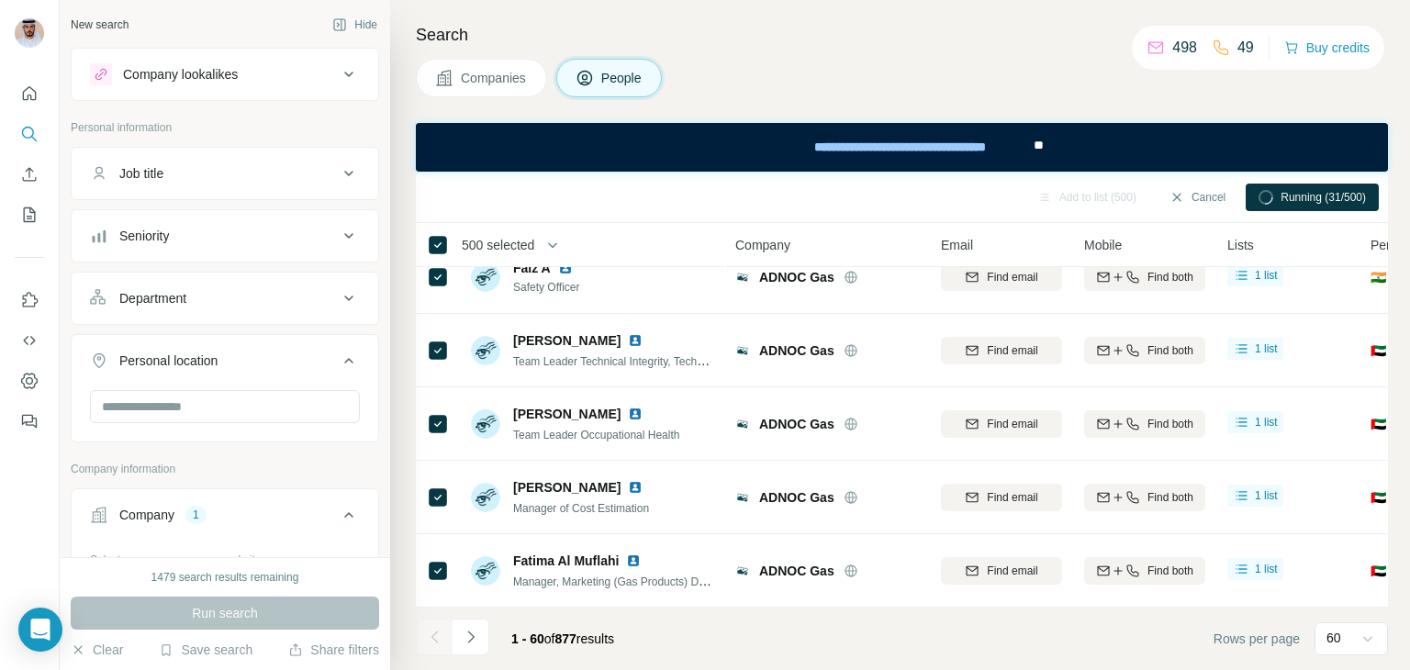
click at [282, 359] on div "Personal location" at bounding box center [214, 361] width 248 height 18
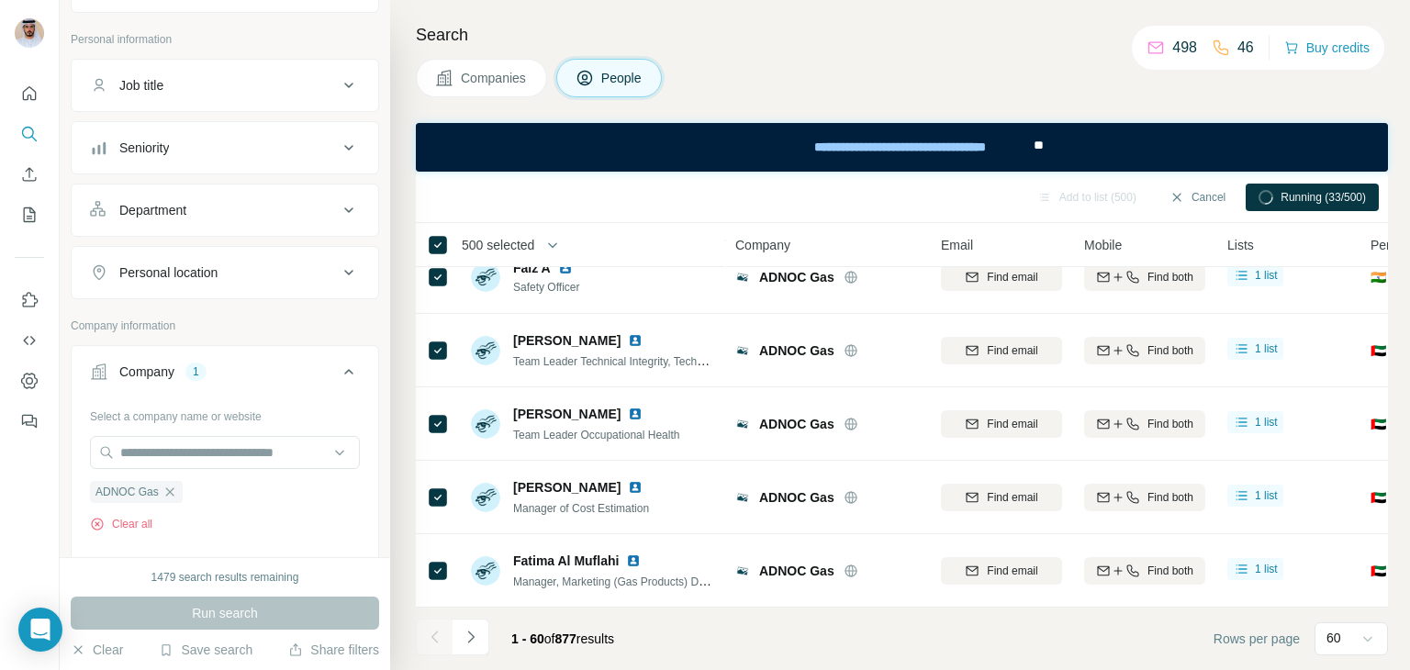
scroll to position [246, 0]
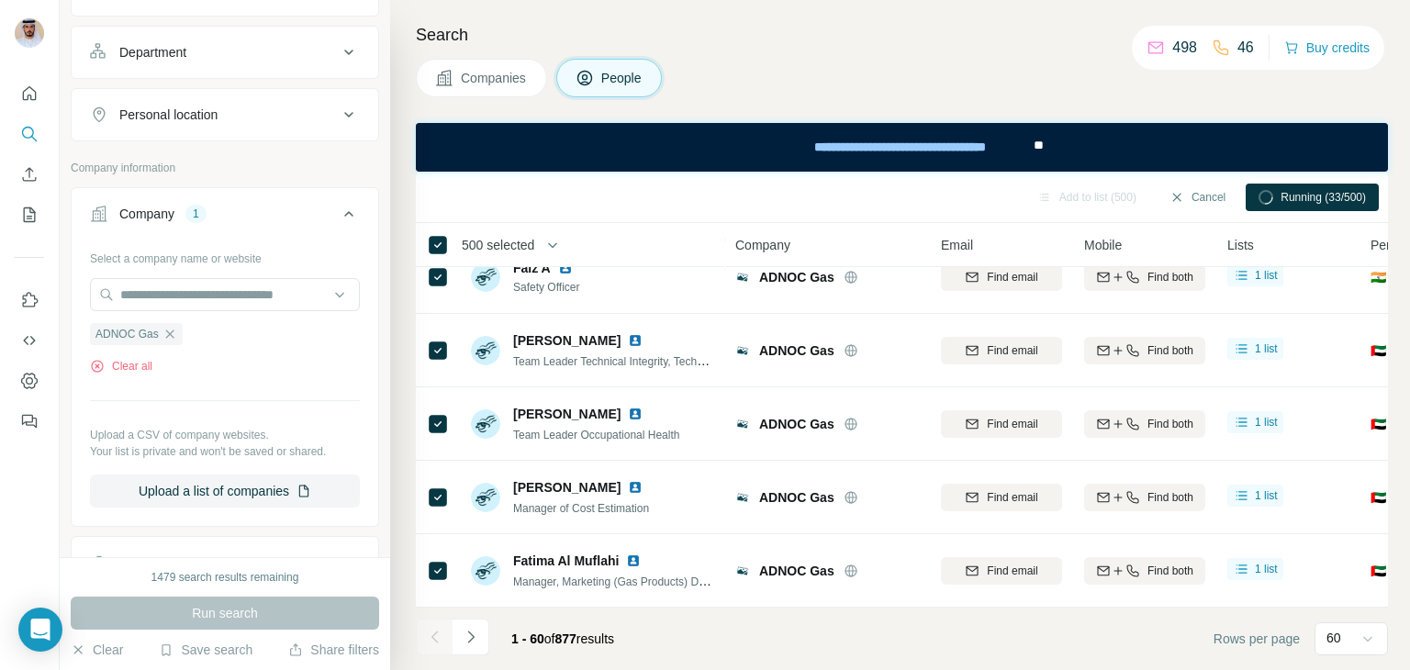
click at [338, 209] on icon at bounding box center [349, 214] width 22 height 22
